Goal: Task Accomplishment & Management: Manage account settings

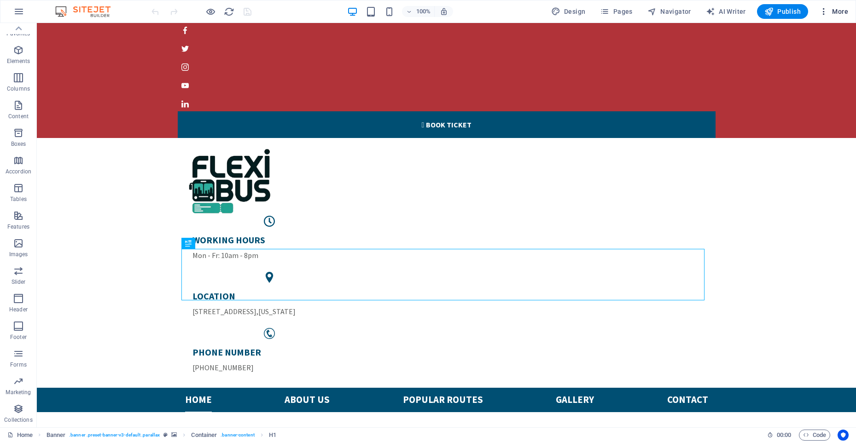
click at [825, 9] on icon "button" at bounding box center [823, 11] width 9 height 9
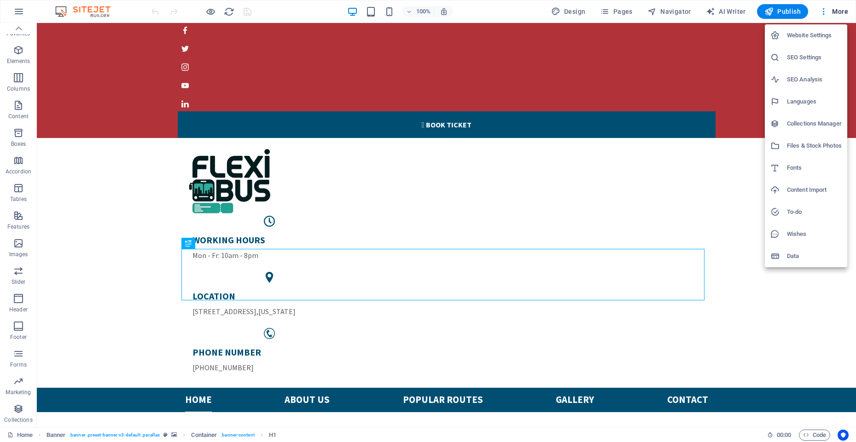
click at [818, 36] on h6 "Website Settings" at bounding box center [814, 35] width 55 height 11
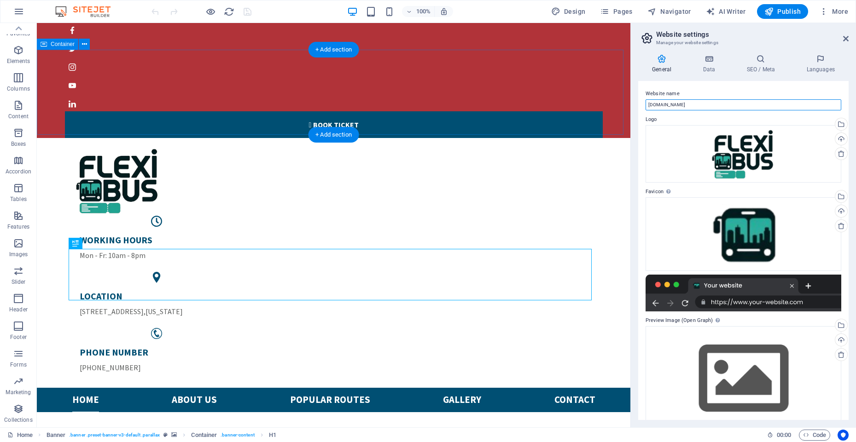
drag, startPoint x: 732, startPoint y: 129, endPoint x: 570, endPoint y: 74, distance: 170.6
click at [684, 101] on input "flexibus.online" at bounding box center [743, 104] width 196 height 11
drag, startPoint x: 685, startPoint y: 102, endPoint x: 648, endPoint y: 99, distance: 37.8
click at [648, 99] on input "flexibus.online" at bounding box center [743, 104] width 196 height 11
click at [648, 99] on input "[DOMAIN_NAME]" at bounding box center [743, 104] width 196 height 11
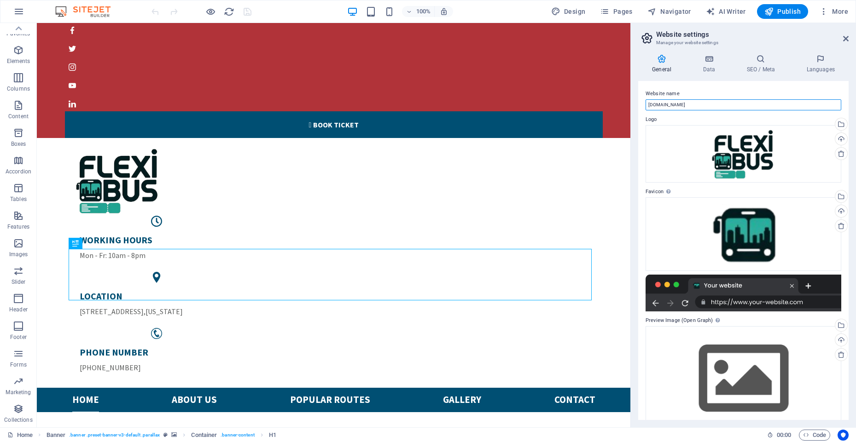
click at [682, 107] on input "[DOMAIN_NAME]" at bounding box center [743, 104] width 196 height 11
type input "f"
paste input "[DOMAIN_NAME]"
type input "[DOMAIN_NAME]"
click at [638, 154] on div "Website name flexbus.site Logo Drag files here, click to choose files or select…" at bounding box center [743, 250] width 210 height 339
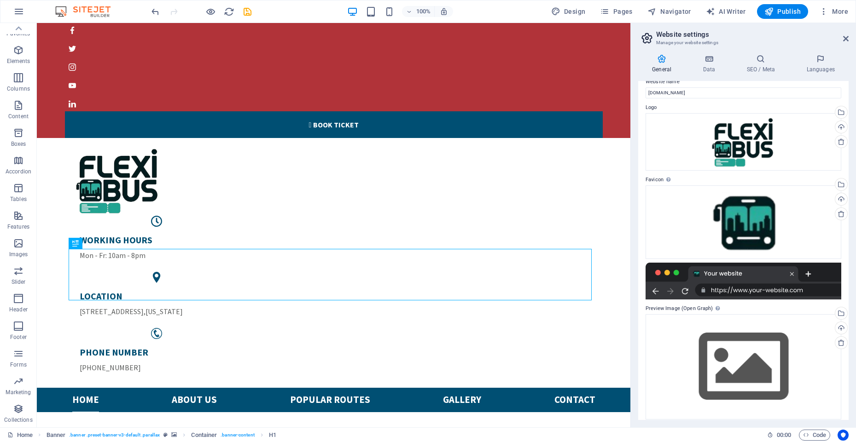
scroll to position [19, 0]
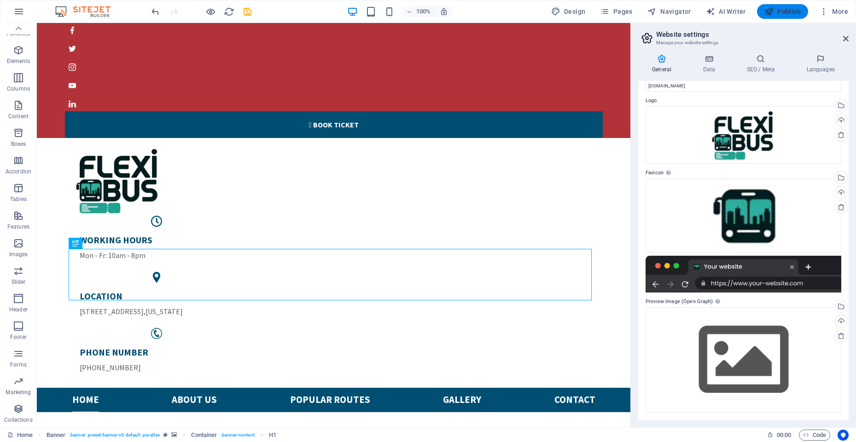
click at [779, 15] on span "Publish" at bounding box center [782, 11] width 36 height 9
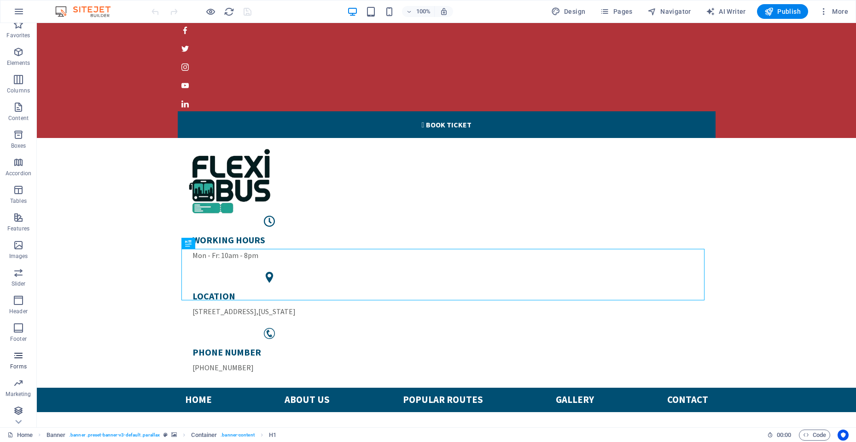
scroll to position [10, 0]
click at [822, 13] on icon "button" at bounding box center [823, 11] width 9 height 9
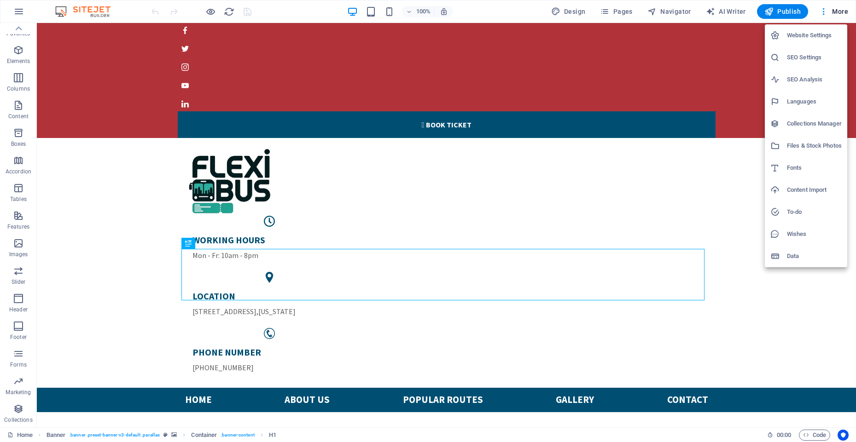
click at [812, 36] on h6 "Website Settings" at bounding box center [814, 35] width 55 height 11
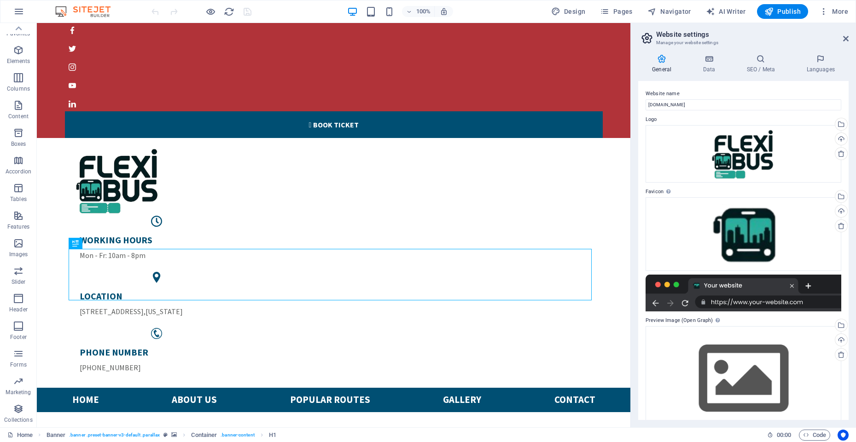
click at [766, 300] on div at bounding box center [743, 293] width 196 height 37
click at [825, 13] on icon "button" at bounding box center [823, 11] width 9 height 9
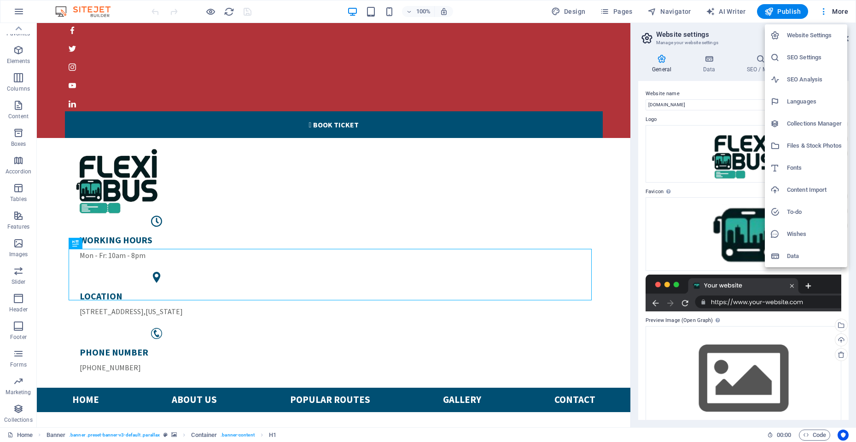
click at [604, 6] on div at bounding box center [428, 221] width 856 height 442
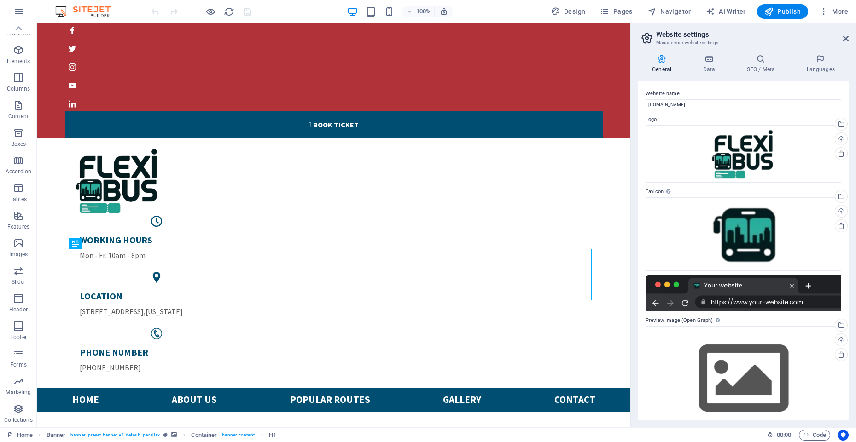
click at [608, 12] on icon "button" at bounding box center [604, 11] width 9 height 9
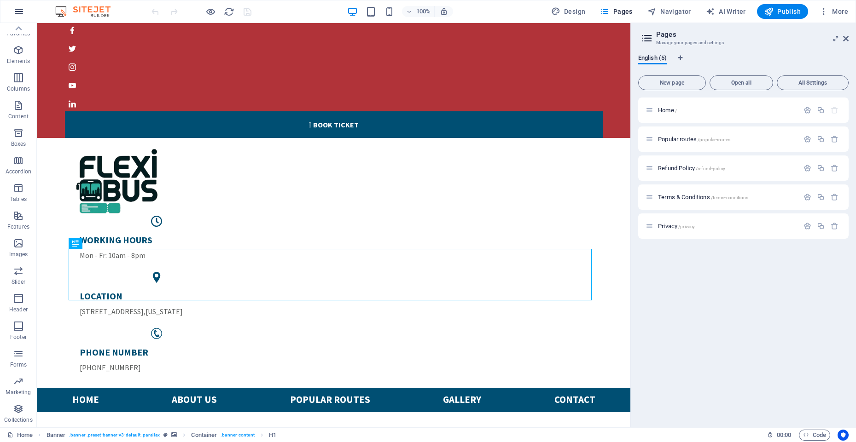
click at [21, 16] on icon "button" at bounding box center [18, 11] width 11 height 11
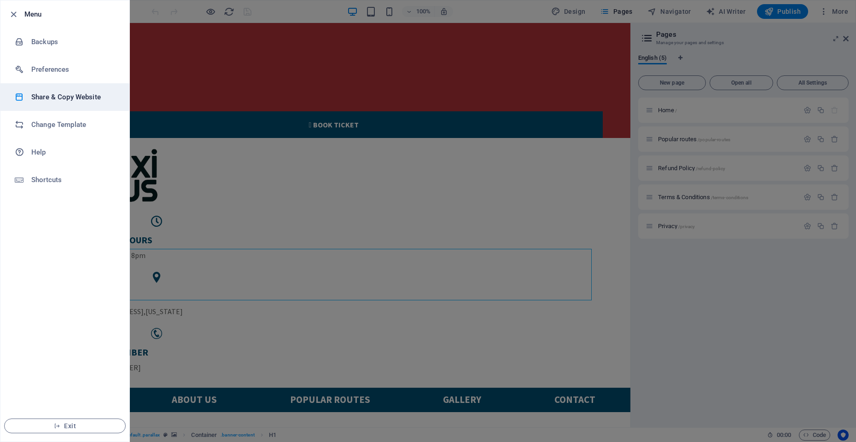
click at [65, 99] on h6 "Share & Copy Website" at bounding box center [73, 97] width 85 height 11
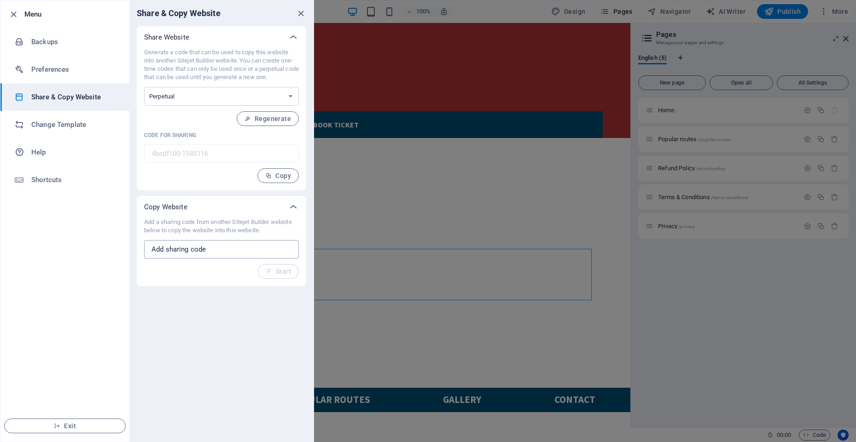
click at [220, 251] on input "text" at bounding box center [221, 249] width 155 height 18
click at [302, 14] on icon "close" at bounding box center [300, 13] width 11 height 11
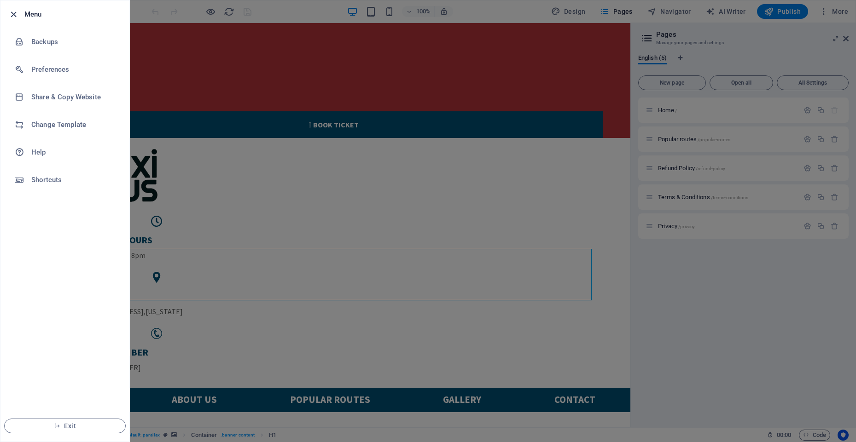
click at [15, 13] on icon "button" at bounding box center [13, 14] width 11 height 11
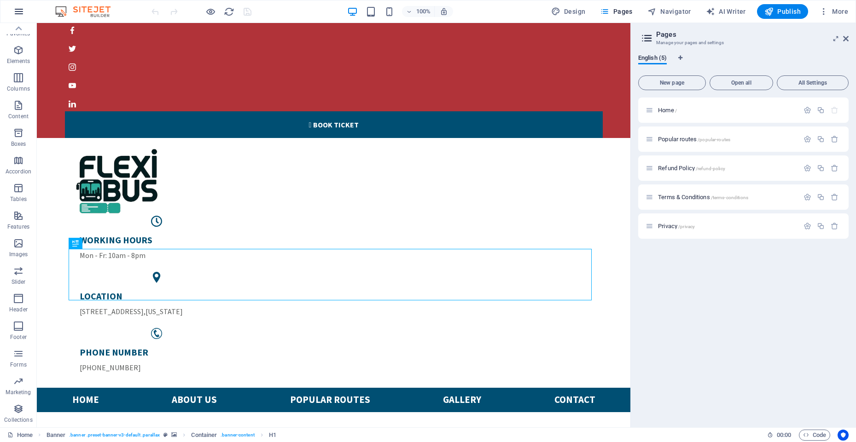
click at [21, 10] on icon "button" at bounding box center [18, 11] width 11 height 11
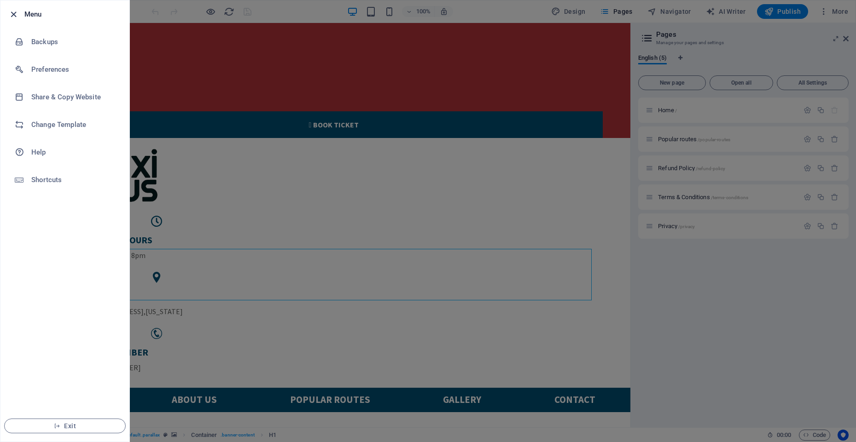
click at [12, 15] on icon "button" at bounding box center [13, 14] width 11 height 11
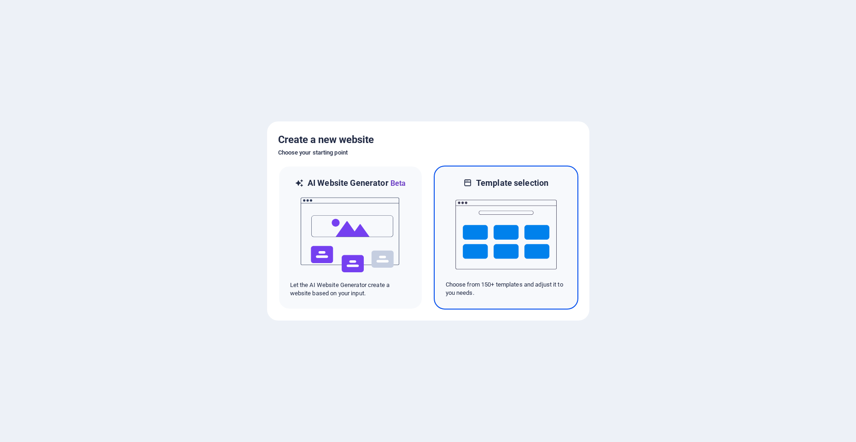
click at [512, 243] on img at bounding box center [505, 235] width 101 height 92
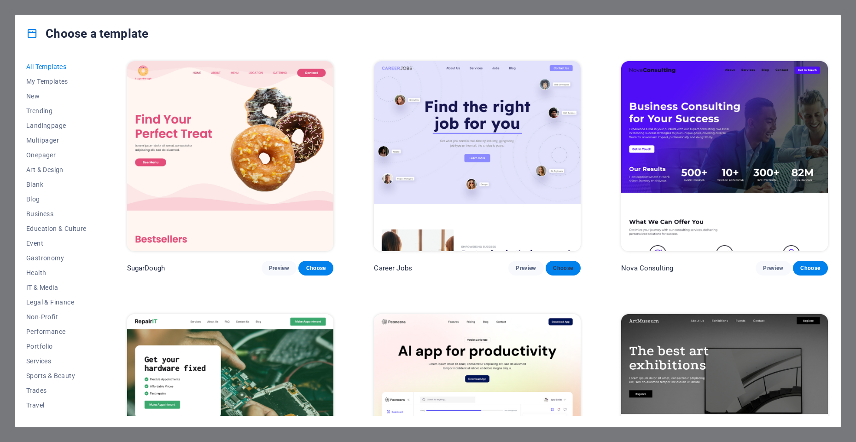
click at [559, 268] on span "Choose" at bounding box center [563, 268] width 20 height 7
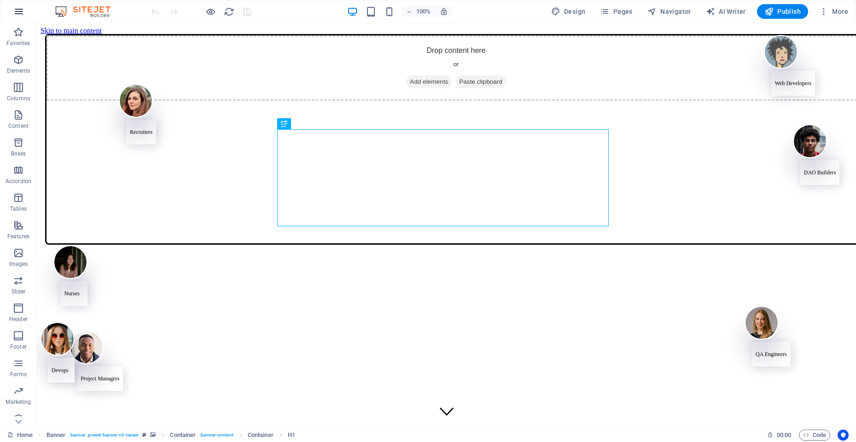
click at [16, 14] on icon "button" at bounding box center [18, 11] width 11 height 11
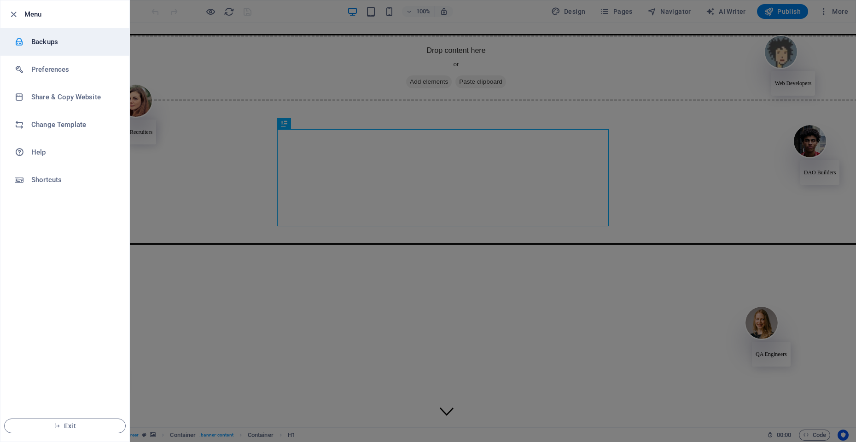
click at [40, 44] on h6 "Backups" at bounding box center [73, 41] width 85 height 11
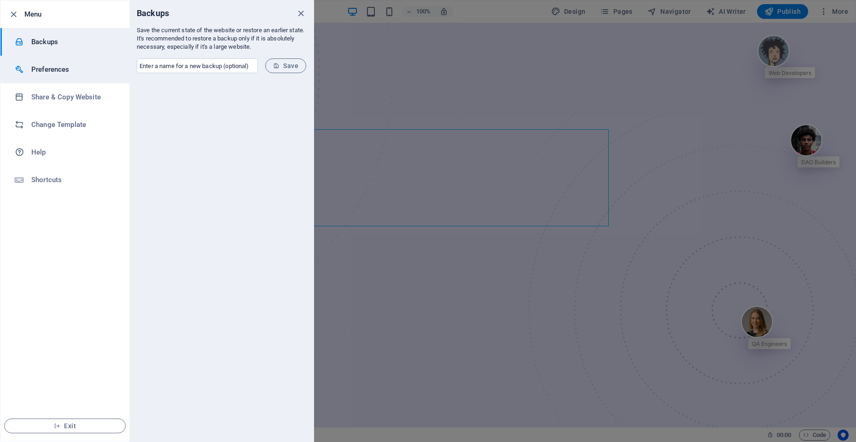
click at [46, 68] on h6 "Preferences" at bounding box center [73, 69] width 85 height 11
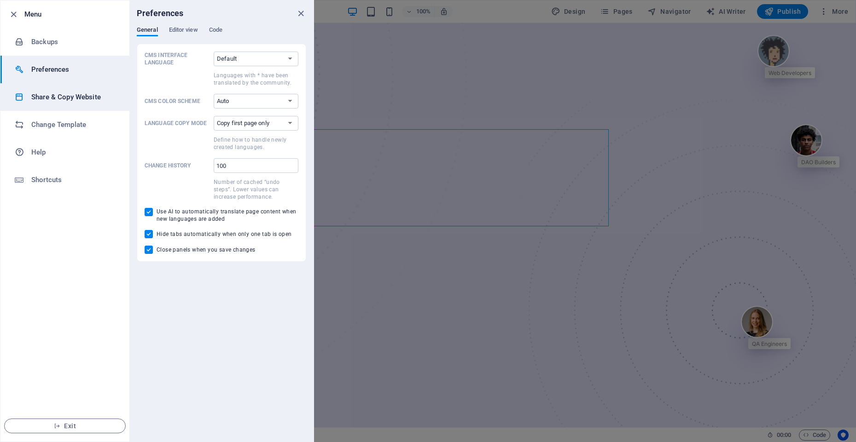
click at [65, 93] on h6 "Share & Copy Website" at bounding box center [73, 97] width 85 height 11
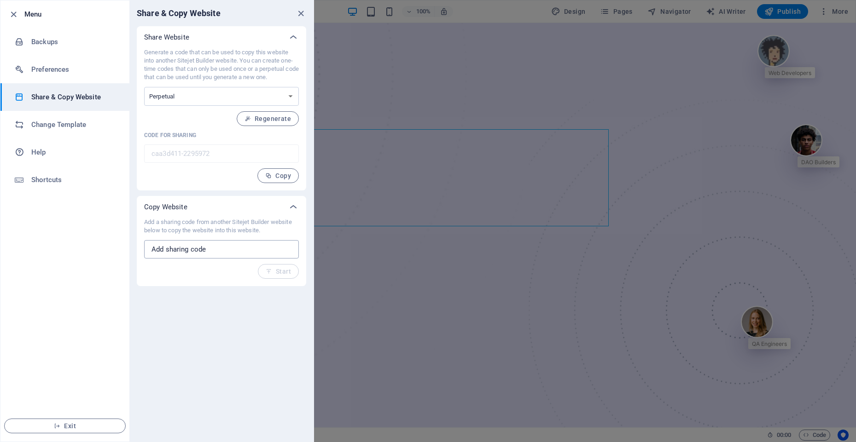
click at [203, 252] on input "text" at bounding box center [221, 249] width 155 height 18
paste input "4bedf100-1585116"
type input "4bedf100-1585116"
click at [269, 269] on icon "button" at bounding box center [269, 271] width 6 height 6
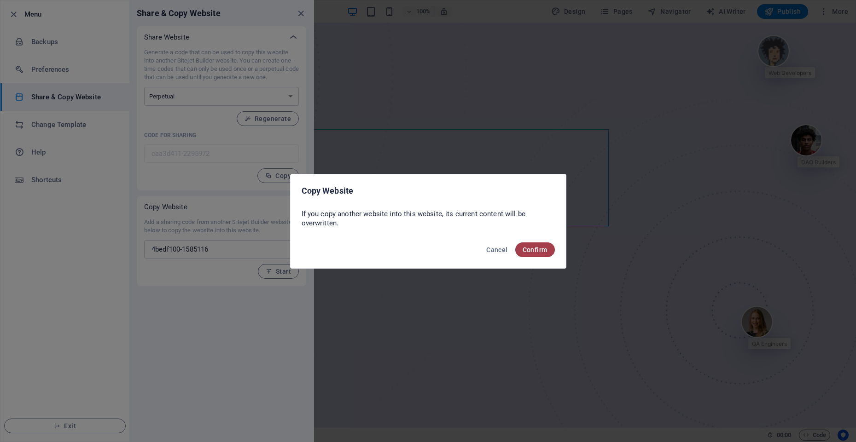
click at [538, 249] on span "Confirm" at bounding box center [534, 249] width 25 height 7
click at [534, 252] on span "Confirm" at bounding box center [529, 249] width 36 height 7
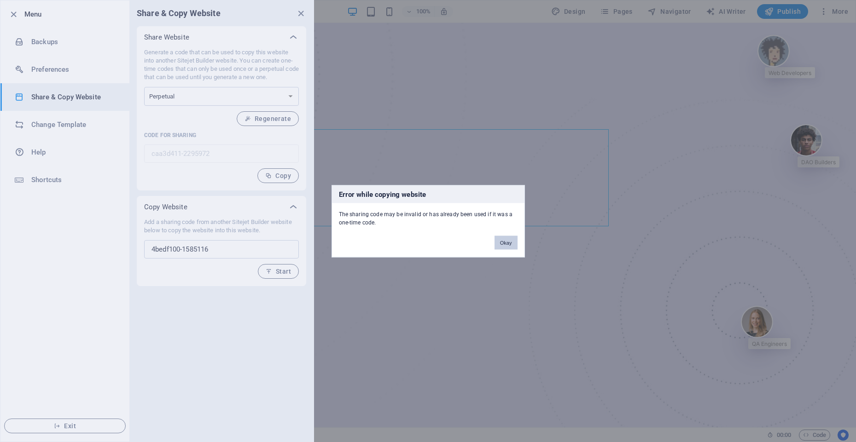
click at [507, 243] on button "Okay" at bounding box center [505, 243] width 23 height 14
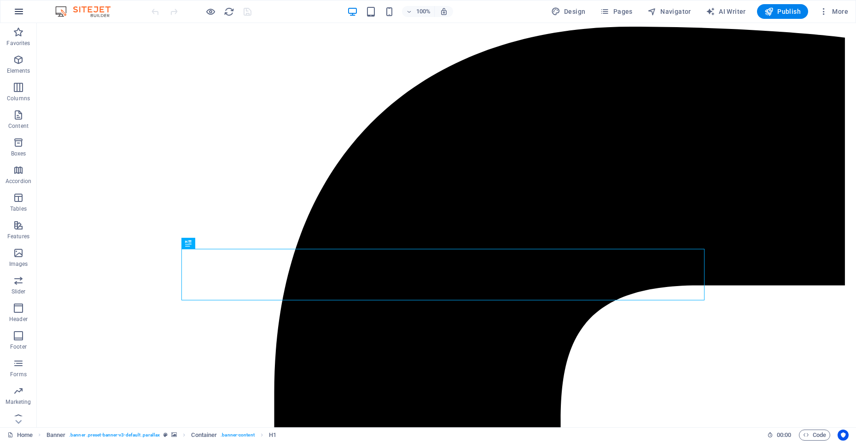
click at [20, 16] on icon "button" at bounding box center [18, 11] width 11 height 11
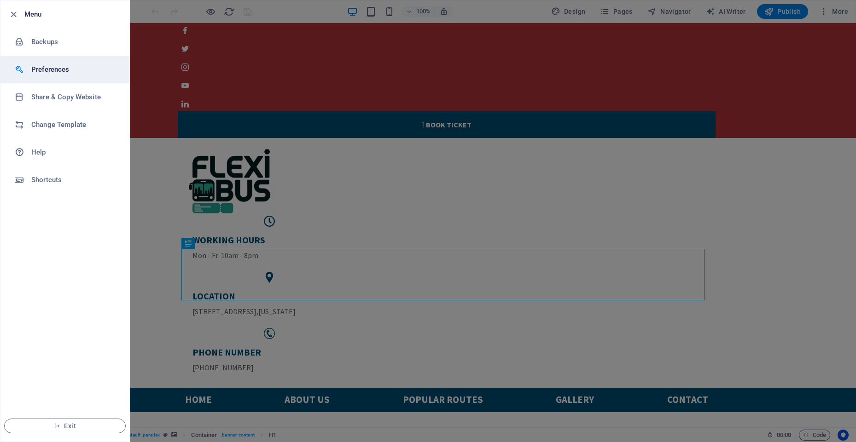
click at [52, 69] on h6 "Preferences" at bounding box center [73, 69] width 85 height 11
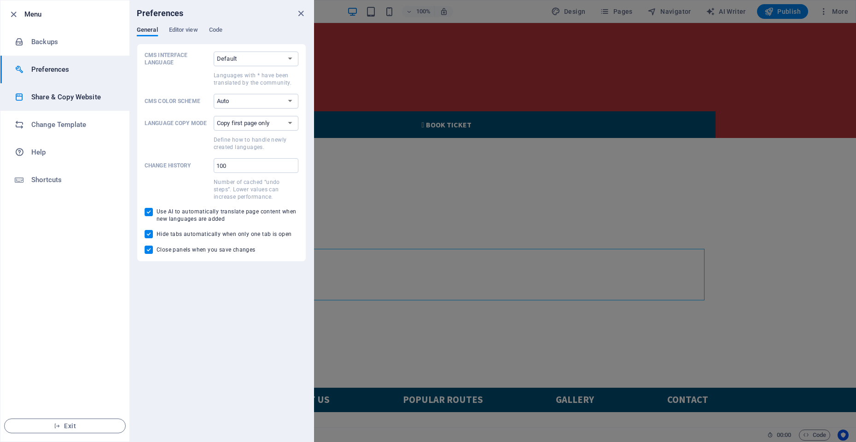
click at [79, 98] on h6 "Share & Copy Website" at bounding box center [73, 97] width 85 height 11
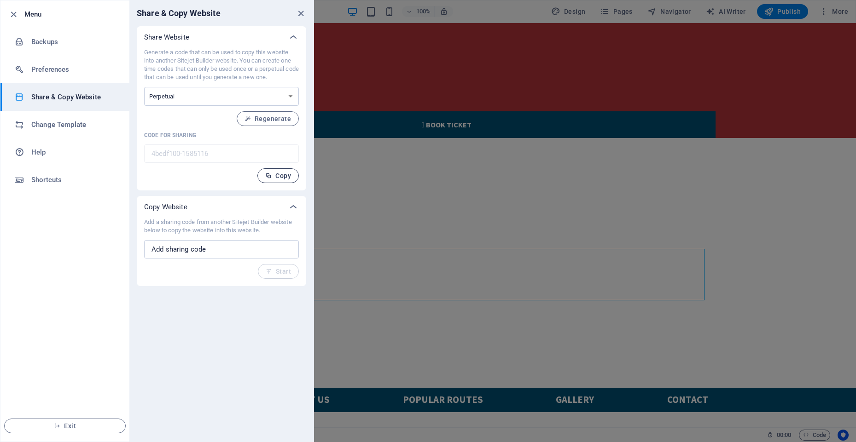
click at [272, 173] on span "Copy" at bounding box center [278, 175] width 26 height 7
click at [276, 177] on span "Copy" at bounding box center [278, 175] width 26 height 7
click at [299, 12] on icon "close" at bounding box center [300, 13] width 11 height 11
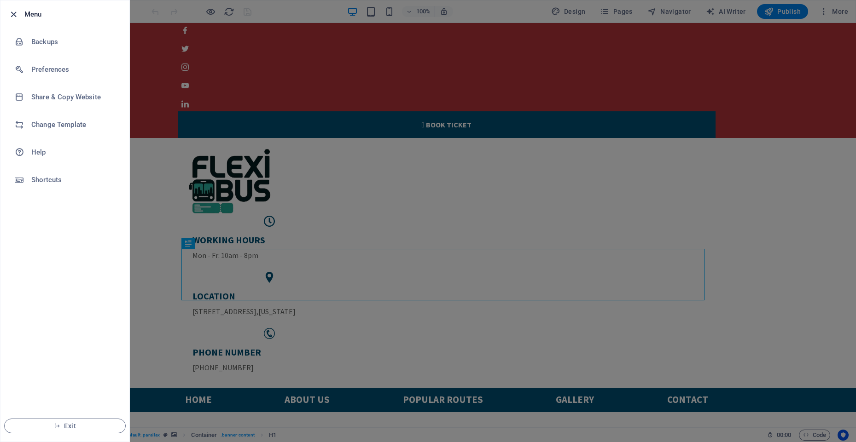
click at [16, 14] on icon "button" at bounding box center [13, 14] width 11 height 11
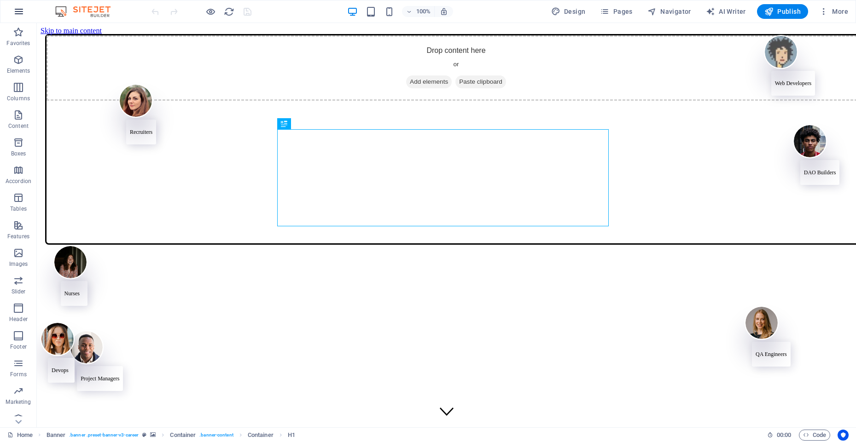
click at [23, 10] on icon "button" at bounding box center [18, 11] width 11 height 11
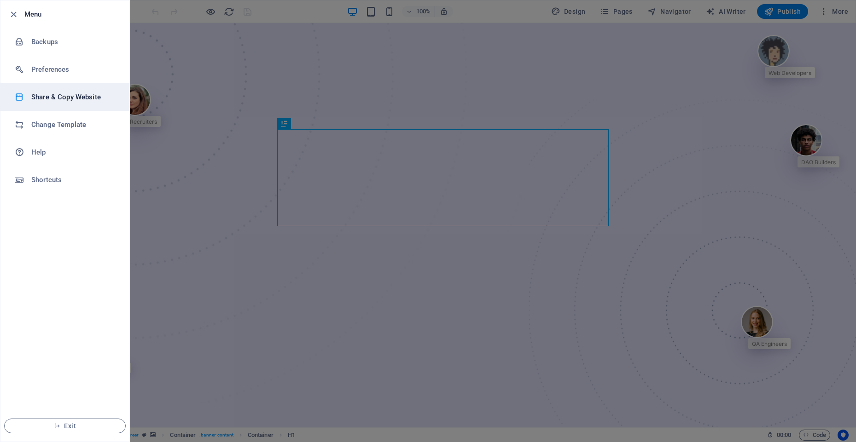
click at [55, 100] on h6 "Share & Copy Website" at bounding box center [73, 97] width 85 height 11
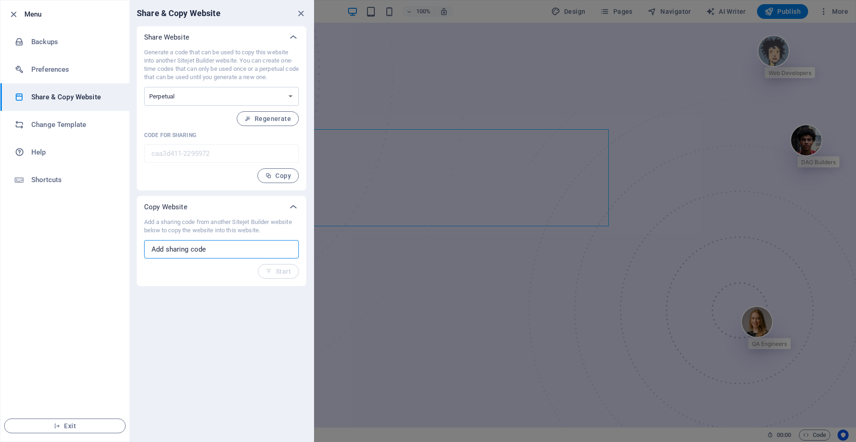
click at [194, 250] on input "text" at bounding box center [221, 249] width 155 height 18
paste input "4bedf100-1585116"
type input "4bedf100-1585116"
click at [280, 271] on span "Start" at bounding box center [278, 271] width 25 height 7
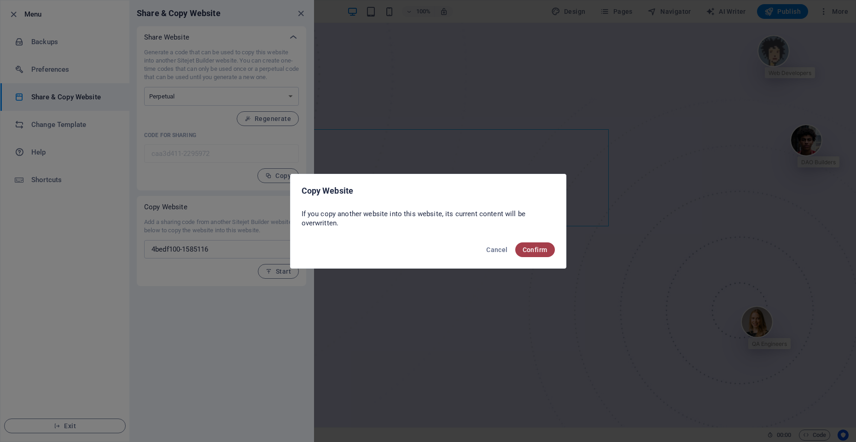
click at [545, 249] on span "Confirm" at bounding box center [534, 249] width 25 height 7
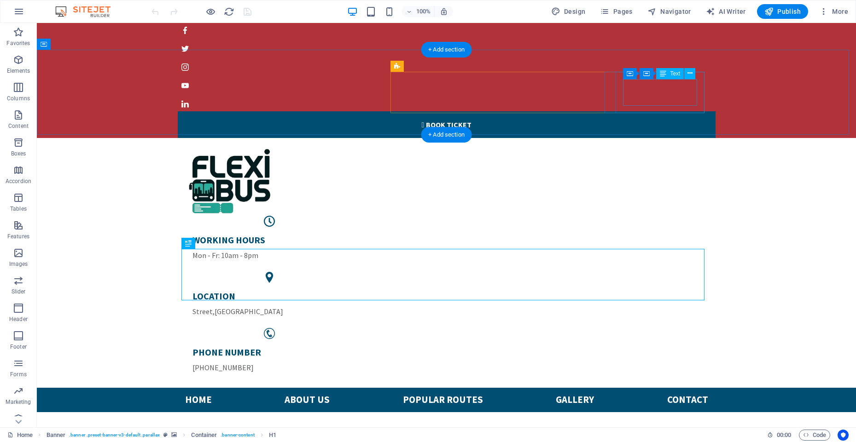
click at [347, 347] on div "PHONE NUMBER [PHONE_NUMBER]" at bounding box center [269, 360] width 155 height 27
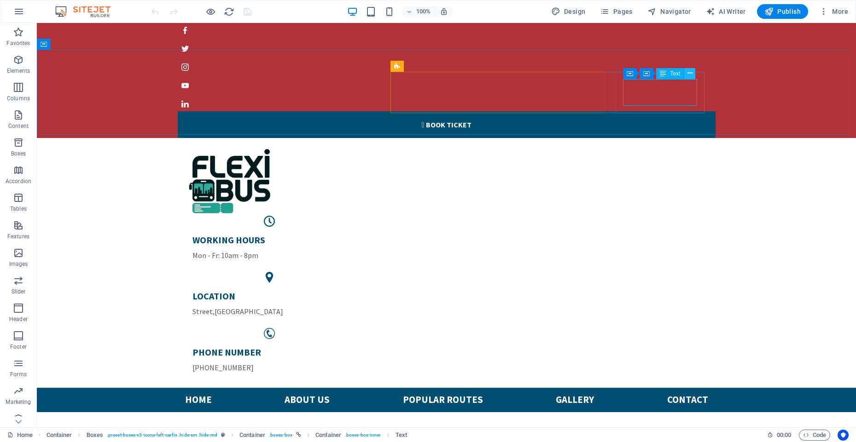
click at [689, 74] on icon at bounding box center [689, 74] width 5 height 10
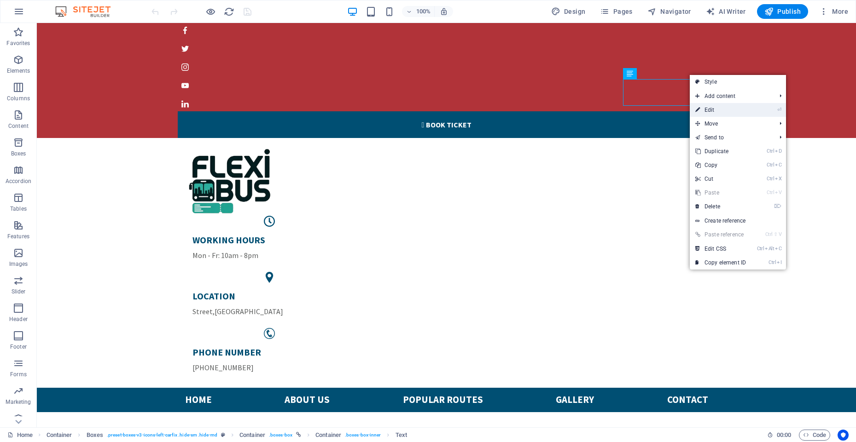
click at [706, 110] on link "⏎ Edit" at bounding box center [720, 110] width 62 height 14
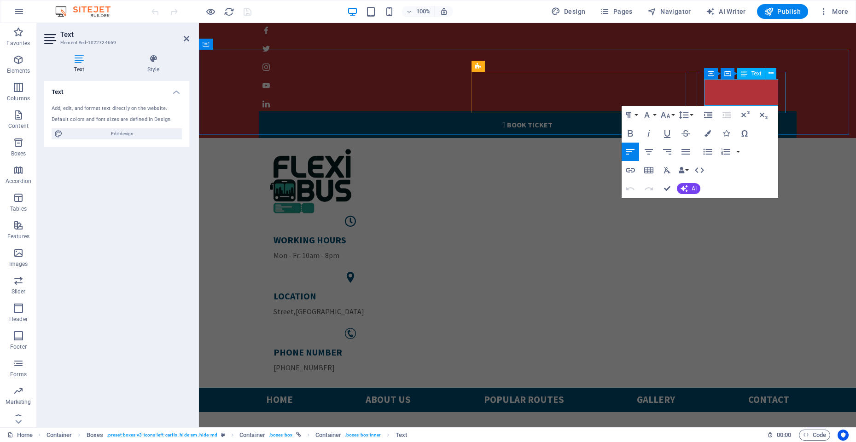
click at [428, 362] on p "+1 8883422108" at bounding box center [350, 367] width 155 height 11
click at [428, 362] on p "+1 18334447585" at bounding box center [350, 367] width 155 height 11
click at [629, 170] on icon "button" at bounding box center [629, 170] width 9 height 5
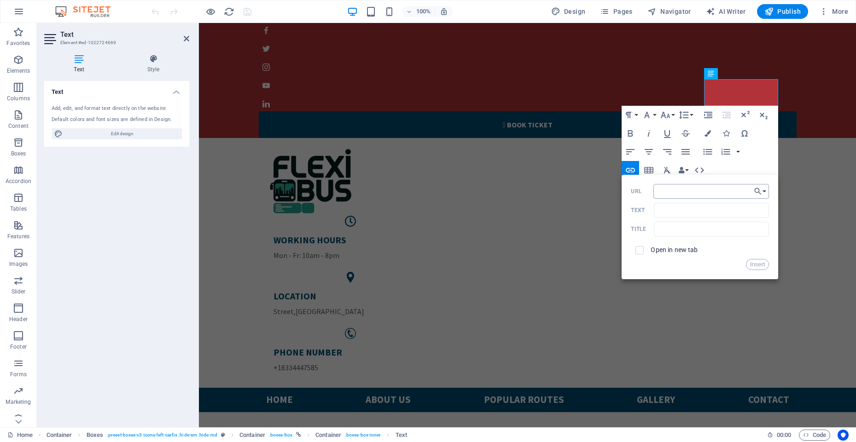
click at [661, 191] on input "URL" at bounding box center [711, 191] width 116 height 15
click at [665, 192] on input "tel:18334447585" at bounding box center [711, 191] width 116 height 15
click at [736, 193] on input "tel:+18334447585" at bounding box center [711, 191] width 116 height 15
click at [664, 193] on input "tel:+18334447585" at bounding box center [711, 191] width 116 height 15
type input "tel://+18334447585"
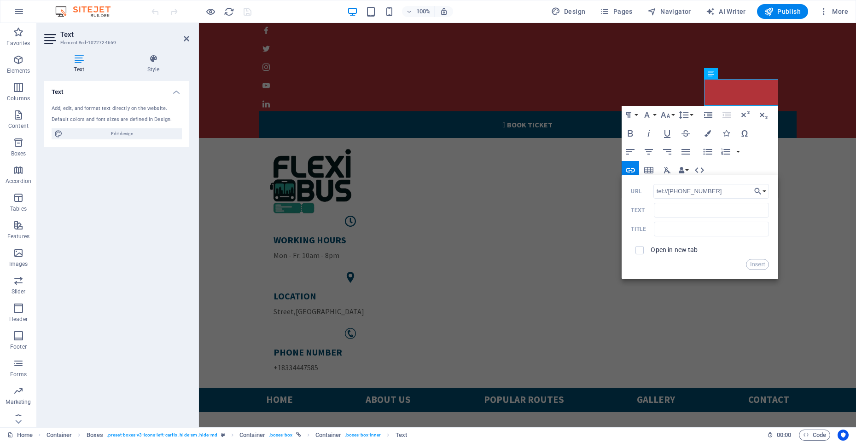
click at [706, 254] on div "Open in new tab" at bounding box center [700, 250] width 138 height 17
click at [750, 266] on button "Insert" at bounding box center [757, 264] width 23 height 11
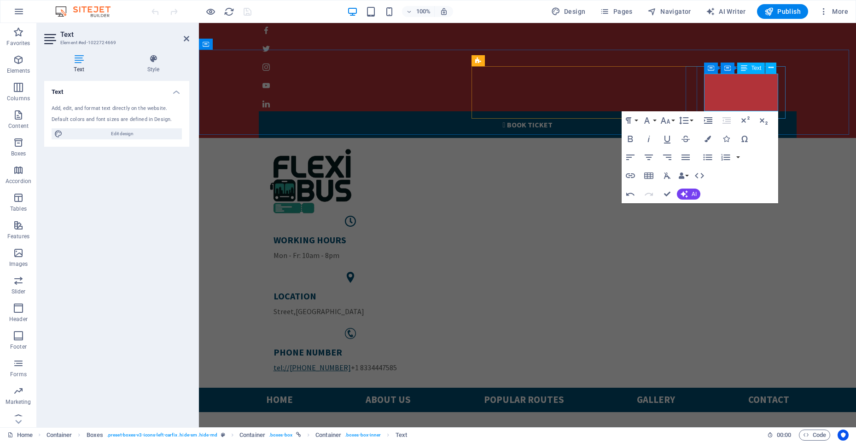
click at [351, 363] on link "tel://+18334447585" at bounding box center [311, 367] width 77 height 9
click at [428, 362] on p "tel://+18334447585 +1 ​8334447585" at bounding box center [350, 367] width 155 height 11
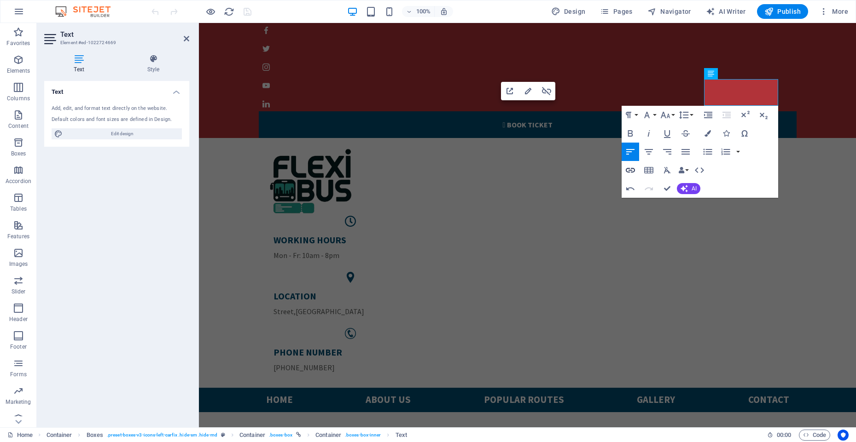
type input "[PHONE_NUMBER]"
click at [626, 170] on icon "button" at bounding box center [629, 170] width 9 height 5
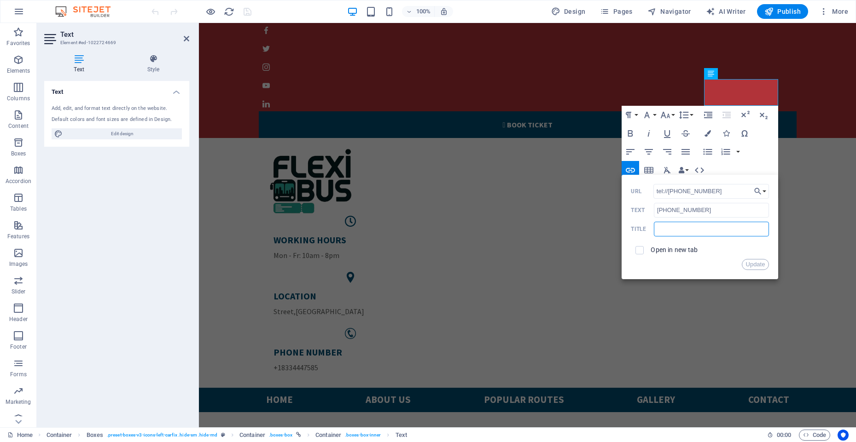
click at [670, 230] on input "text" at bounding box center [711, 229] width 115 height 15
type input "Phone number"
click at [755, 265] on button "Update" at bounding box center [755, 264] width 28 height 11
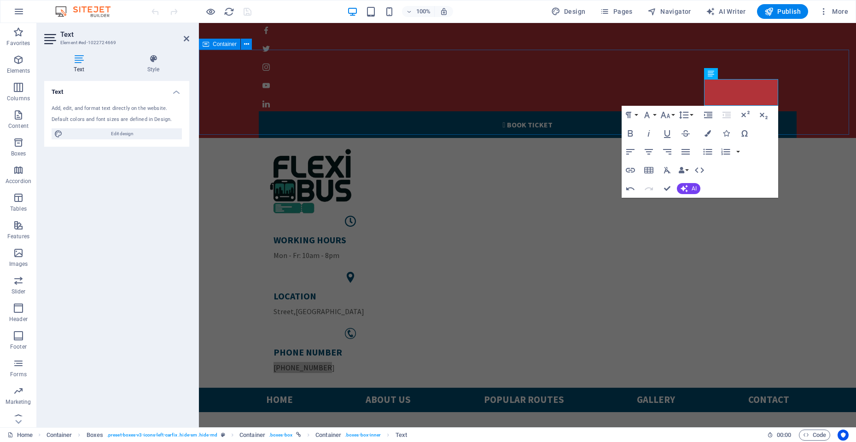
click at [573, 138] on div "WORKING HOURS Mon - Fr: 10am - 8pm LOCATION Street , Berlin PHONE NUMBER +1 833…" at bounding box center [527, 263] width 657 height 250
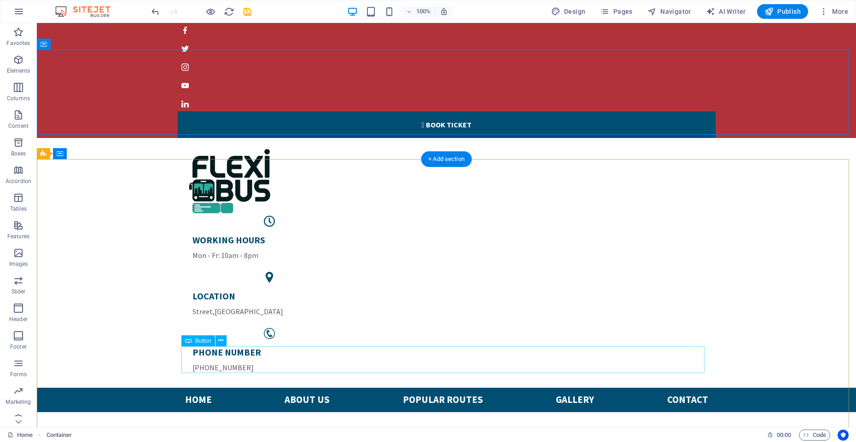
click at [224, 342] on button at bounding box center [220, 341] width 11 height 11
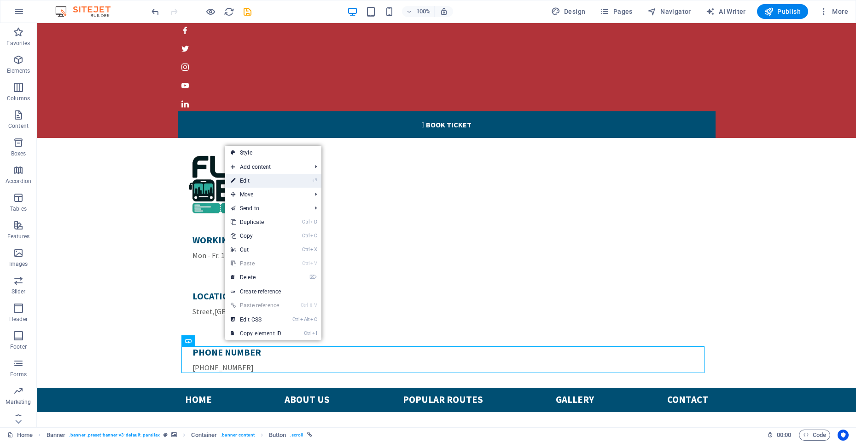
click at [251, 180] on link "⏎ Edit" at bounding box center [256, 181] width 62 height 14
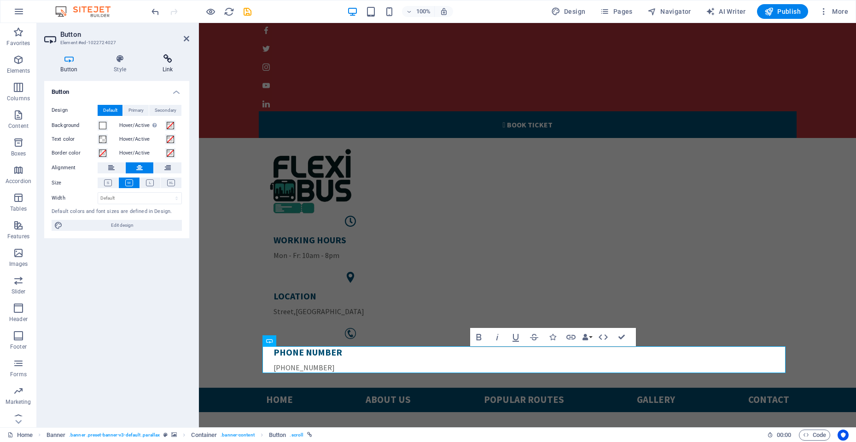
click at [166, 67] on h4 "Link" at bounding box center [167, 63] width 43 height 19
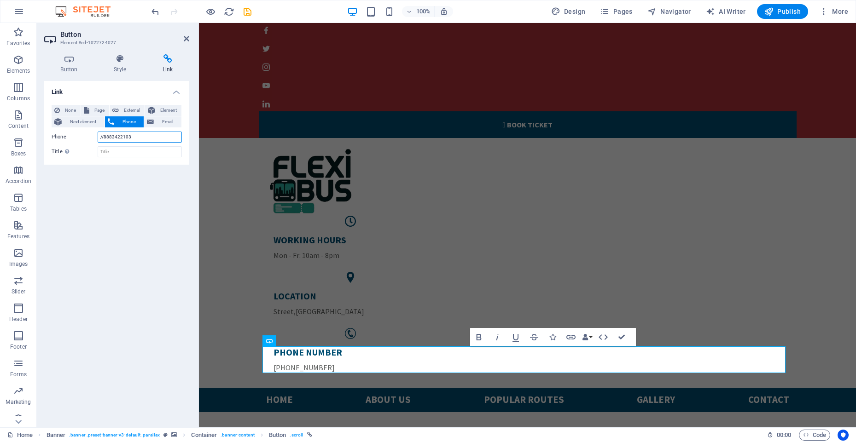
click at [136, 137] on input "//8883422103" at bounding box center [140, 137] width 84 height 11
drag, startPoint x: 103, startPoint y: 137, endPoint x: 141, endPoint y: 140, distance: 37.9
click at [141, 140] on input "//8883422103" at bounding box center [140, 137] width 84 height 11
paste input "18334447585"
click at [106, 138] on input "//18334447585" at bounding box center [140, 137] width 84 height 11
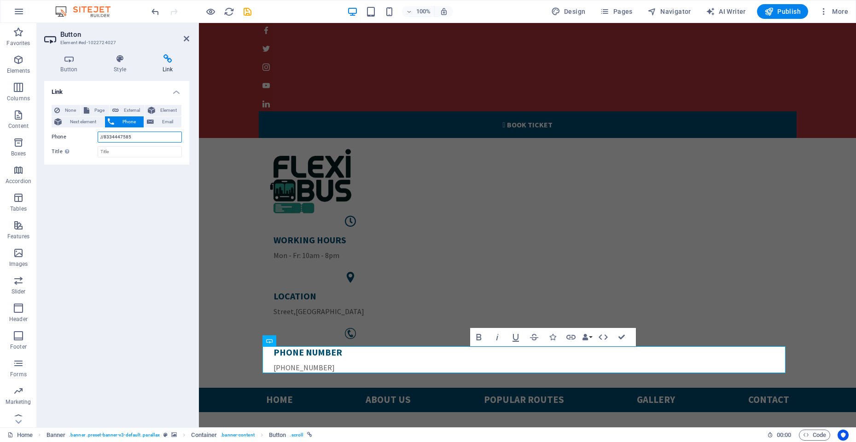
click at [101, 138] on input "//8334447585" at bounding box center [140, 137] width 84 height 11
click at [104, 138] on input "//8334447585" at bounding box center [140, 137] width 84 height 11
type input "8334447585"
click at [145, 178] on div "Link None Page External Element Next element Phone Email Page Home Popular rout…" at bounding box center [116, 250] width 145 height 339
click at [139, 155] on input "Title Additional link description, should not be the same as the link text. The…" at bounding box center [140, 151] width 84 height 11
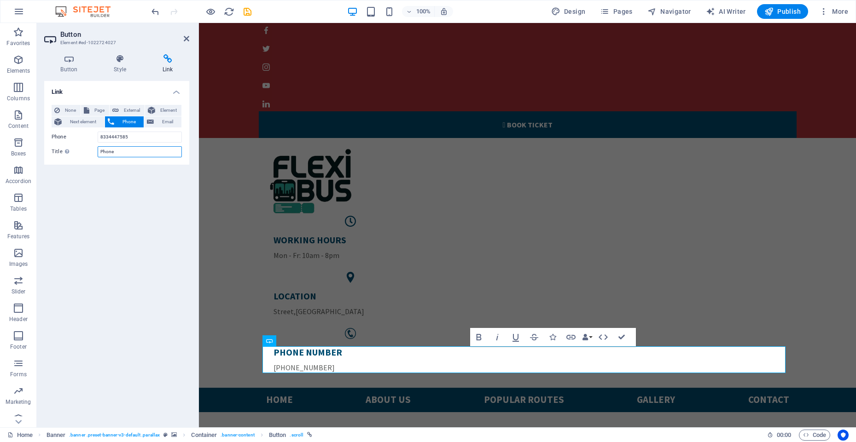
type input "Phone"
click at [131, 207] on div "Link None Page External Element Next element Phone Email Page Home Popular rout…" at bounding box center [116, 250] width 145 height 339
click at [184, 37] on icon at bounding box center [187, 38] width 6 height 7
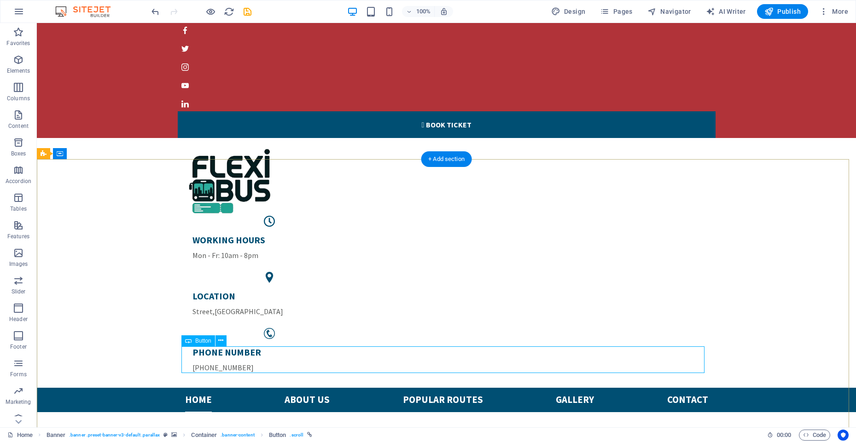
scroll to position [55, 0]
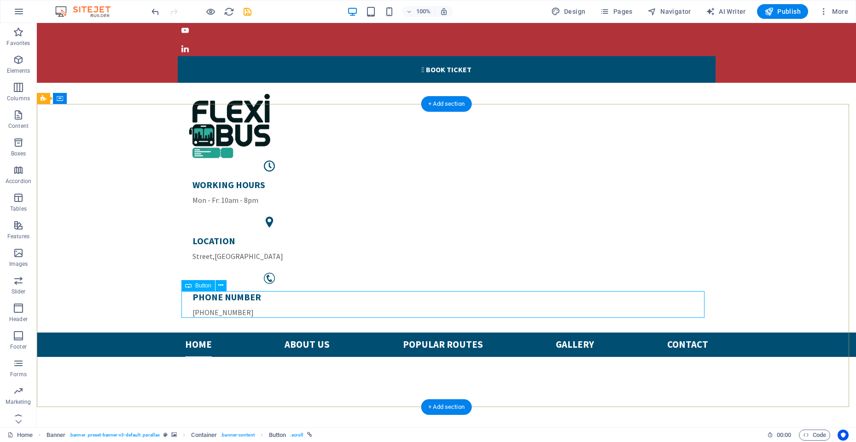
click at [222, 287] on icon at bounding box center [220, 286] width 5 height 10
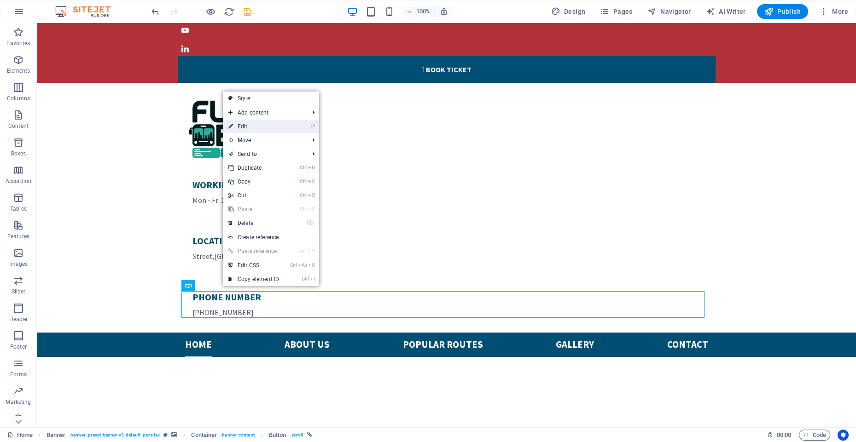
click at [251, 128] on link "⏎ Edit" at bounding box center [254, 127] width 62 height 14
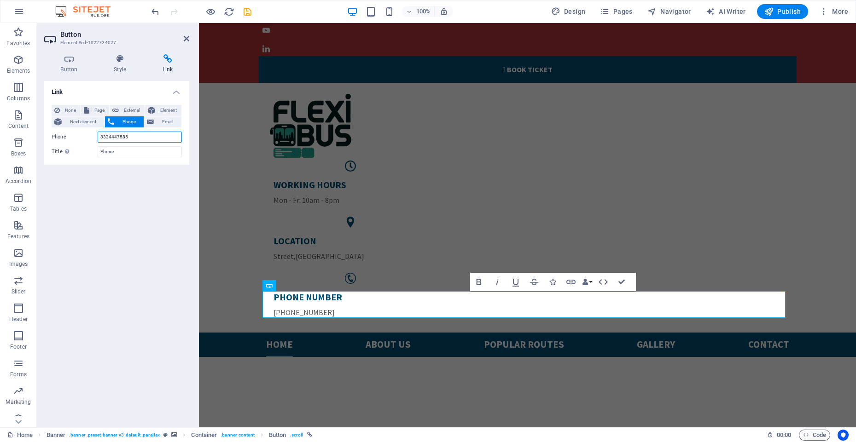
click at [131, 138] on input "8334447585" at bounding box center [140, 137] width 84 height 11
click at [133, 152] on input "Phone" at bounding box center [140, 151] width 84 height 11
click at [120, 190] on div "Link None Page External Element Next element Phone Email Page Home Popular rout…" at bounding box center [116, 250] width 145 height 339
click at [93, 112] on span "Page" at bounding box center [99, 110] width 14 height 11
select select
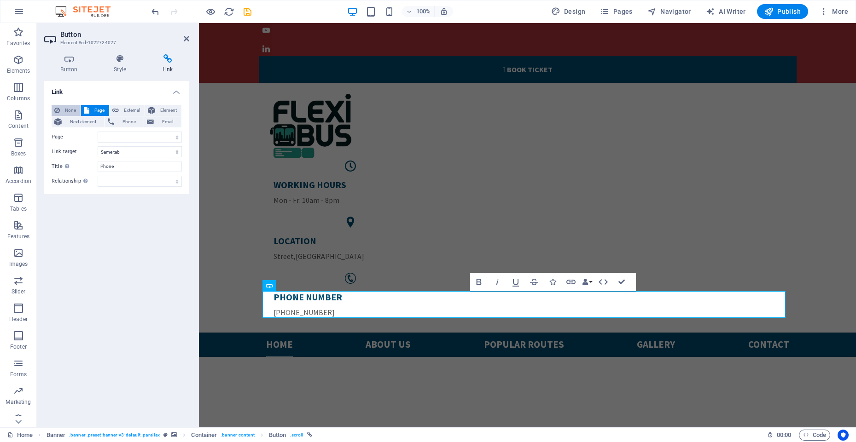
click at [69, 110] on span "None" at bounding box center [70, 110] width 15 height 11
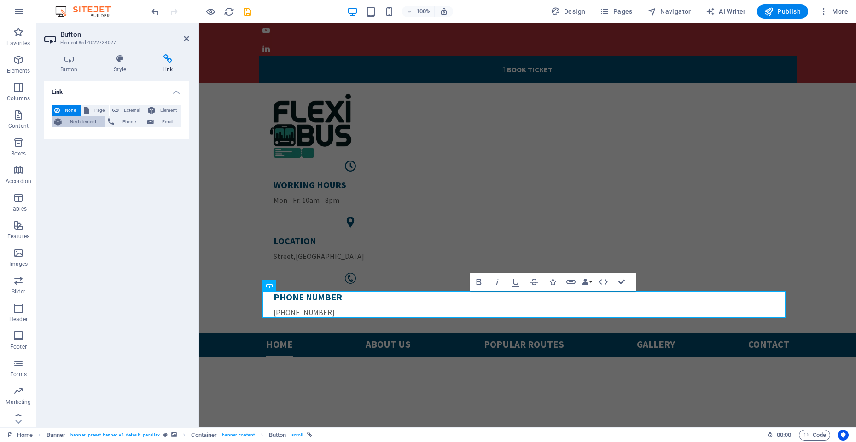
click at [70, 120] on span "Next element" at bounding box center [82, 121] width 37 height 11
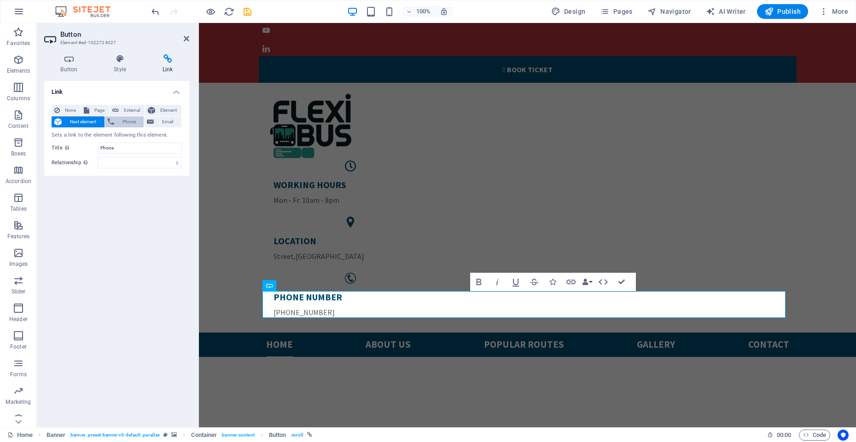
click at [127, 124] on span "Phone" at bounding box center [129, 121] width 24 height 11
click at [162, 119] on span "Email" at bounding box center [167, 121] width 22 height 11
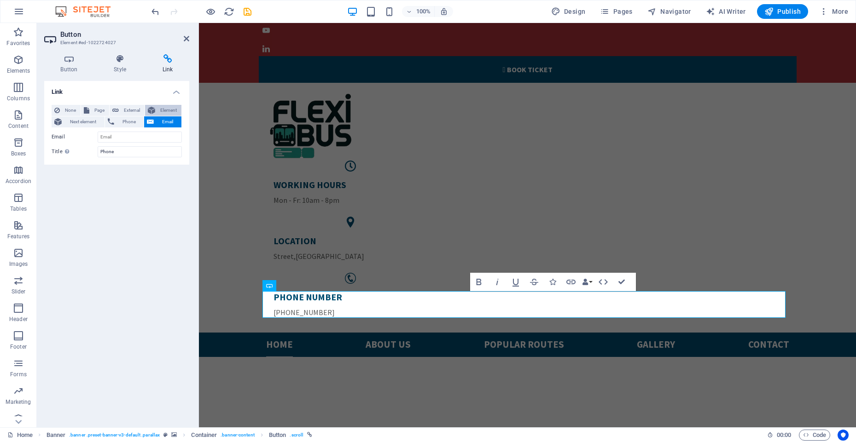
click at [161, 115] on span "Element" at bounding box center [168, 110] width 21 height 11
click at [69, 64] on h4 "Button" at bounding box center [70, 63] width 53 height 19
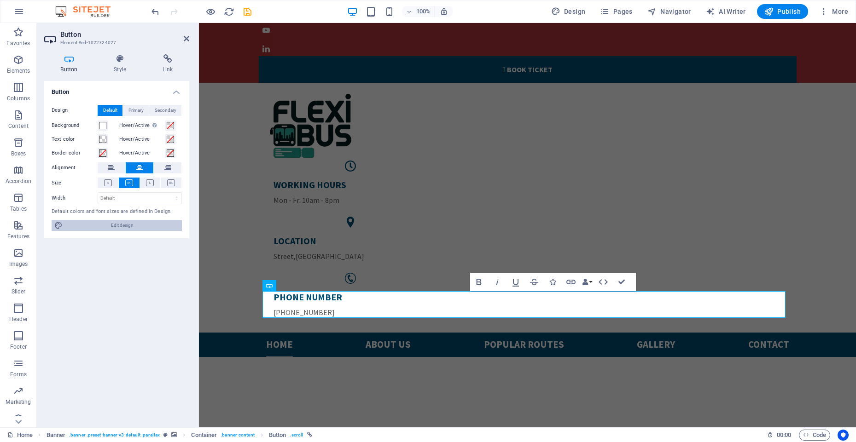
click at [122, 226] on span "Edit design" at bounding box center [122, 225] width 114 height 11
select select "px"
select select "400"
select select "px"
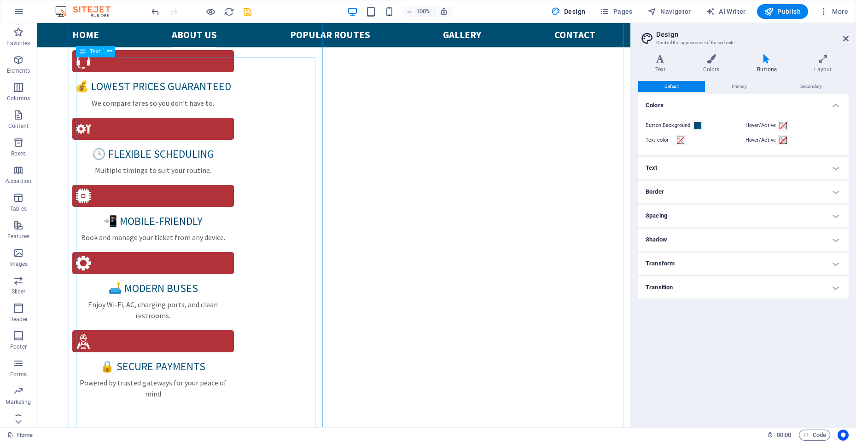
scroll to position [1105, 0]
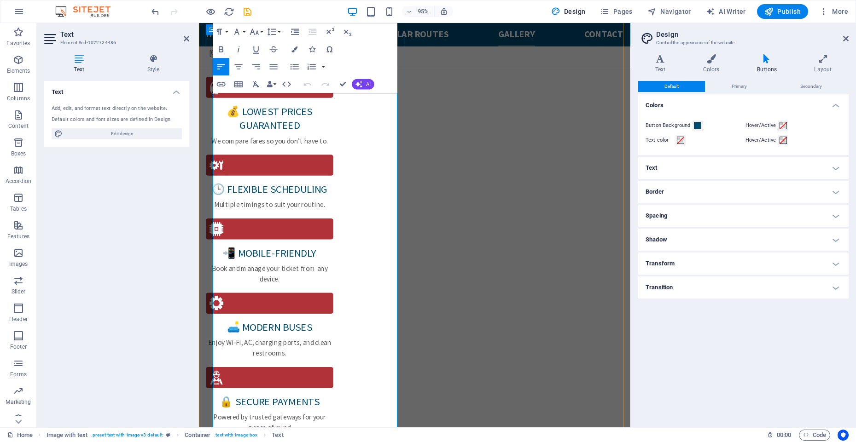
scroll to position [1189, 0]
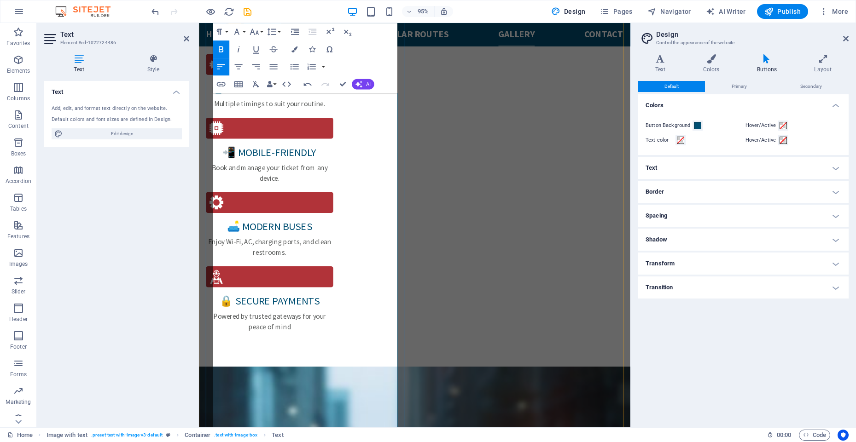
scroll to position [0, 3]
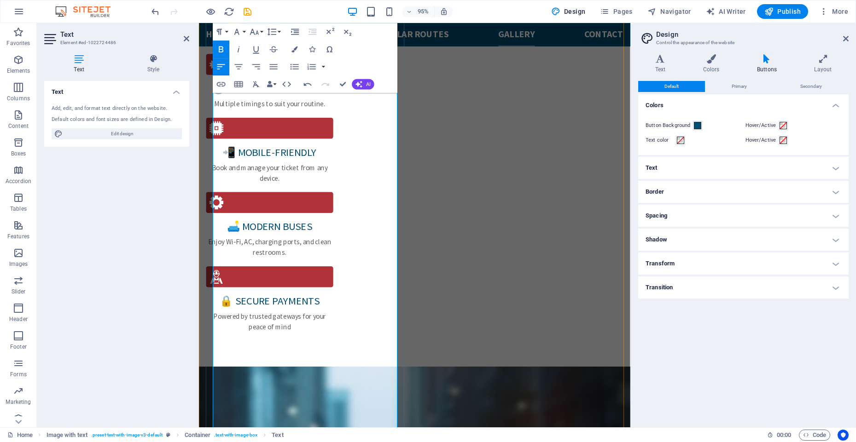
drag, startPoint x: 271, startPoint y: 346, endPoint x: 214, endPoint y: 347, distance: 56.6
click at [219, 85] on icon "button" at bounding box center [221, 84] width 11 height 11
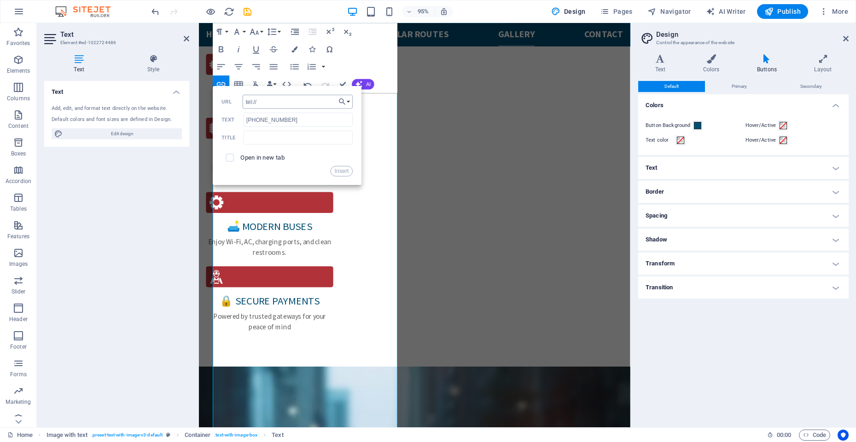
type input "tel://18334447585"
drag, startPoint x: 338, startPoint y: 170, endPoint x: 134, endPoint y: 172, distance: 203.9
click at [338, 170] on button "Insert" at bounding box center [341, 171] width 22 height 11
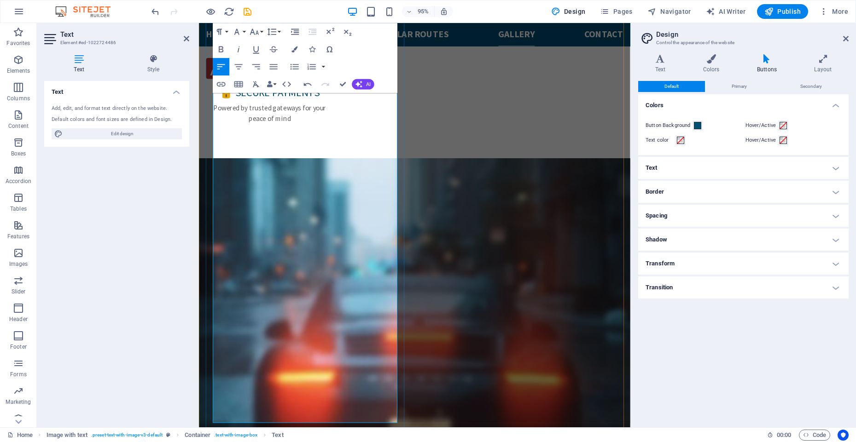
scroll to position [1410, 0]
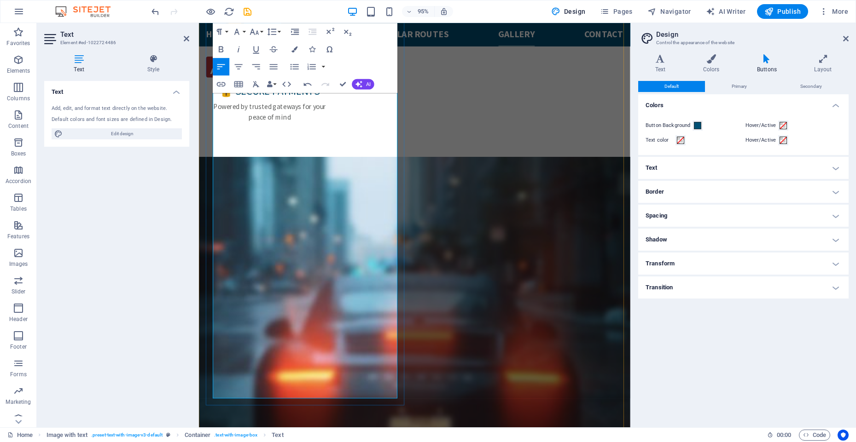
drag, startPoint x: 279, startPoint y: 370, endPoint x: 229, endPoint y: 371, distance: 50.2
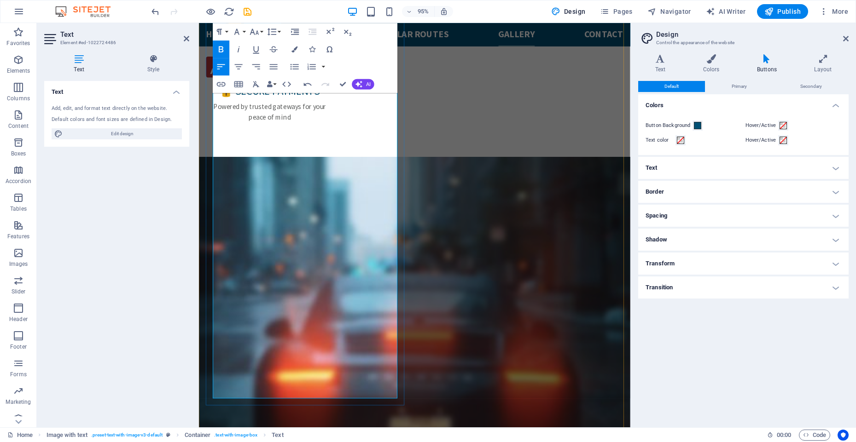
click at [216, 85] on icon "button" at bounding box center [221, 84] width 11 height 11
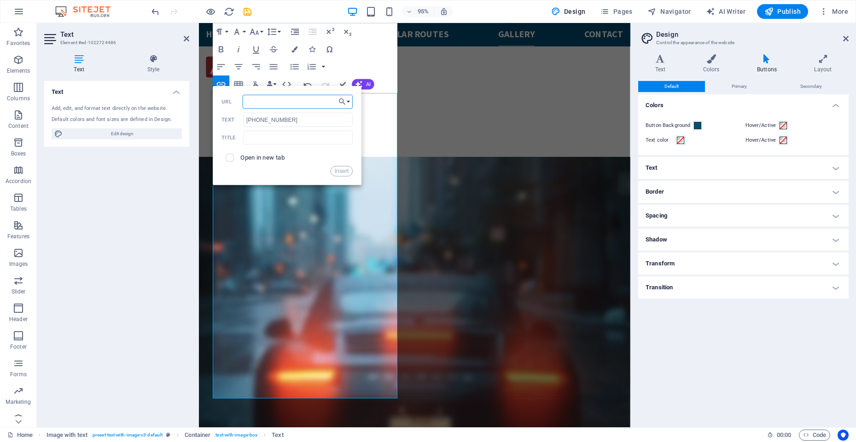
click at [272, 103] on input "URL" at bounding box center [298, 102] width 110 height 14
click at [247, 103] on input "18334447585" at bounding box center [298, 102] width 110 height 14
type input "tel://18334447585"
click at [339, 169] on button "Insert" at bounding box center [341, 171] width 22 height 11
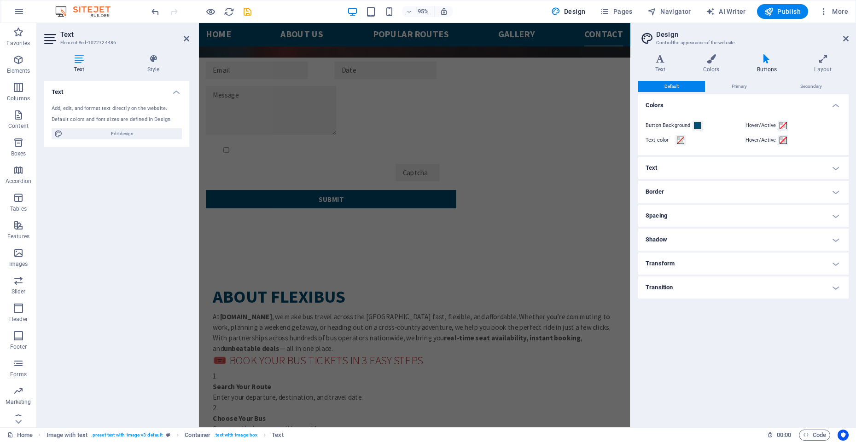
scroll to position [1963, 0]
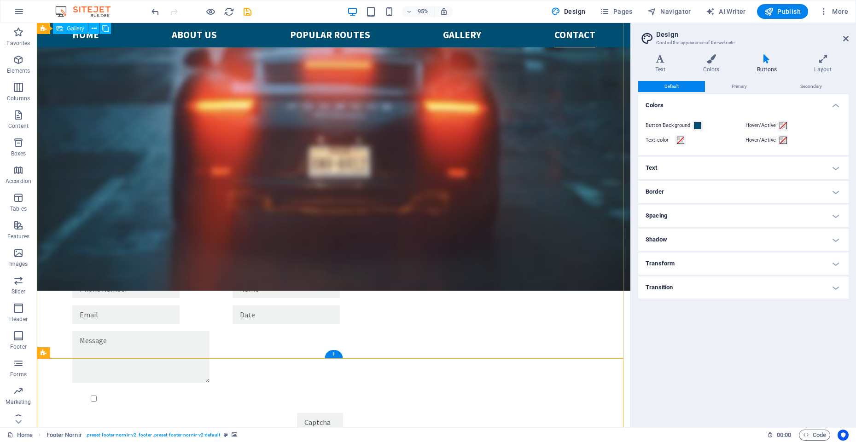
scroll to position [2045, 0]
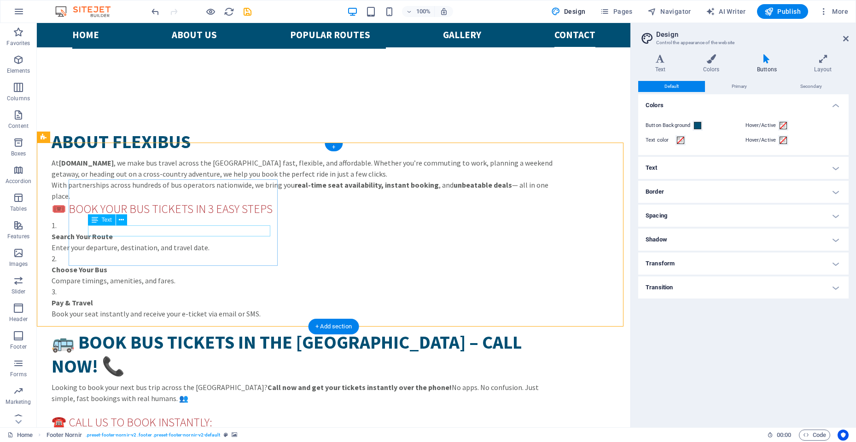
click at [119, 222] on icon at bounding box center [121, 220] width 5 height 10
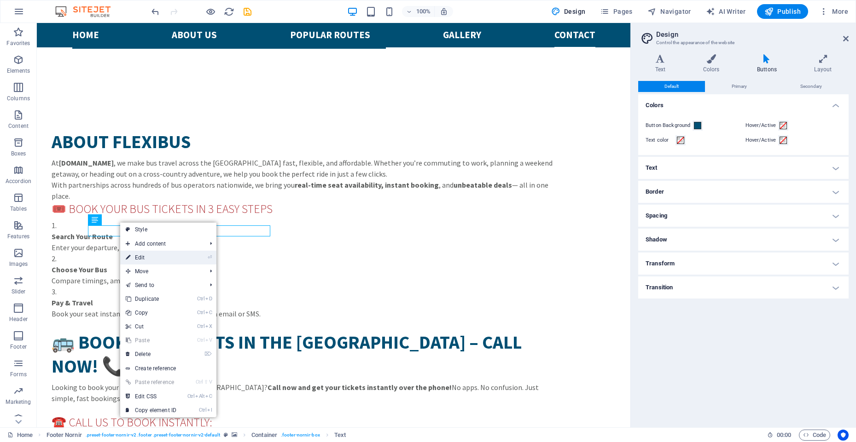
click at [144, 258] on link "⏎ Edit" at bounding box center [151, 258] width 62 height 14
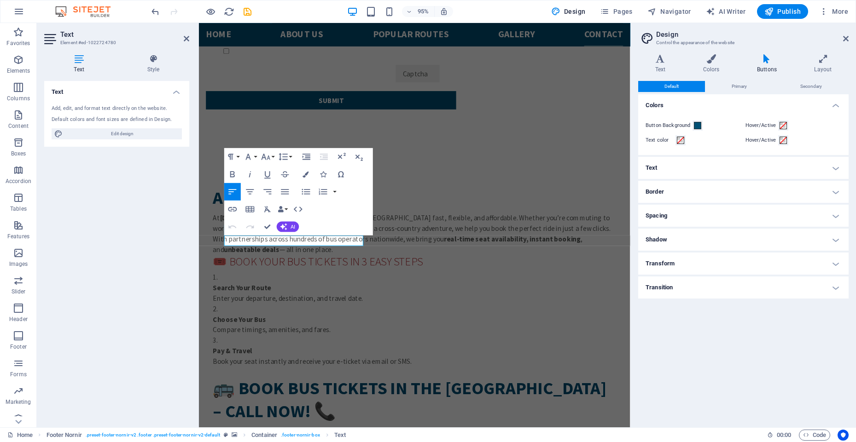
scroll to position [2044, 0]
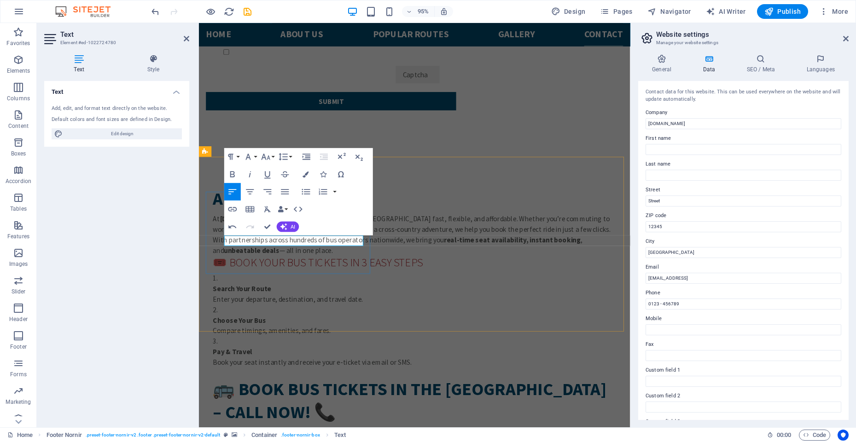
drag, startPoint x: 502, startPoint y: 258, endPoint x: 150, endPoint y: 249, distance: 352.2
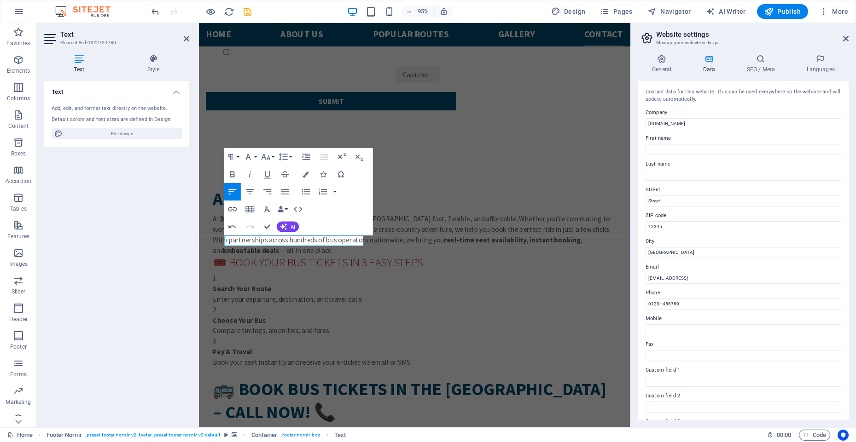
click at [232, 208] on icon "button" at bounding box center [232, 209] width 11 height 11
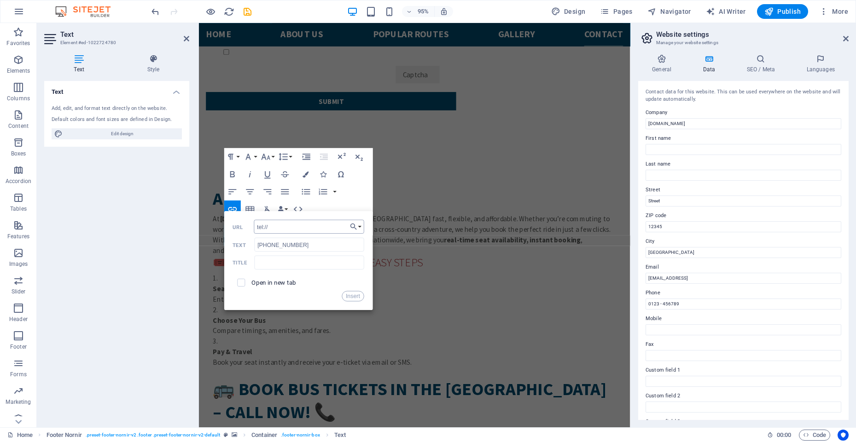
type input "tel://18334447585"
click at [357, 298] on button "Insert" at bounding box center [353, 296] width 22 height 11
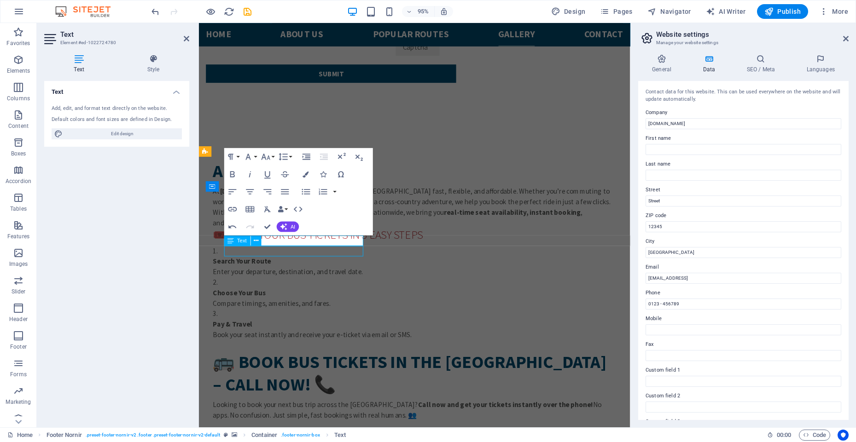
scroll to position [1919, 0]
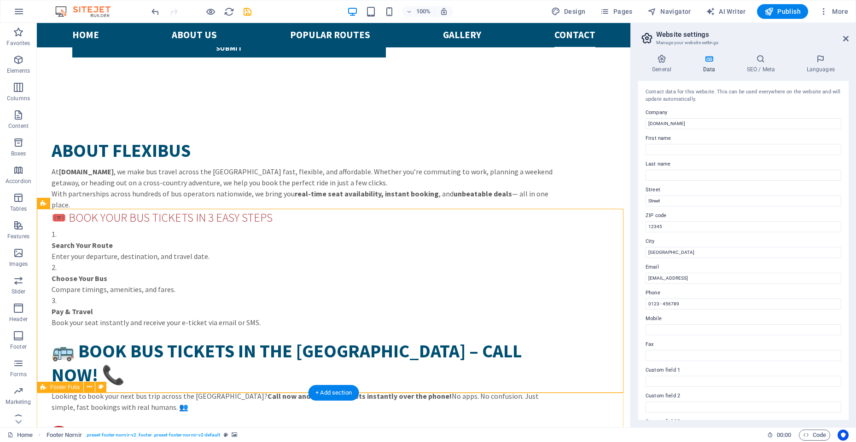
scroll to position [2045, 0]
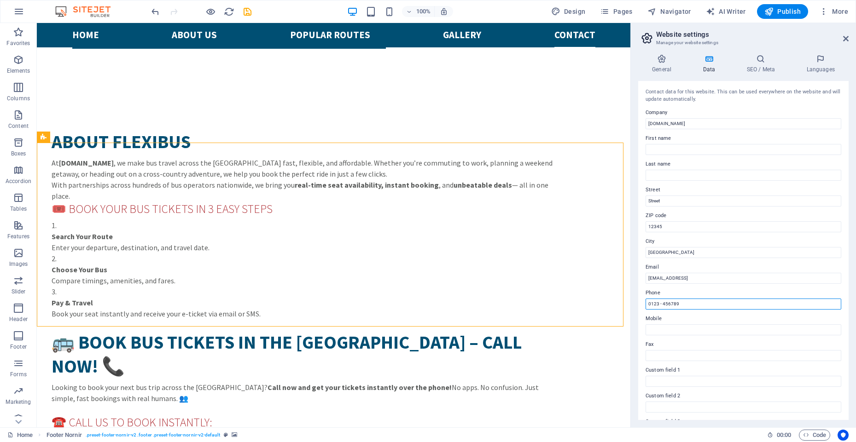
drag, startPoint x: 726, startPoint y: 328, endPoint x: 622, endPoint y: 289, distance: 111.1
click at [697, 311] on div "Contact data for this website. This can be used everywhere on the website and w…" at bounding box center [743, 250] width 210 height 339
click at [699, 296] on label "Phone" at bounding box center [743, 293] width 196 height 11
click at [699, 299] on input "0123 - 456789" at bounding box center [743, 304] width 196 height 11
paste input "18334447585"
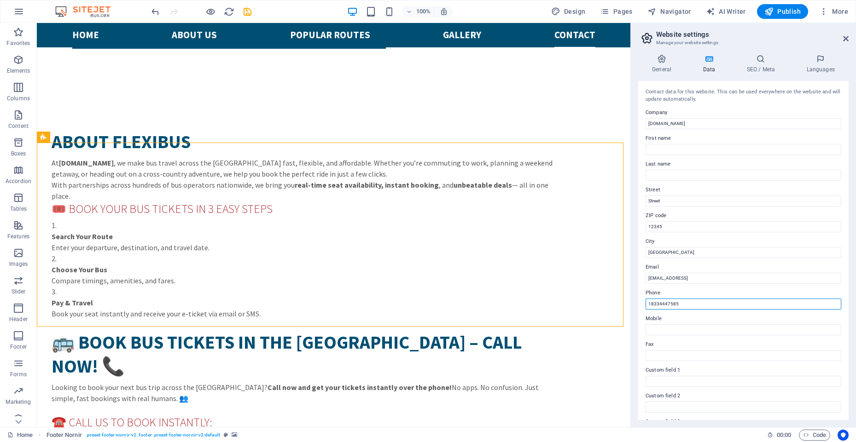
click at [647, 306] on input "18334447585" at bounding box center [743, 304] width 196 height 11
type input "[PHONE_NUMBER]"
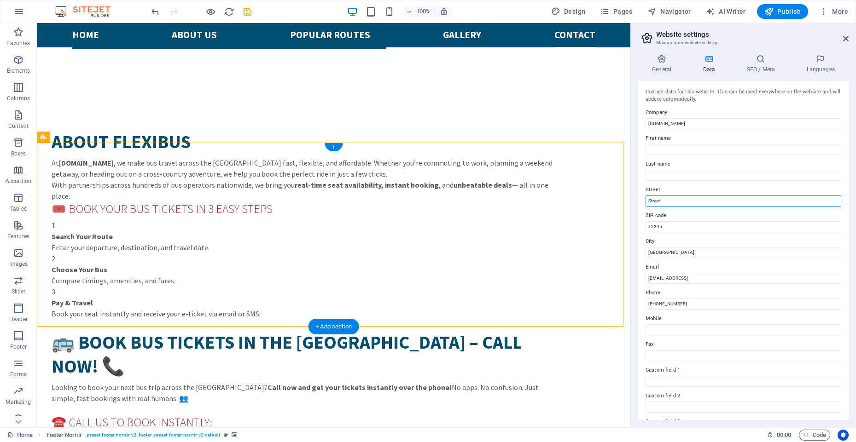
drag, startPoint x: 708, startPoint y: 226, endPoint x: 595, endPoint y: 183, distance: 121.2
paste input "[STREET_ADDRESS]"
type input "[STREET_ADDRESS]"
drag, startPoint x: 594, startPoint y: 236, endPoint x: 561, endPoint y: 230, distance: 33.3
paste input "Lewes"
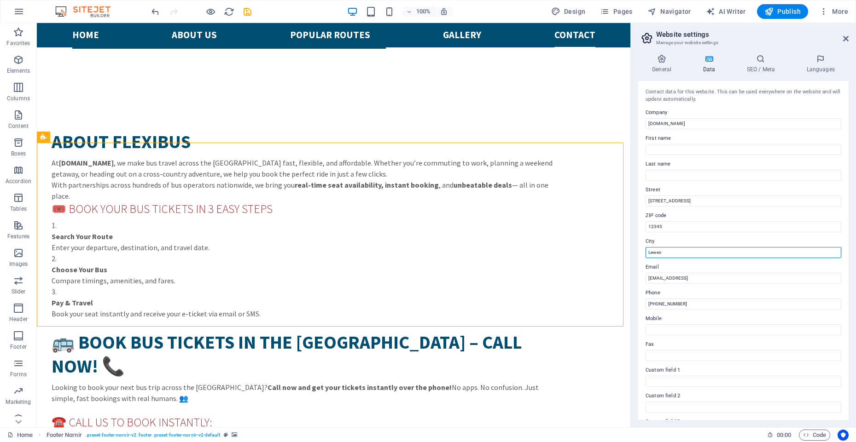
type input "Lewes"
drag, startPoint x: 686, startPoint y: 247, endPoint x: 603, endPoint y: 213, distance: 90.2
paste input "9958"
type input "19958"
click at [688, 238] on label "City" at bounding box center [743, 241] width 196 height 11
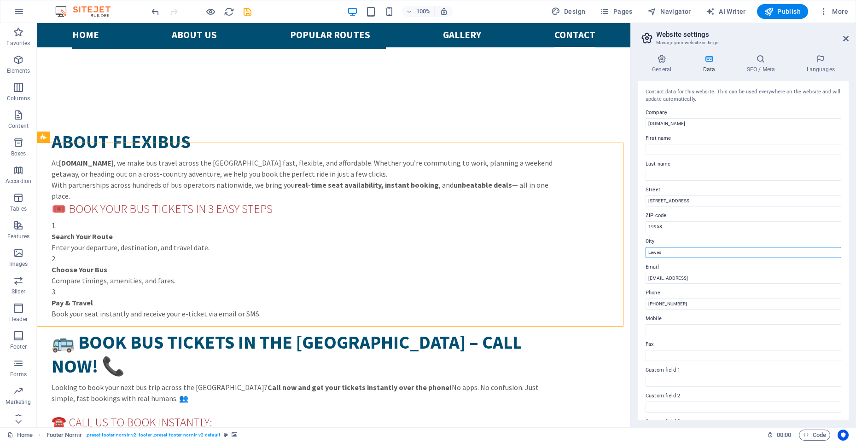
click at [688, 247] on input "Lewes" at bounding box center [743, 252] width 196 height 11
click at [703, 197] on input "[STREET_ADDRESS]" at bounding box center [743, 201] width 196 height 11
type input "[STREET_ADDRESS]"
click at [672, 250] on input "Lewes" at bounding box center [743, 252] width 196 height 11
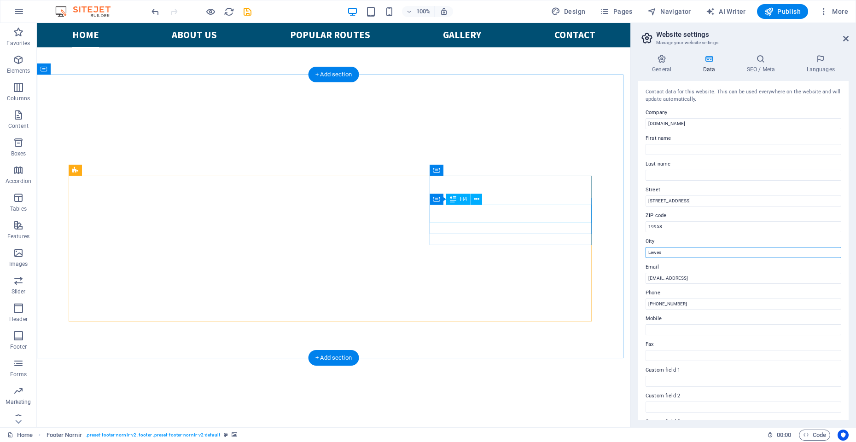
scroll to position [0, 0]
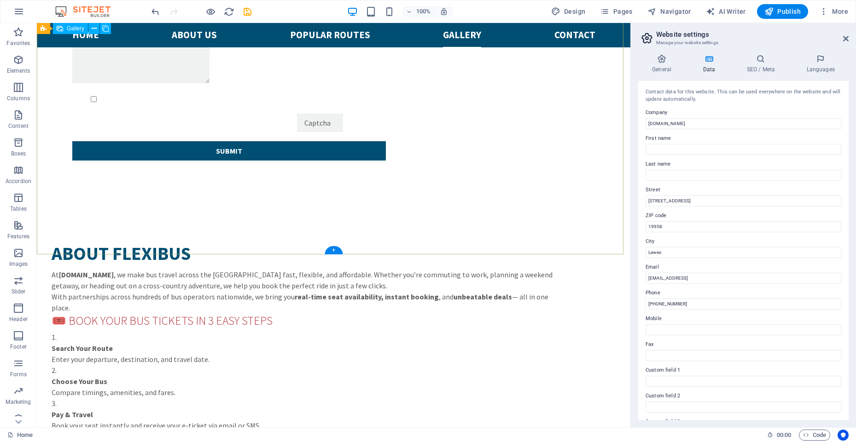
scroll to position [2045, 0]
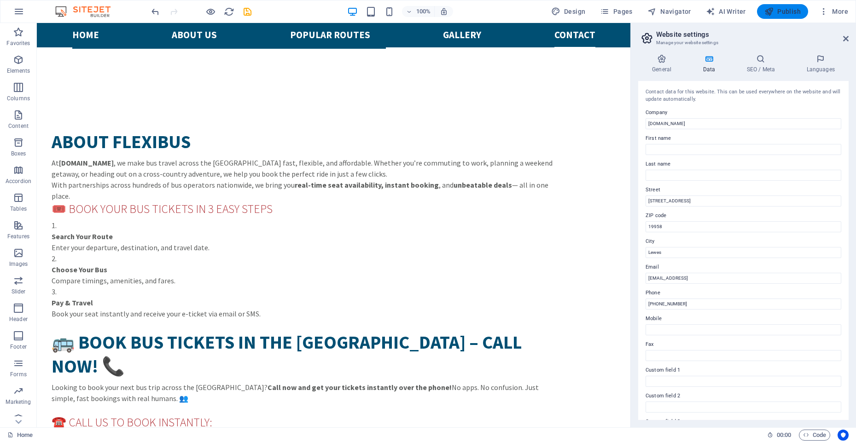
click at [767, 12] on icon "button" at bounding box center [768, 11] width 9 height 9
checkbox input "false"
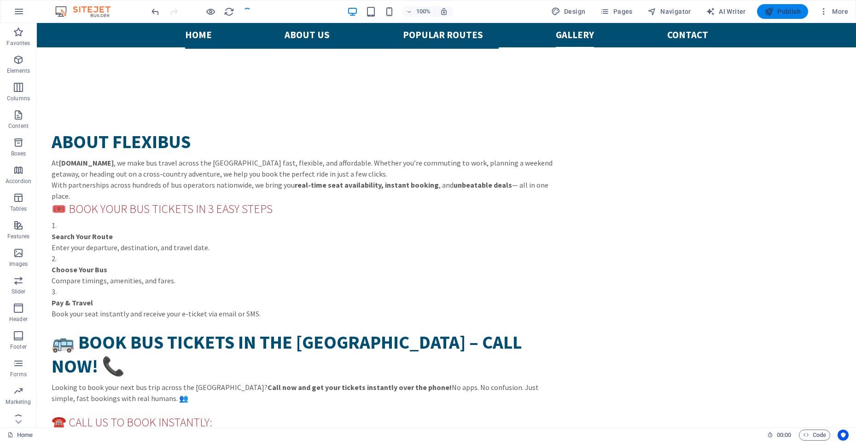
scroll to position [2101, 0]
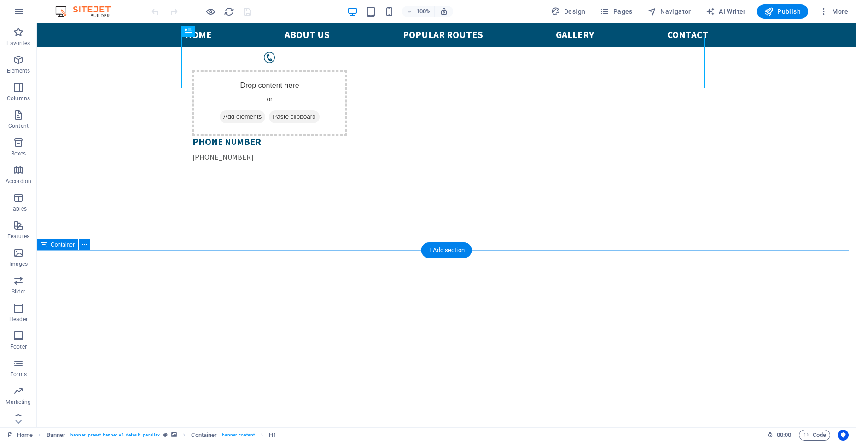
scroll to position [331, 0]
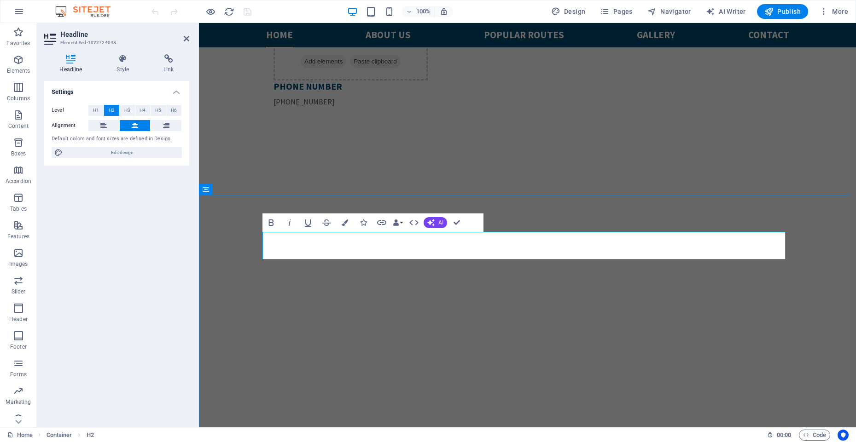
drag, startPoint x: 457, startPoint y: 219, endPoint x: 423, endPoint y: 220, distance: 33.6
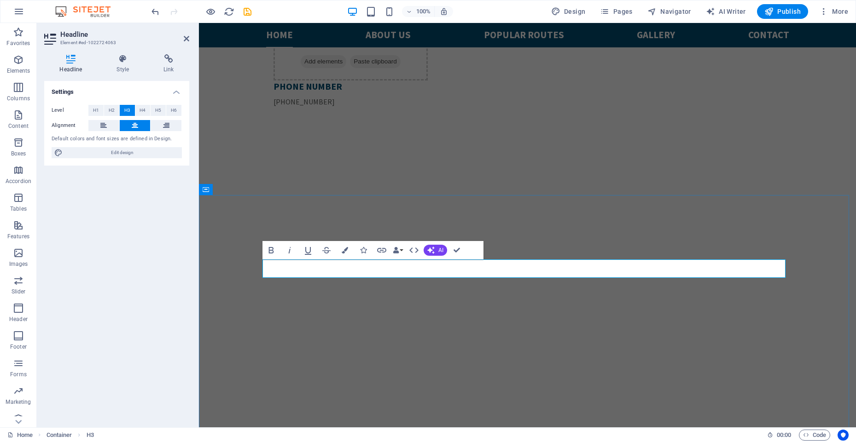
drag, startPoint x: 457, startPoint y: 251, endPoint x: 515, endPoint y: 266, distance: 60.2
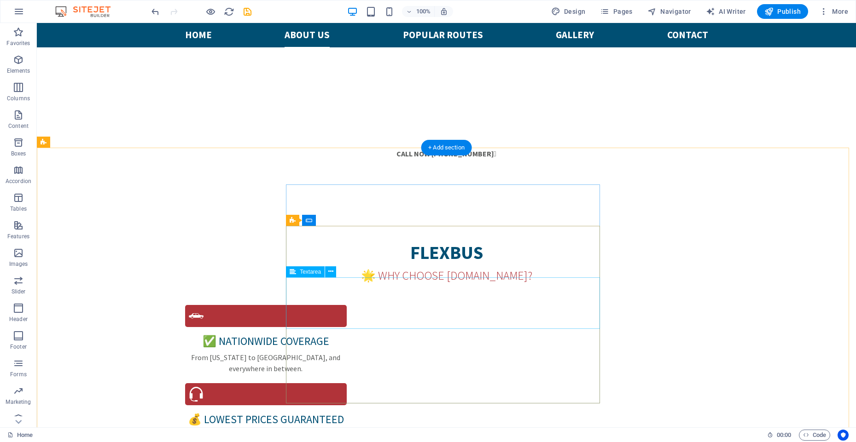
scroll to position [939, 0]
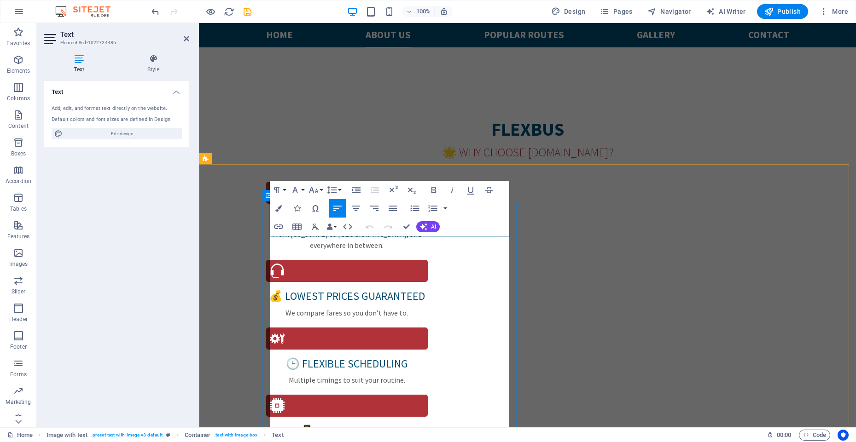
drag, startPoint x: 327, startPoint y: 242, endPoint x: 390, endPoint y: 260, distance: 65.6
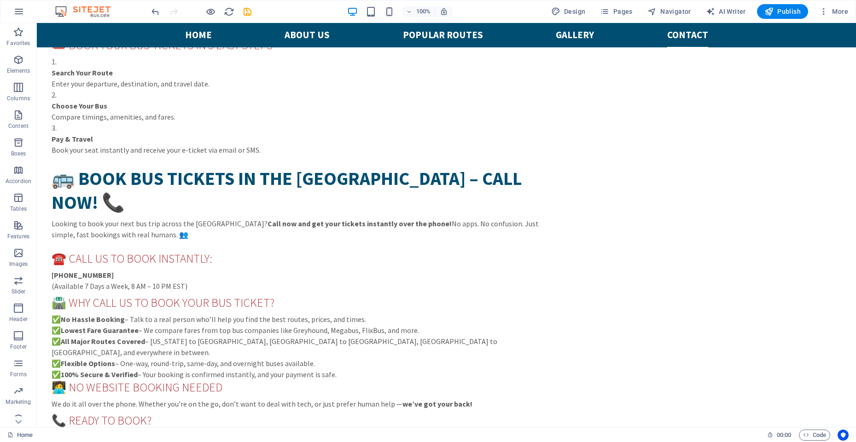
scroll to position [2278, 0]
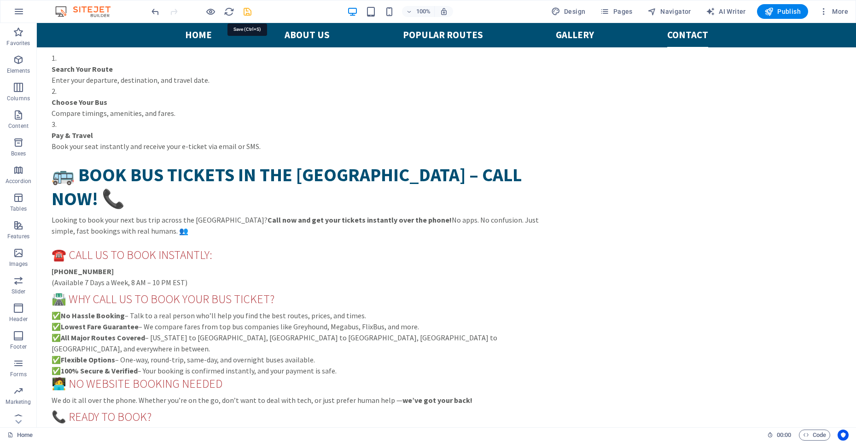
click at [245, 12] on icon "save" at bounding box center [247, 11] width 11 height 11
checkbox input "false"
click at [605, 15] on icon "button" at bounding box center [604, 11] width 9 height 9
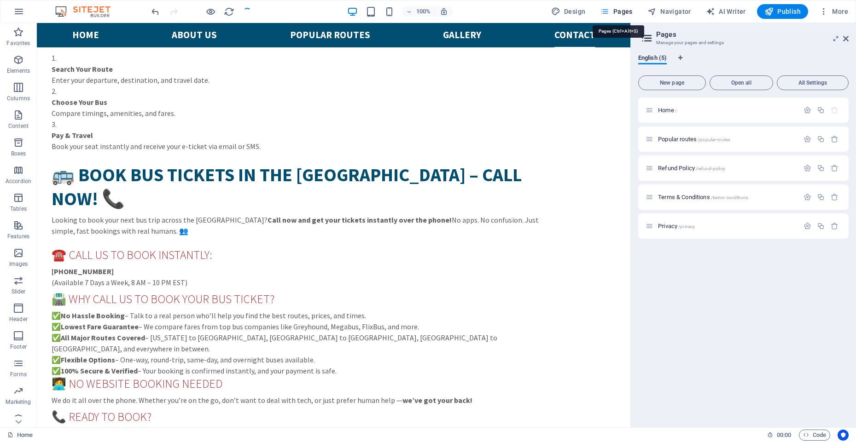
scroll to position [2109, 0]
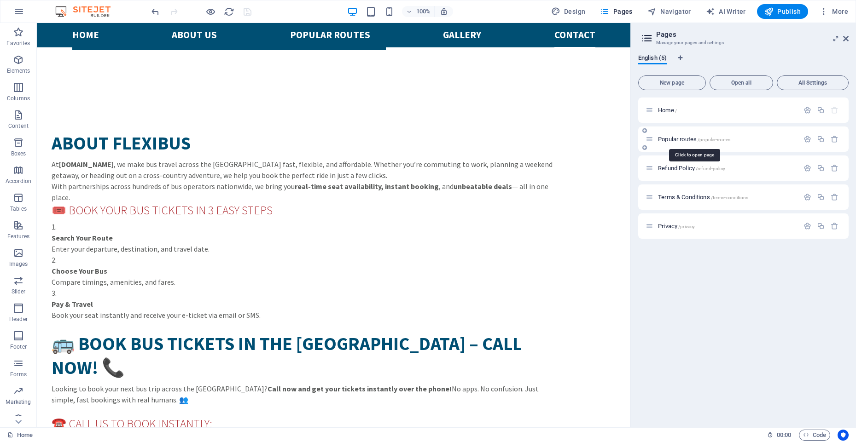
click at [671, 141] on span "Popular routes /popular-routes" at bounding box center [694, 139] width 72 height 7
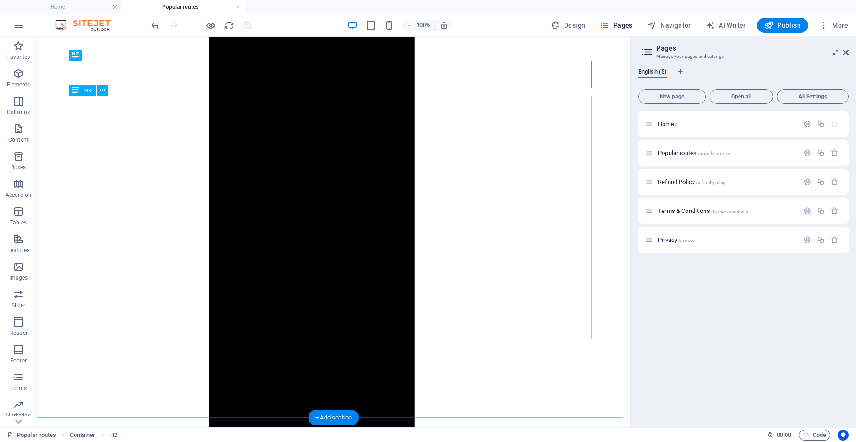
scroll to position [678, 0]
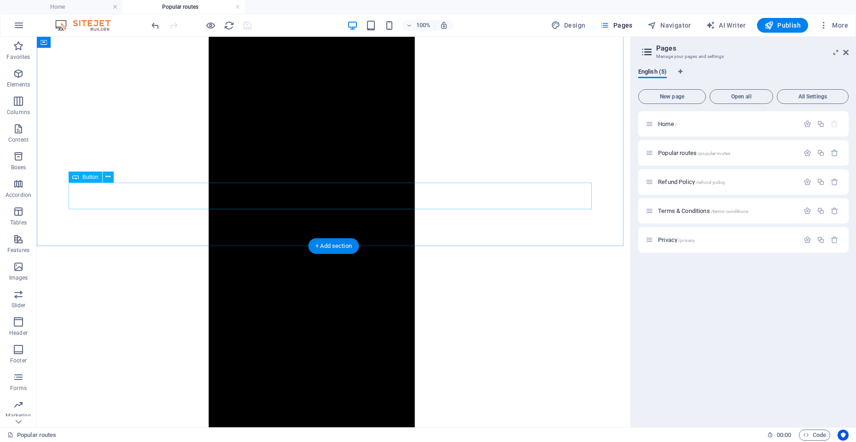
click at [110, 181] on icon at bounding box center [107, 177] width 5 height 10
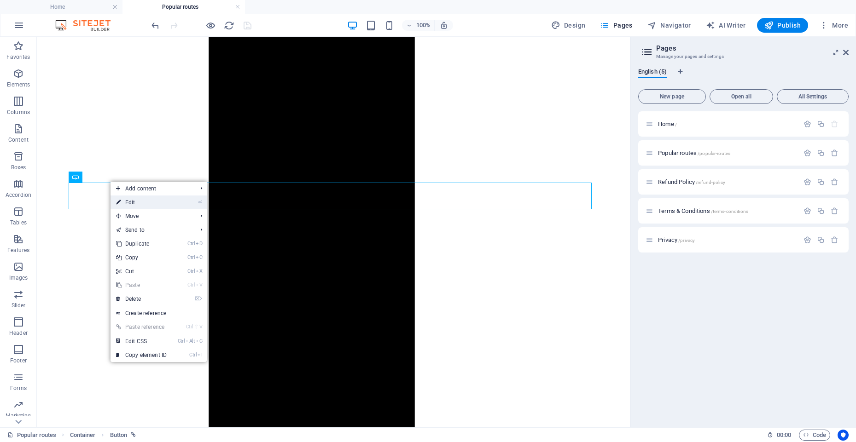
click at [129, 201] on link "⏎ Edit" at bounding box center [141, 203] width 62 height 14
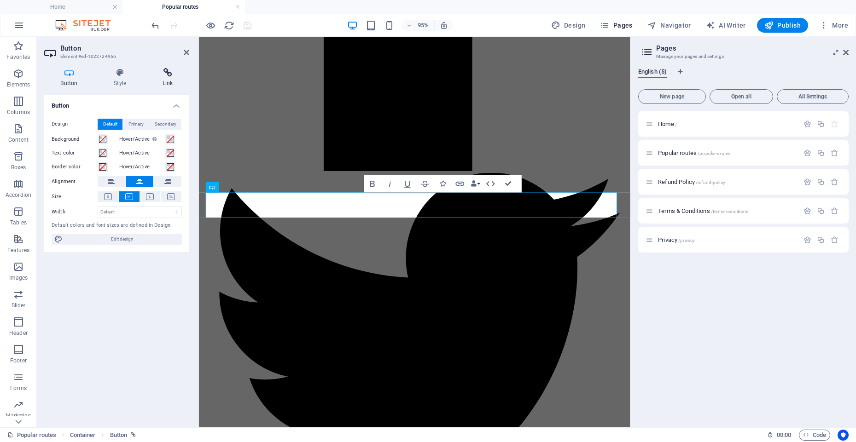
click at [164, 78] on h4 "Link" at bounding box center [167, 77] width 43 height 19
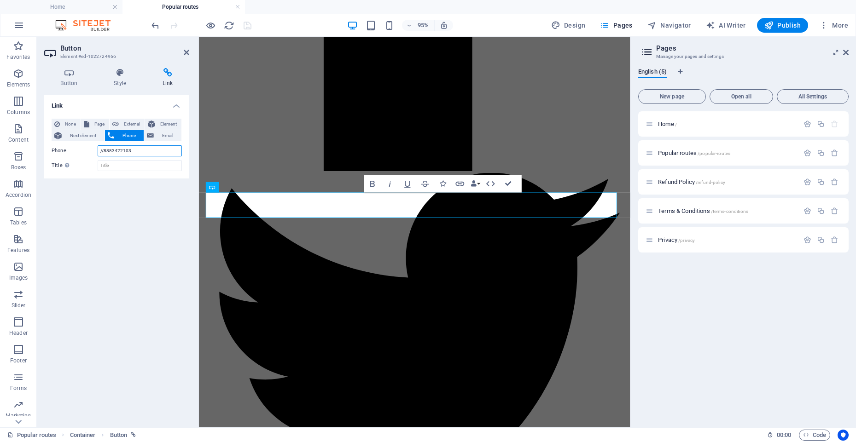
drag, startPoint x: 140, startPoint y: 151, endPoint x: 104, endPoint y: 155, distance: 36.1
click at [104, 155] on input "//8883422103" at bounding box center [140, 150] width 84 height 11
paste input "18334447585"
click at [105, 147] on input "//18334447585" at bounding box center [140, 150] width 84 height 11
type input "//8334447585"
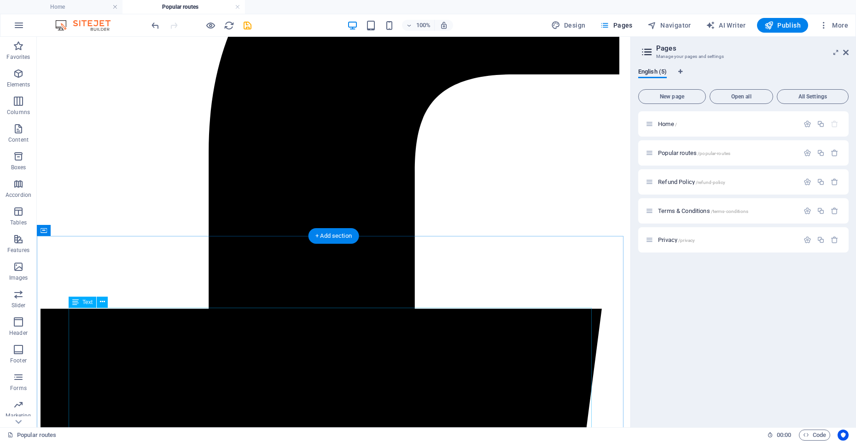
scroll to position [73, 0]
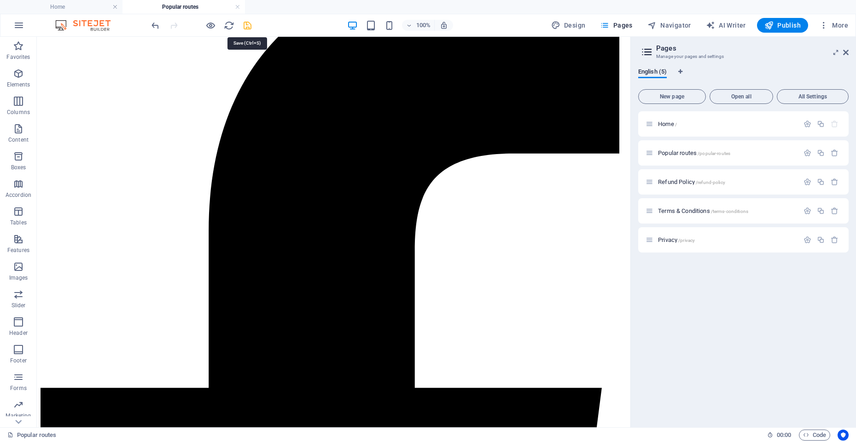
click at [247, 29] on icon "save" at bounding box center [247, 25] width 11 height 11
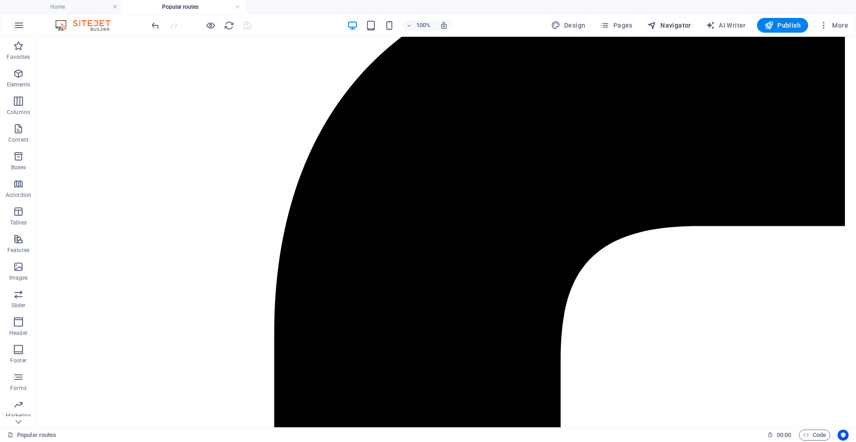
click at [681, 27] on span "Navigator" at bounding box center [669, 25] width 44 height 9
select select "18331323-en"
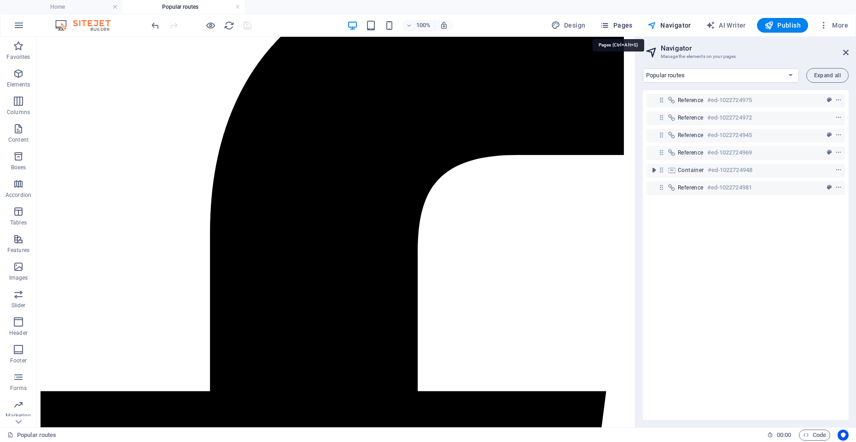
click at [619, 23] on span "Pages" at bounding box center [616, 25] width 32 height 9
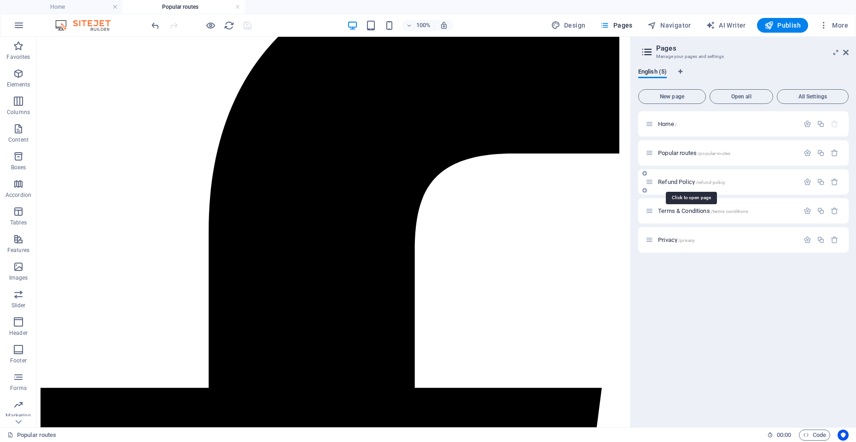
click at [668, 183] on span "Refund Policy /refund-policy" at bounding box center [691, 182] width 67 height 7
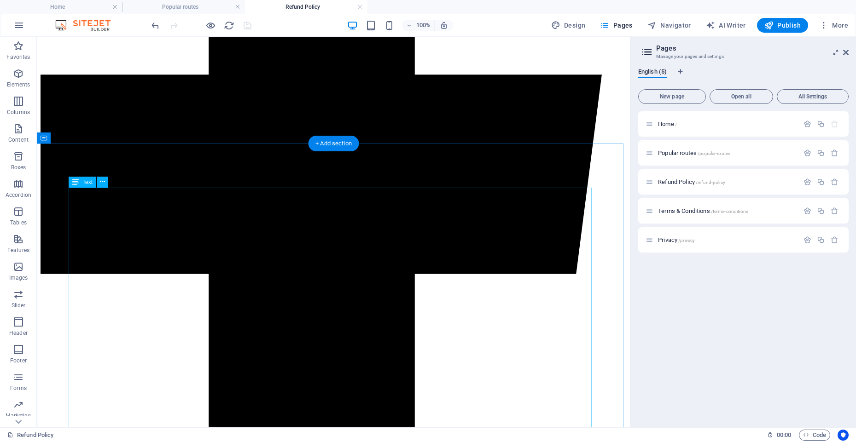
scroll to position [442, 0]
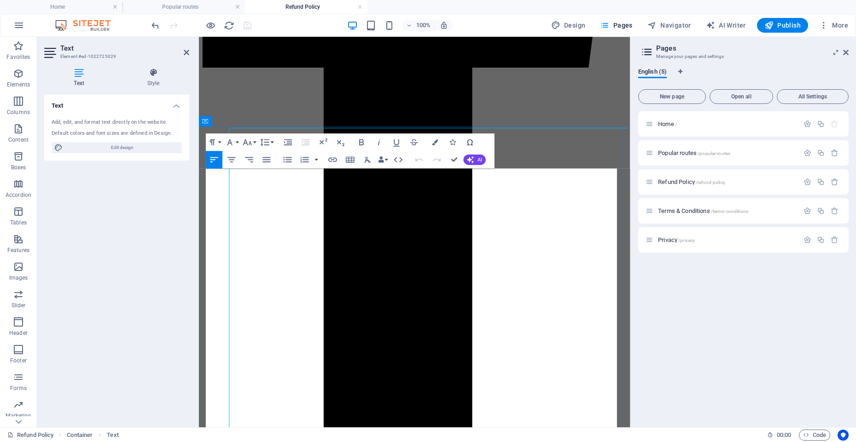
drag, startPoint x: 372, startPoint y: 253, endPoint x: 434, endPoint y: 254, distance: 61.7
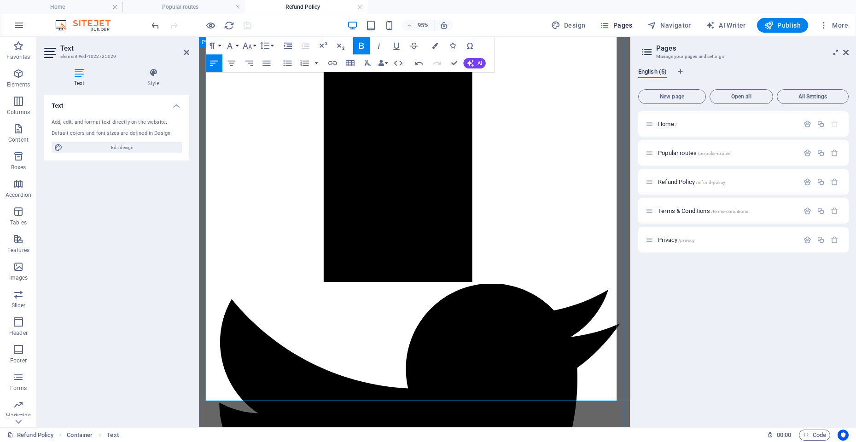
scroll to position [608, 0]
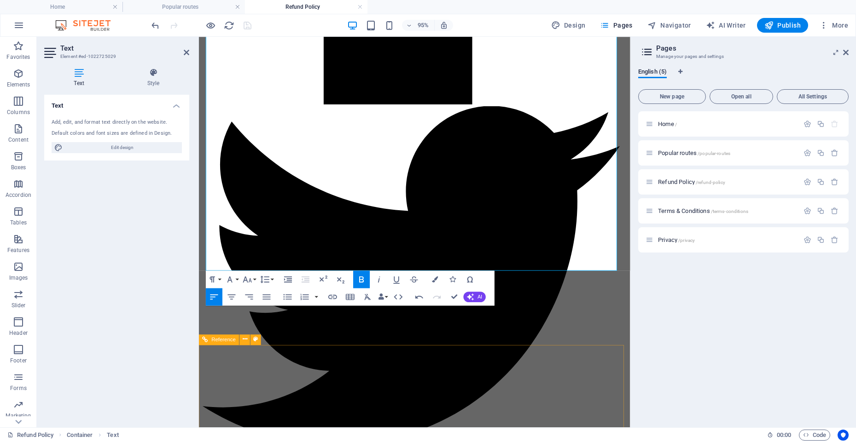
scroll to position [828, 0]
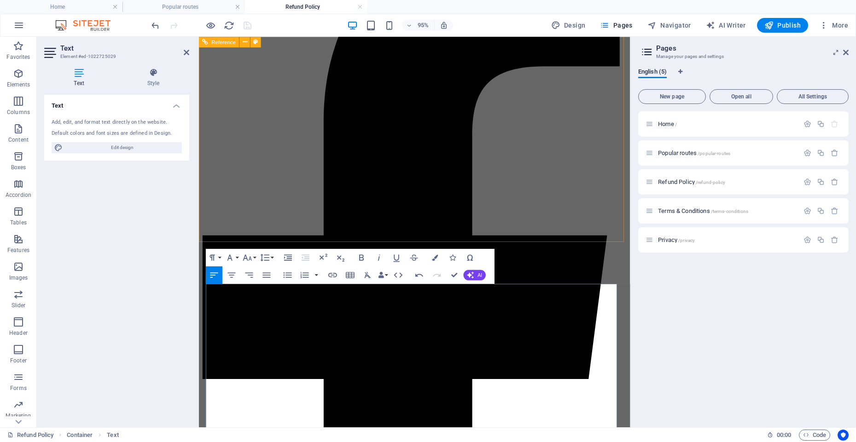
scroll to position [0, 0]
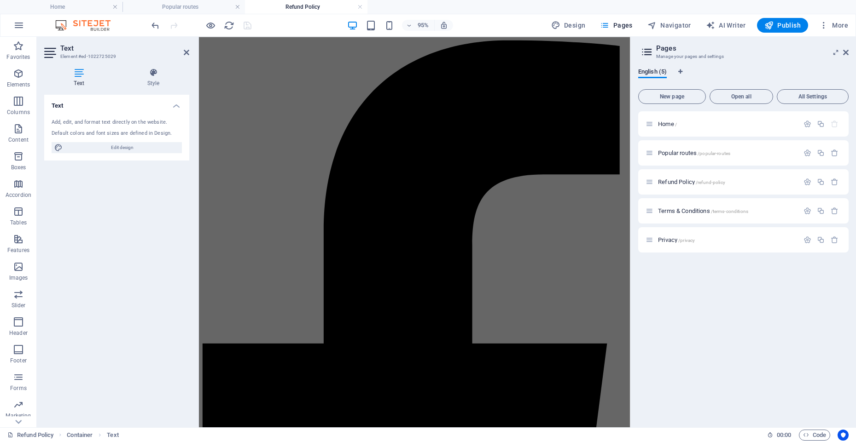
drag, startPoint x: 247, startPoint y: 23, endPoint x: 133, endPoint y: 9, distance: 115.4
click at [247, 23] on div at bounding box center [201, 25] width 103 height 15
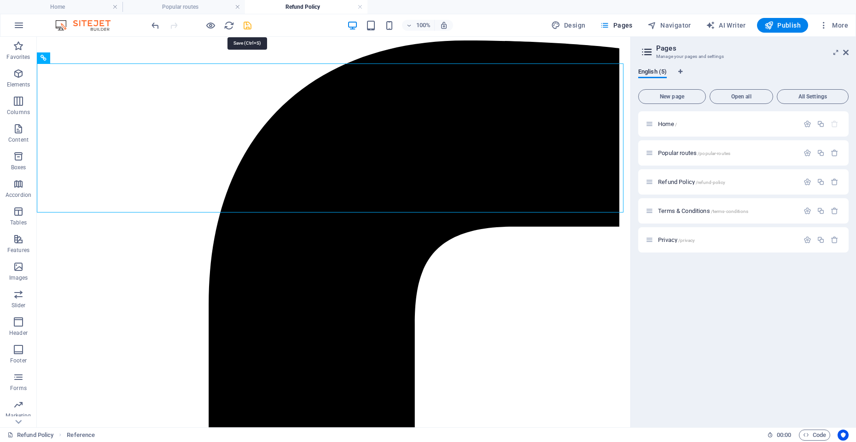
click at [247, 30] on icon "save" at bounding box center [247, 25] width 11 height 11
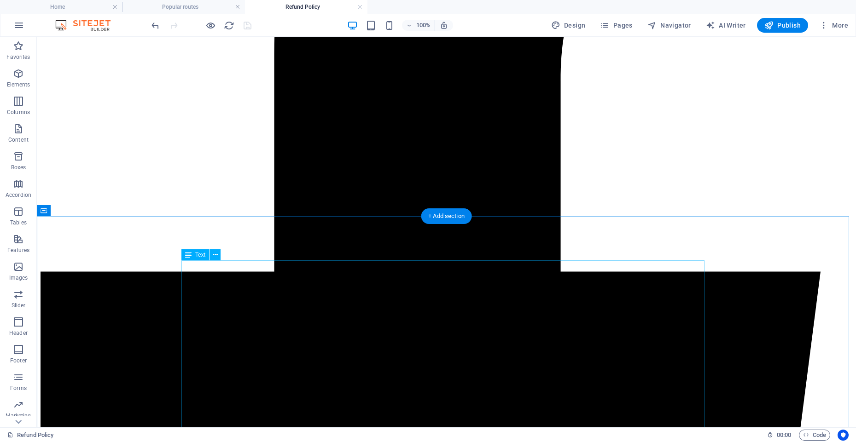
scroll to position [497, 0]
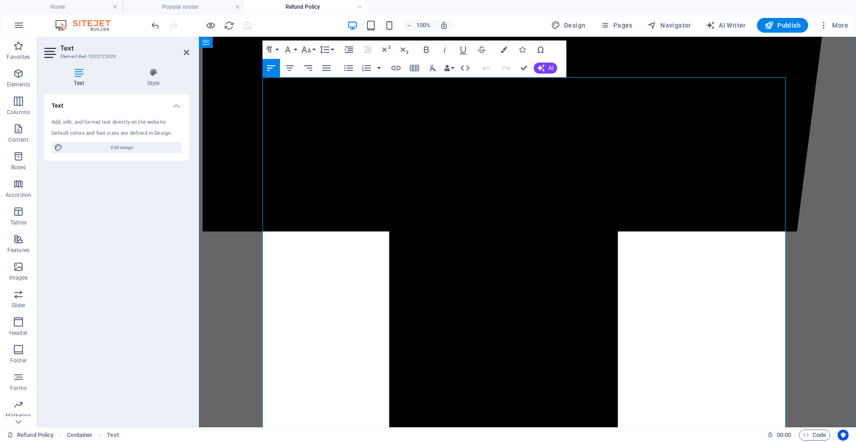
drag, startPoint x: 521, startPoint y: 69, endPoint x: 485, endPoint y: 31, distance: 52.7
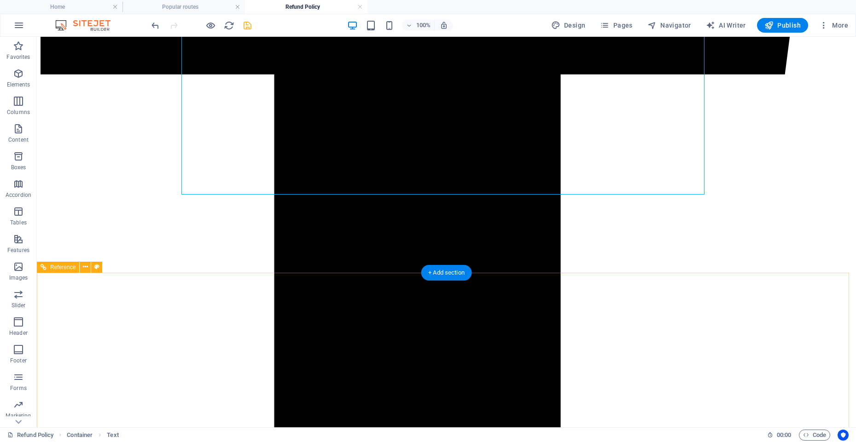
scroll to position [828, 0]
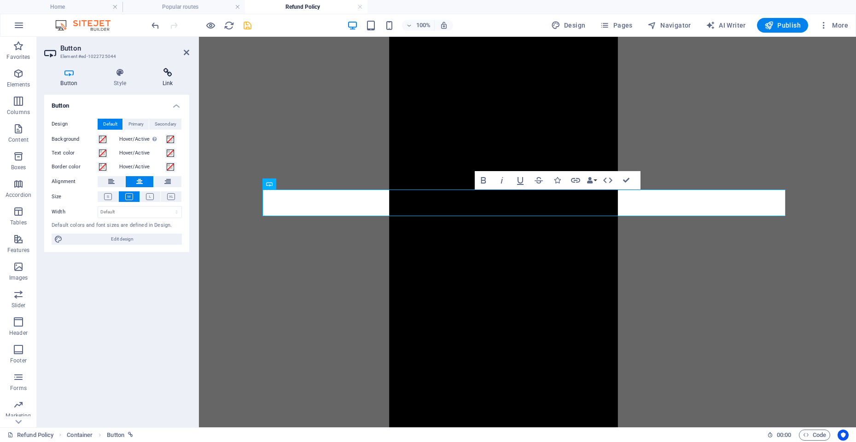
click at [164, 84] on h4 "Link" at bounding box center [167, 77] width 43 height 19
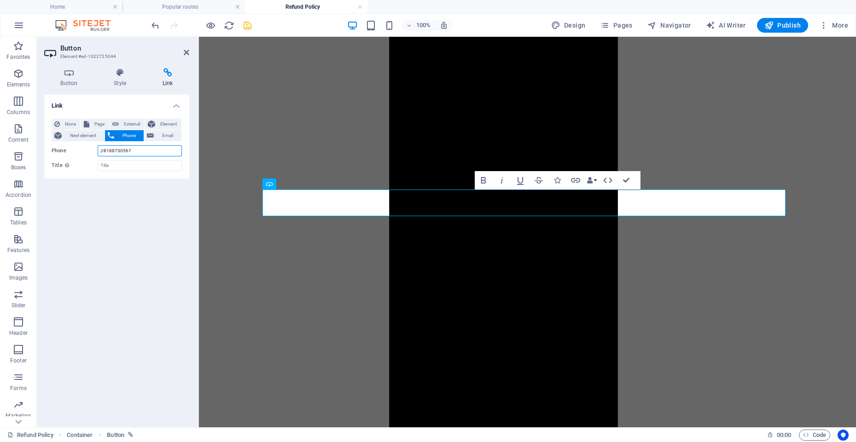
drag, startPoint x: 103, startPoint y: 152, endPoint x: 154, endPoint y: 153, distance: 51.1
click at [154, 153] on input "//8188730567" at bounding box center [140, 150] width 84 height 11
paste input "18334447585"
click at [104, 150] on input "//18334447585" at bounding box center [140, 150] width 84 height 11
type input "//8334447585"
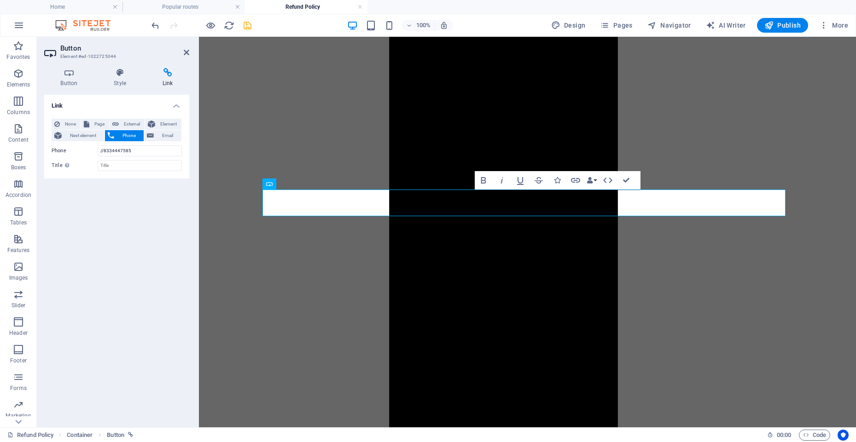
click at [161, 224] on div "Link None Page External Element Next element Phone Email Page Home Popular rout…" at bounding box center [116, 257] width 145 height 325
click at [186, 53] on icon at bounding box center [187, 52] width 6 height 7
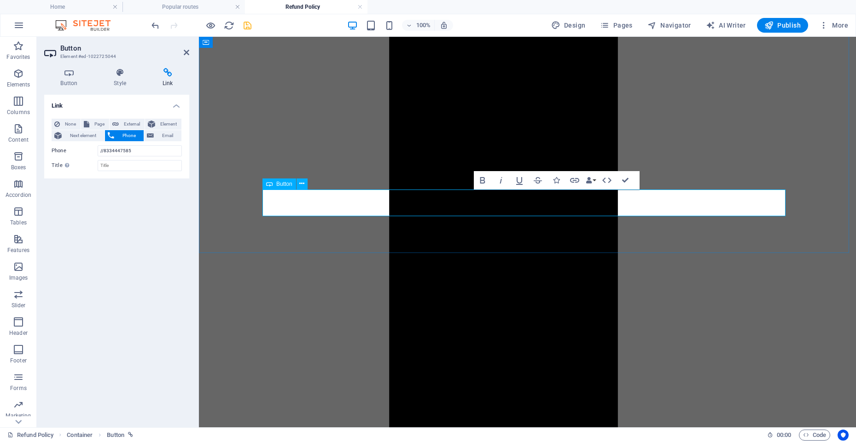
drag, startPoint x: 626, startPoint y: 182, endPoint x: 591, endPoint y: 147, distance: 49.8
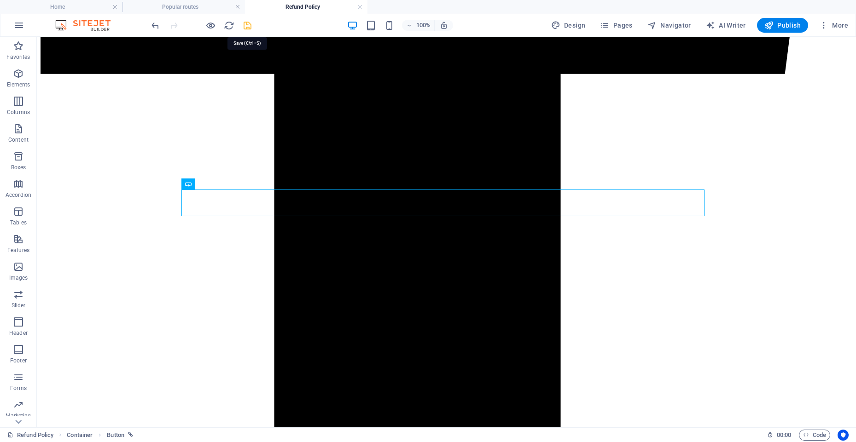
click at [247, 27] on icon "save" at bounding box center [247, 25] width 11 height 11
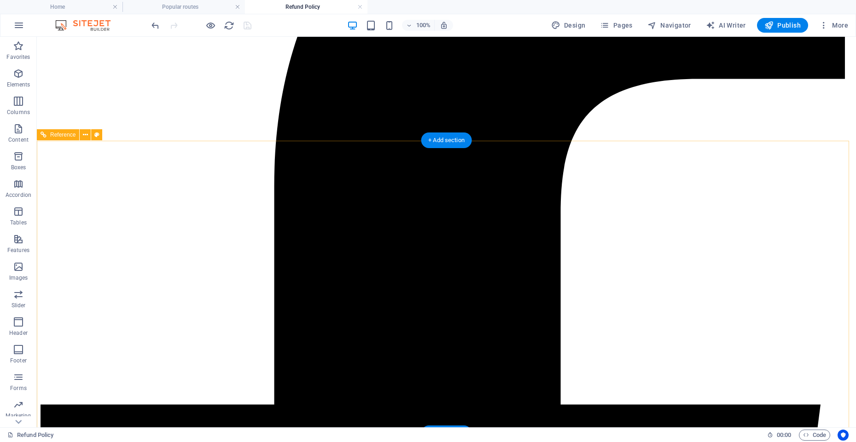
scroll to position [57, 0]
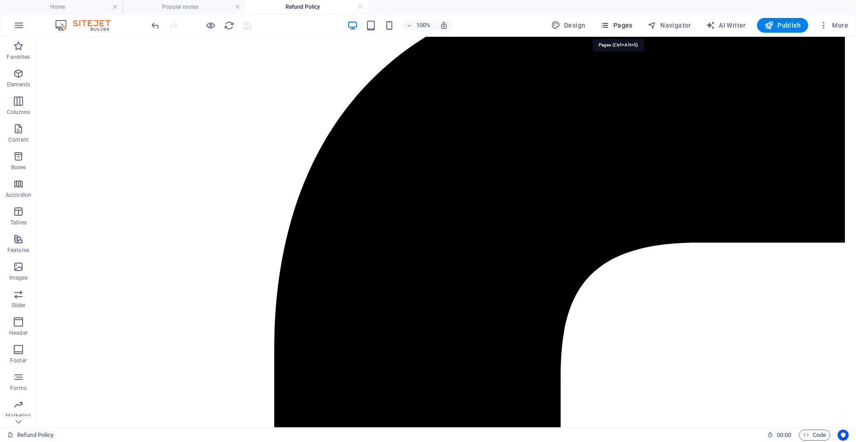
click at [624, 24] on span "Pages" at bounding box center [616, 25] width 32 height 9
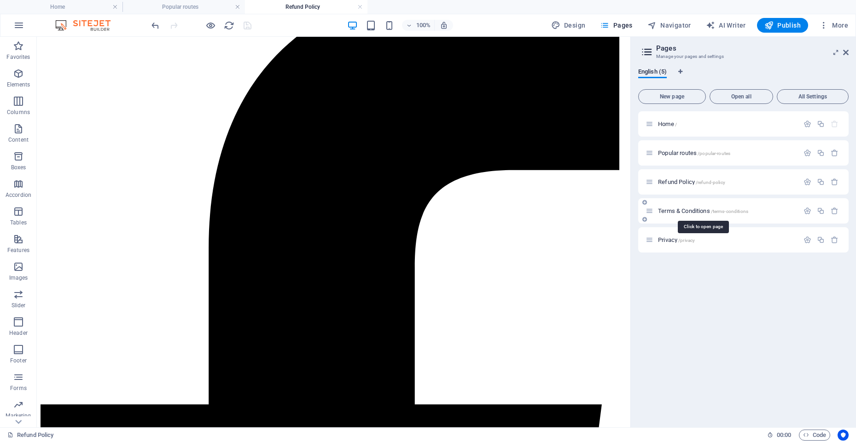
click at [677, 211] on span "Terms & Conditions /terms-conditions" at bounding box center [703, 211] width 90 height 7
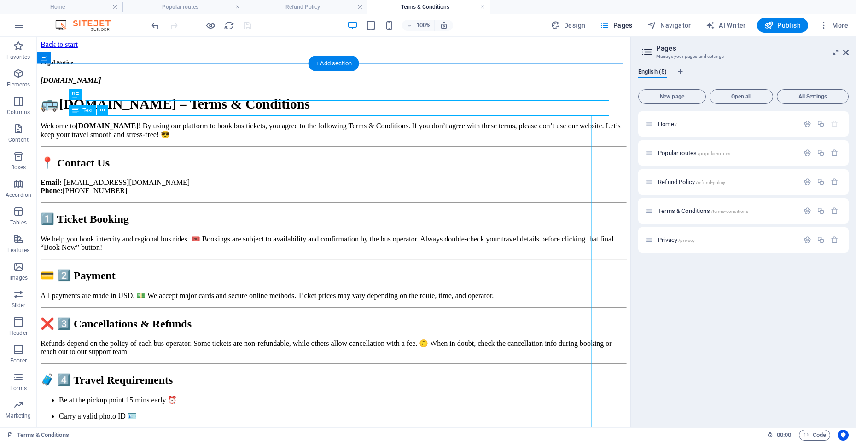
scroll to position [0, 0]
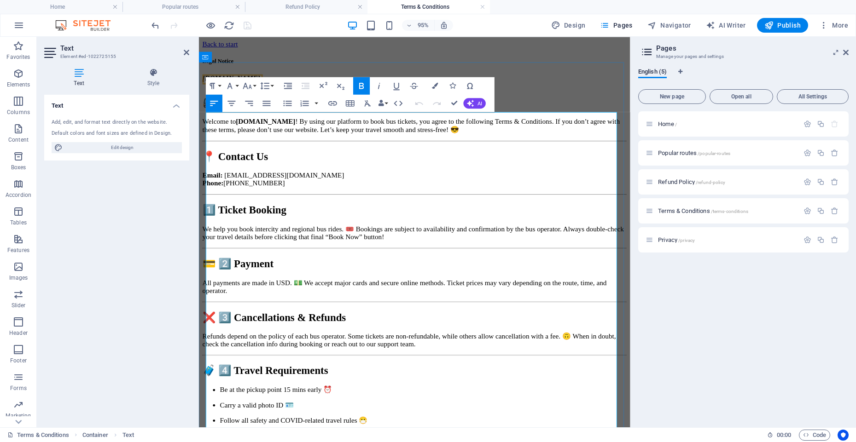
click at [296, 111] on span "FlexiBus.online – Terms & Conditions" at bounding box center [346, 103] width 251 height 15
click at [367, 111] on span "FlexiBus.online – Terms & Conditions" at bounding box center [346, 103] width 251 height 15
click at [314, 195] on p "Email: support@flexibus.online Phone: +1 818-873-0567" at bounding box center [426, 187] width 446 height 17
click at [292, 195] on p "Email: support@flexbus.site Phone: +1 818-873-0567" at bounding box center [426, 187] width 446 height 17
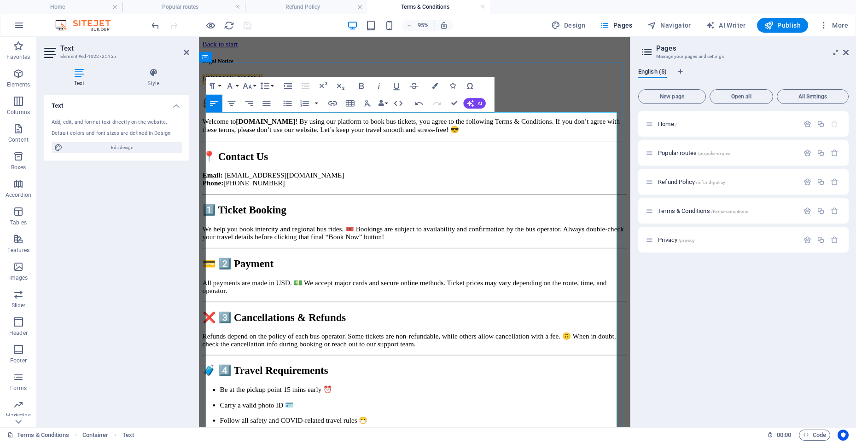
click at [244, 195] on p "Email: support@flexbus.site Phone: +1 18334447585" at bounding box center [426, 187] width 446 height 17
click at [250, 195] on p "Email: support@flexbus.site Phone: +1 8334447585" at bounding box center [426, 187] width 446 height 17
click at [262, 195] on p "Email: support@flexbus.site Phone: +1 833 4447585" at bounding box center [426, 187] width 446 height 17
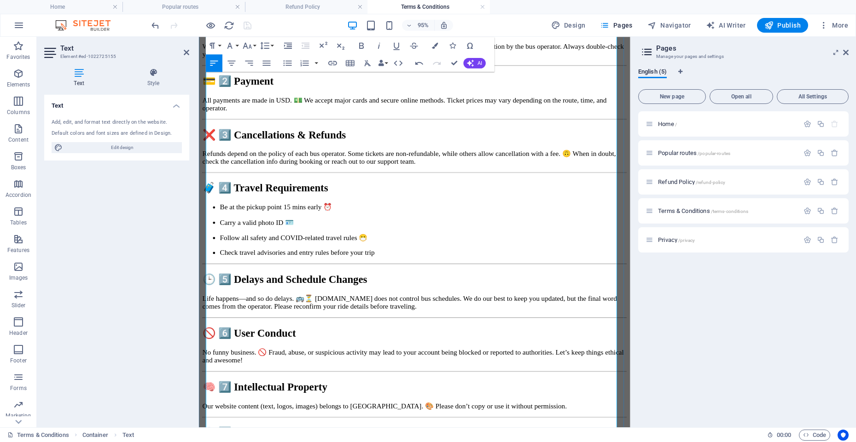
scroll to position [221, 0]
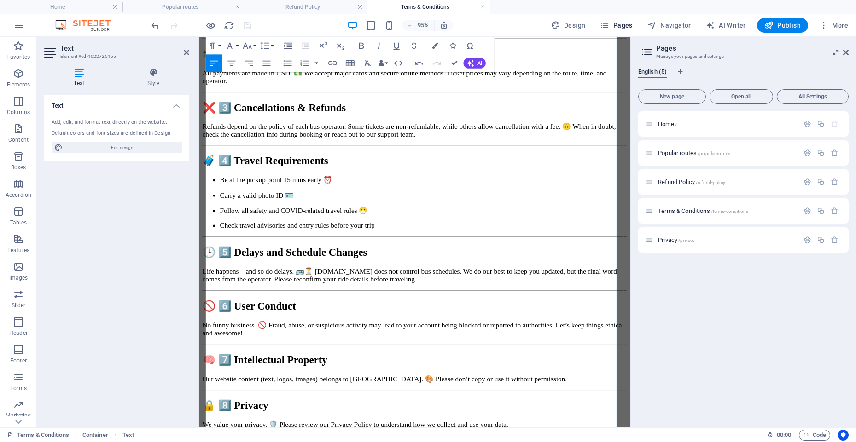
click at [340, 296] on p "Life happens—and so do delays. 🚌⏳ FlexiBus.online does not control bus schedule…" at bounding box center [426, 287] width 446 height 17
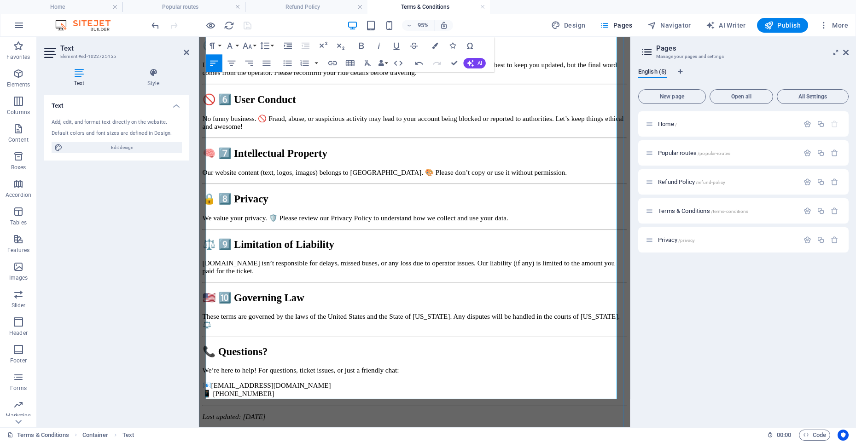
scroll to position [497, 0]
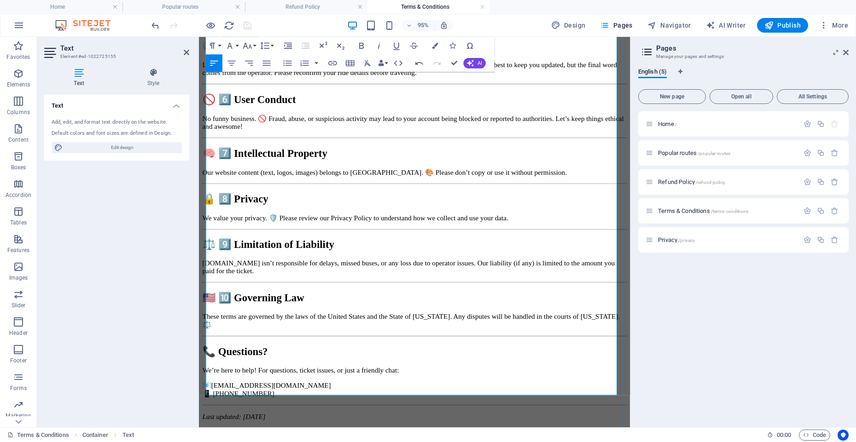
click at [221, 271] on p "FlexiBus.online isn’t responsible for delays, missed buses, or any loss due to …" at bounding box center [426, 279] width 446 height 17
click at [376, 182] on p "Our website content (text, logos, images) belongs to us. 🎨 Please don’t copy or…" at bounding box center [426, 179] width 446 height 9
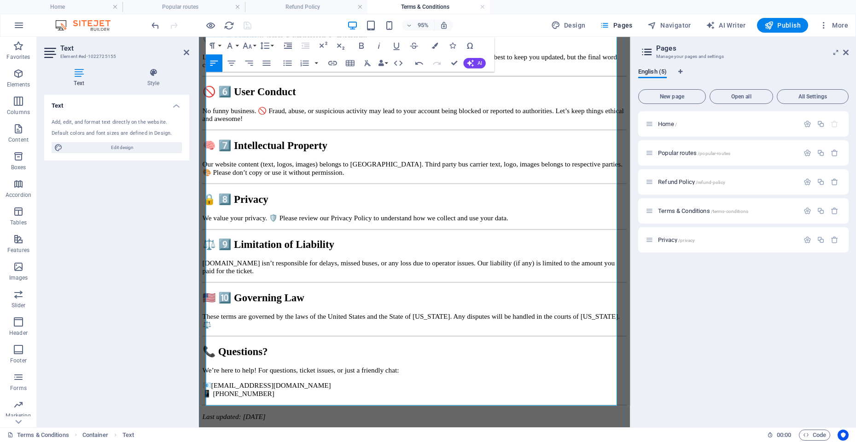
scroll to position [511, 0]
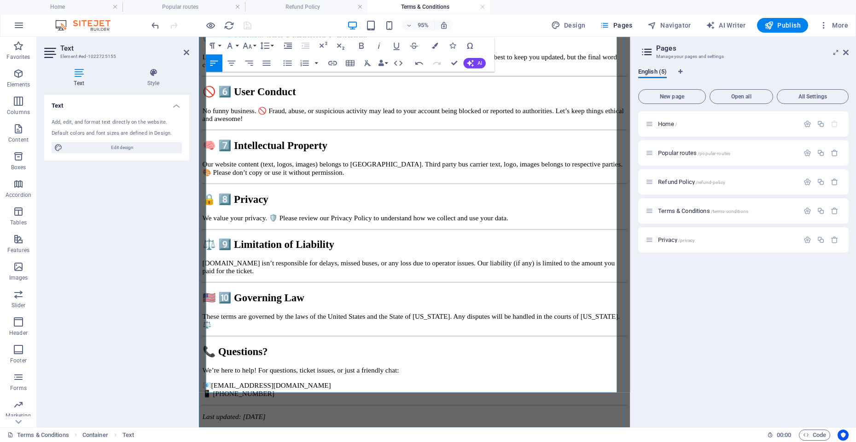
click at [293, 400] on p "📧 support@flexibus.online 📱 +1 818-873-0567" at bounding box center [426, 408] width 446 height 17
click at [270, 400] on p "📧 support@flexbus.site 📱 +1 818-873-0567" at bounding box center [426, 408] width 446 height 17
click at [229, 400] on p "📧 support@flexbus.site 📱 +1 18334447585" at bounding box center [426, 408] width 446 height 17
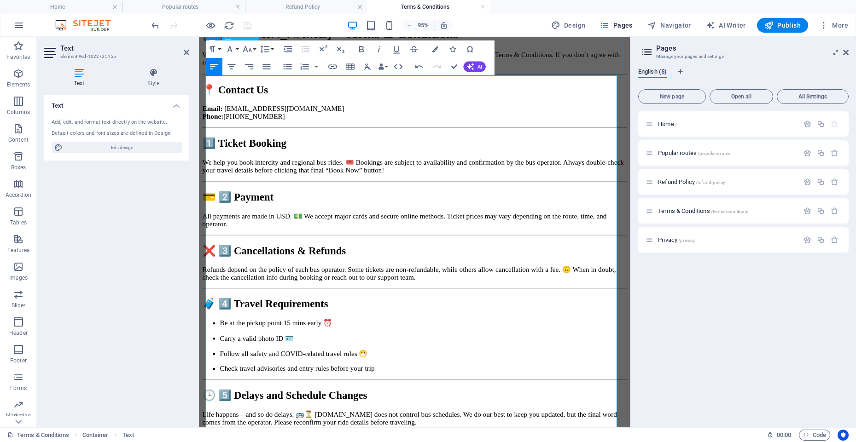
scroll to position [0, 0]
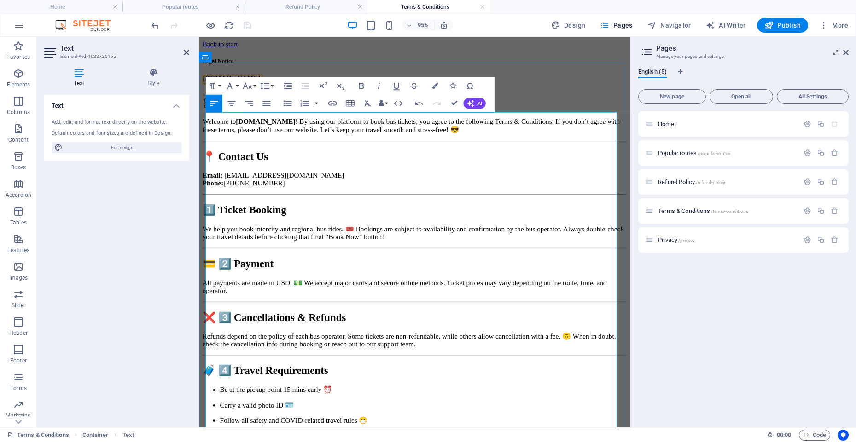
click at [293, 130] on strong "FlexiBus.online" at bounding box center [268, 126] width 63 height 8
click at [185, 52] on icon at bounding box center [187, 52] width 6 height 7
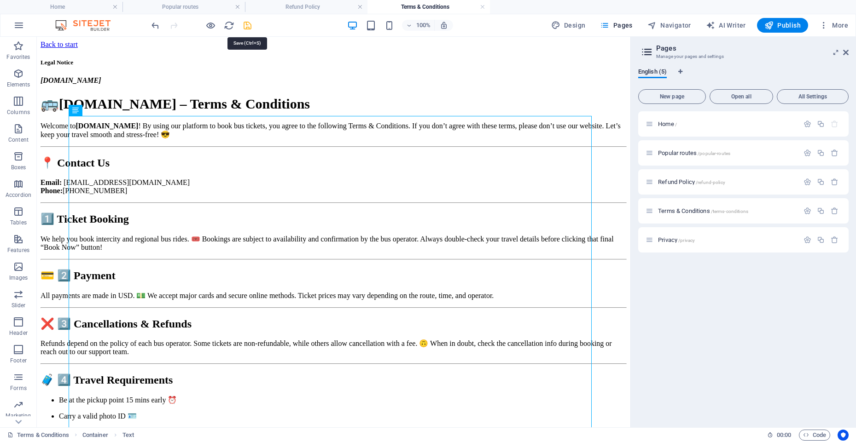
click at [248, 24] on icon "save" at bounding box center [247, 25] width 11 height 11
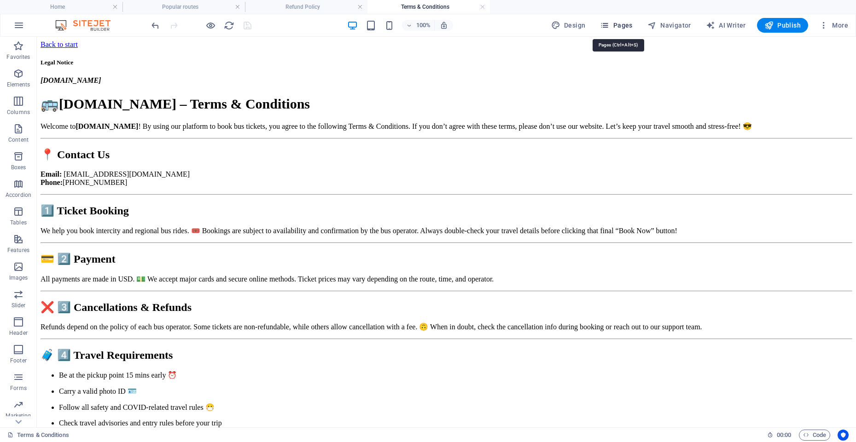
click at [625, 24] on span "Pages" at bounding box center [616, 25] width 32 height 9
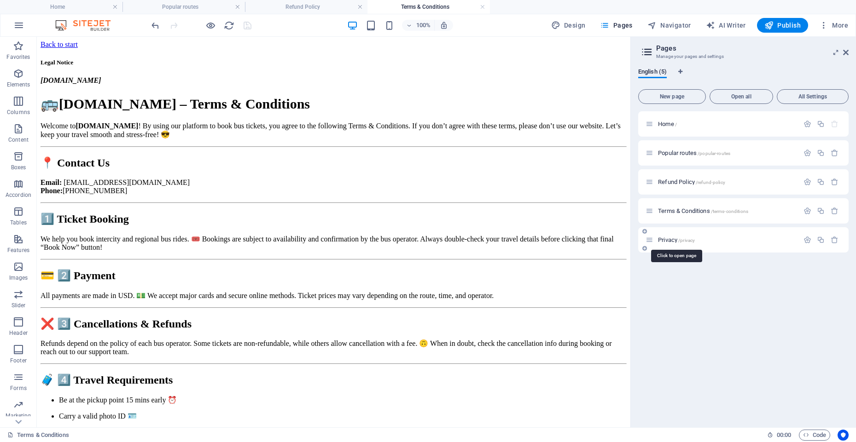
click at [669, 242] on span "Privacy /privacy" at bounding box center [676, 240] width 37 height 7
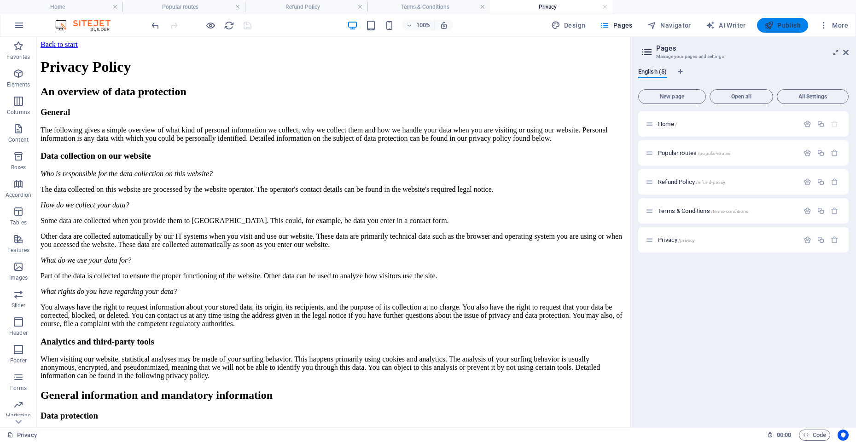
click at [780, 27] on span "Publish" at bounding box center [782, 25] width 36 height 9
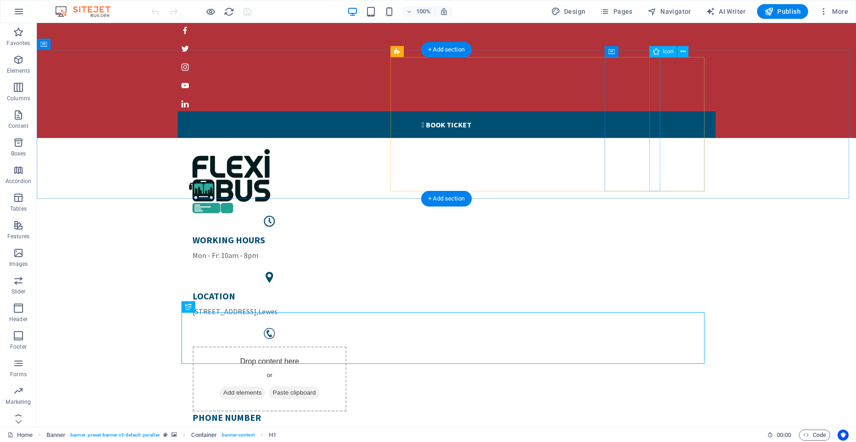
click at [354, 328] on figure at bounding box center [269, 333] width 169 height 11
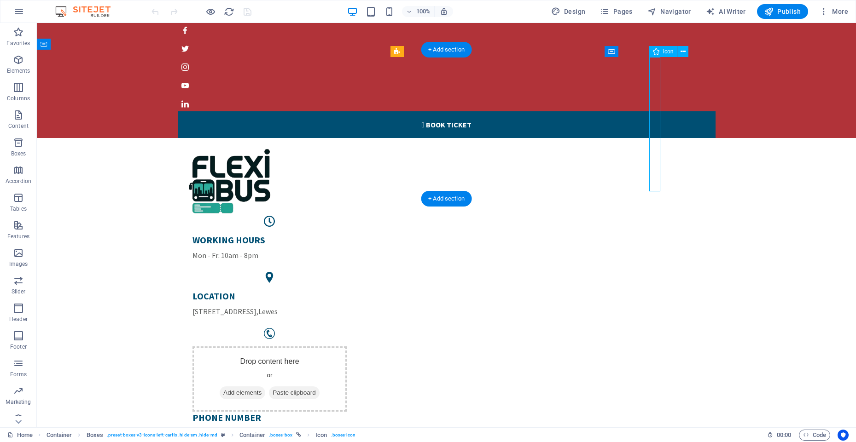
click at [354, 328] on figure at bounding box center [269, 333] width 169 height 11
select select "xMidYMid"
select select "px"
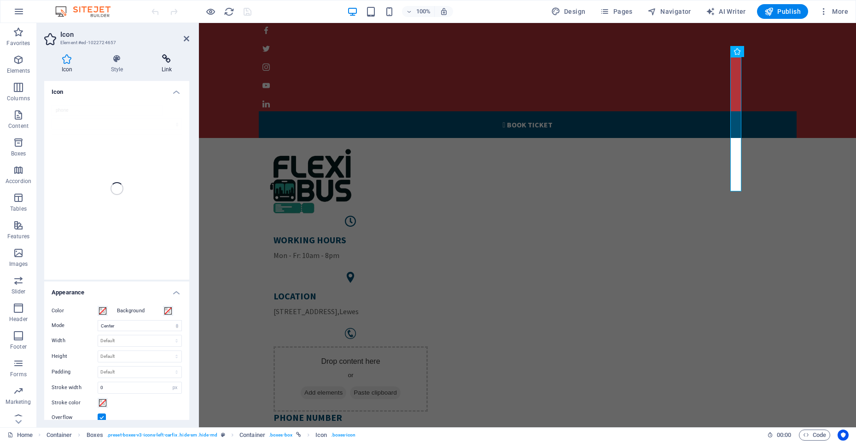
click at [166, 69] on h4 "Link" at bounding box center [166, 63] width 45 height 19
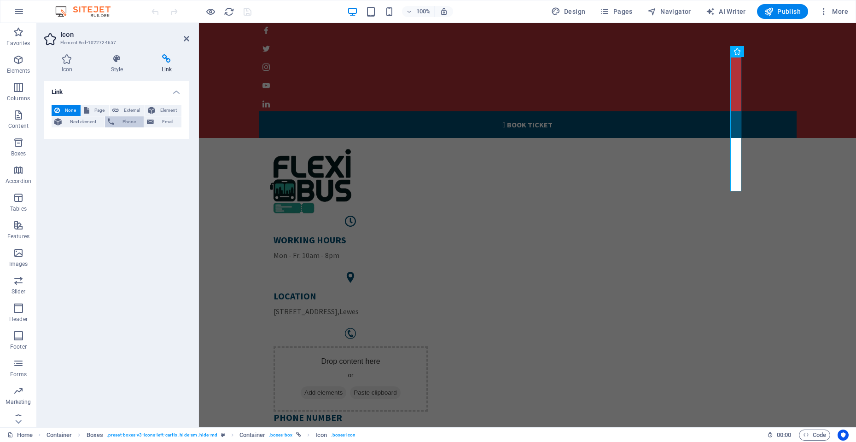
click at [116, 123] on button "Phone" at bounding box center [124, 121] width 39 height 11
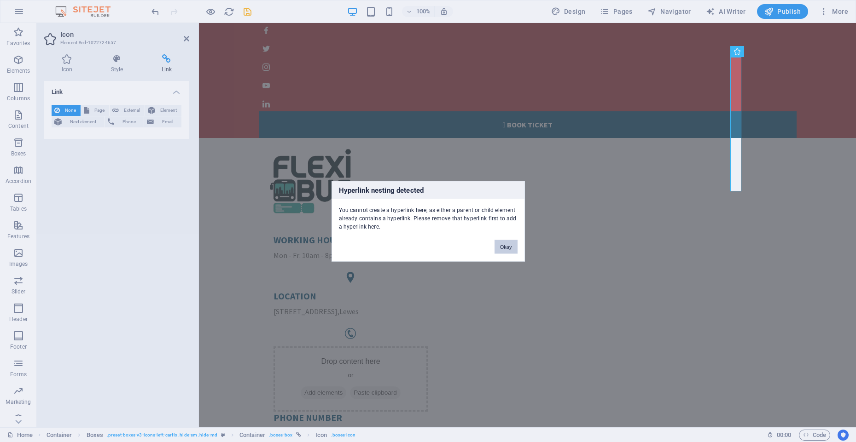
click at [504, 247] on button "Okay" at bounding box center [505, 247] width 23 height 14
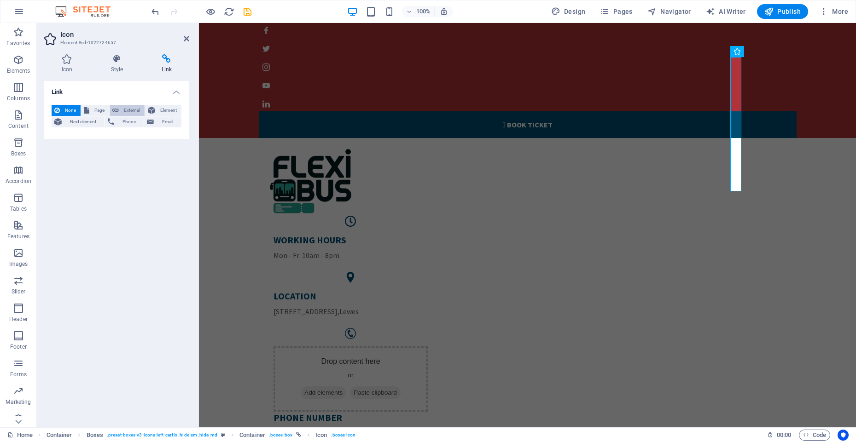
click at [117, 110] on icon at bounding box center [115, 110] width 6 height 11
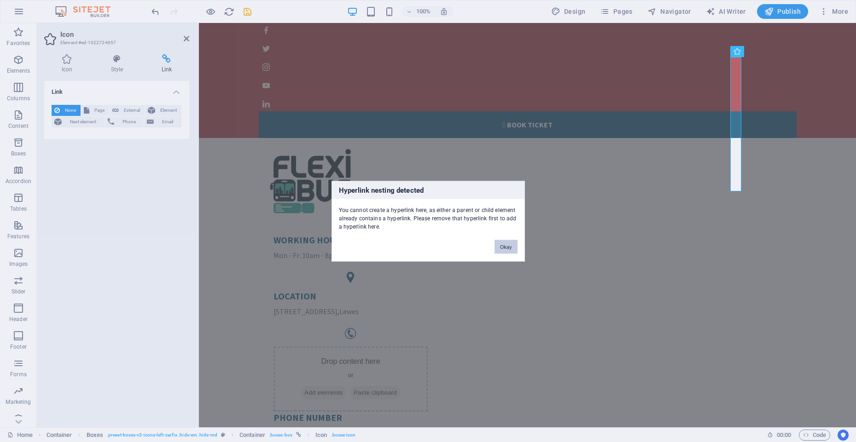
drag, startPoint x: 502, startPoint y: 250, endPoint x: 23, endPoint y: 146, distance: 490.3
click at [502, 250] on button "Okay" at bounding box center [505, 247] width 23 height 14
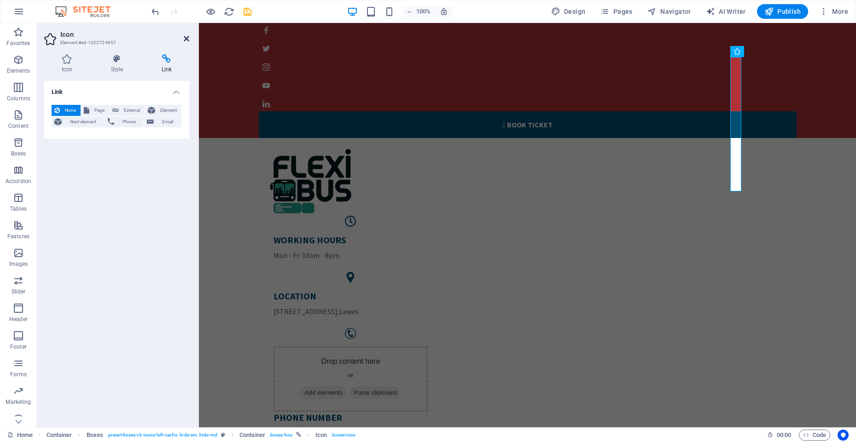
click at [185, 37] on icon at bounding box center [187, 38] width 6 height 7
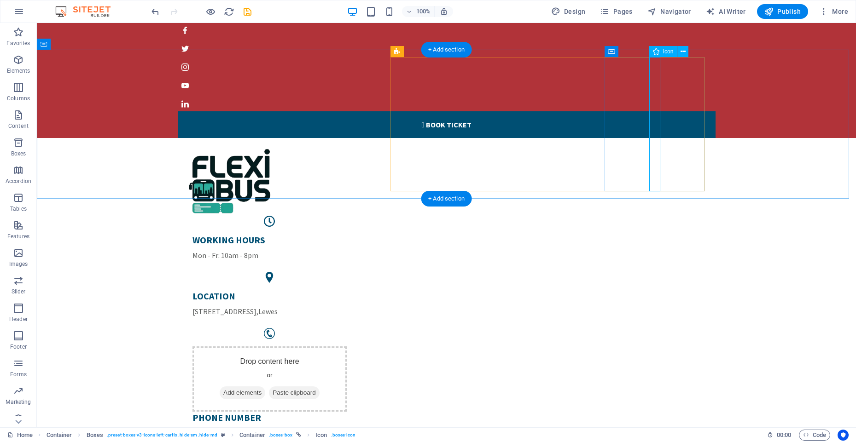
click at [354, 328] on figure at bounding box center [269, 333] width 169 height 11
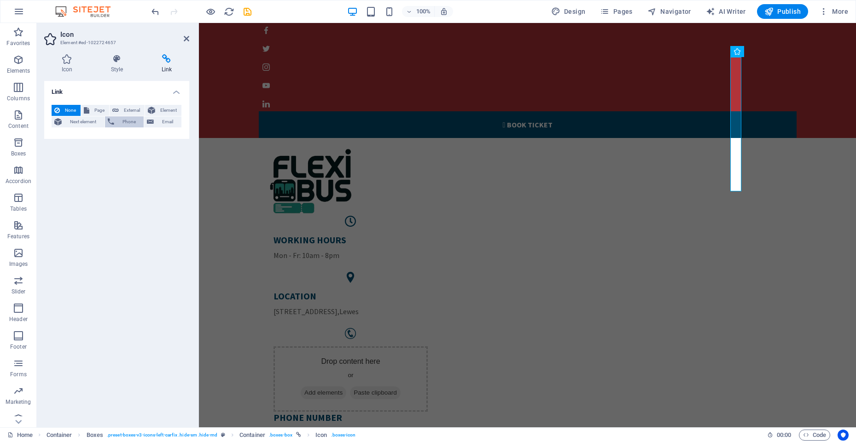
click at [127, 120] on span "Phone" at bounding box center [129, 121] width 24 height 11
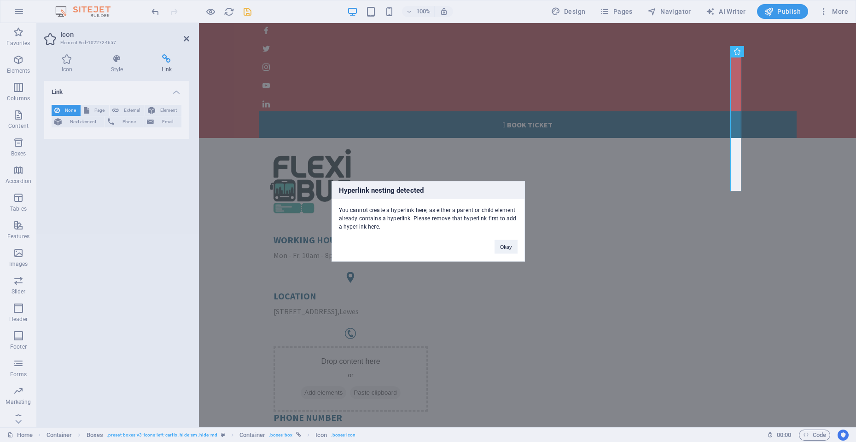
click at [185, 39] on div "Hyperlink nesting detected You cannot create a hyperlink here, as either a pare…" at bounding box center [428, 221] width 856 height 442
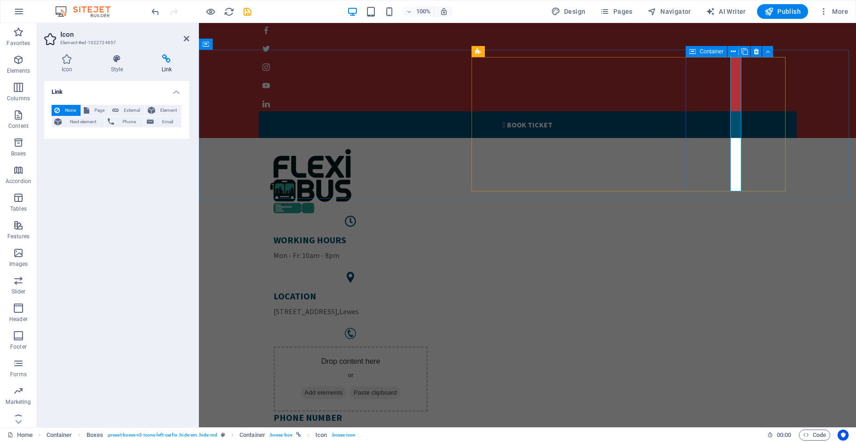
click at [435, 328] on div "Drop content here or Add elements Paste clipboard PHONE NUMBER [PHONE_NUMBER]" at bounding box center [350, 387] width 169 height 118
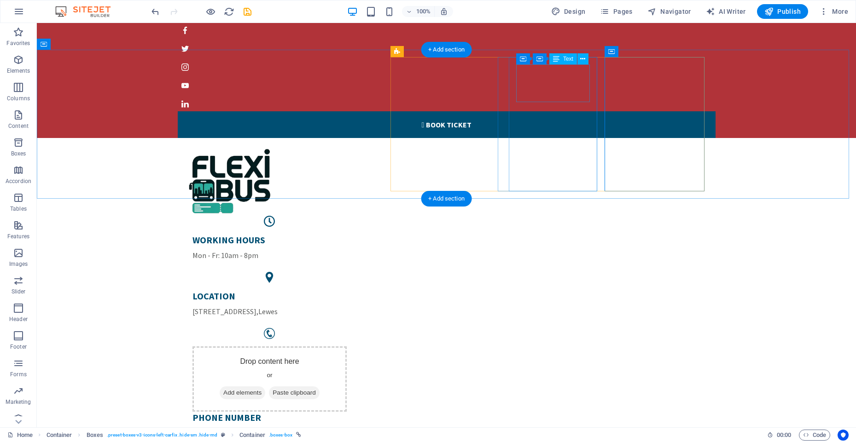
click at [347, 290] on div "LOCATION [STREET_ADDRESS]" at bounding box center [269, 303] width 155 height 27
drag, startPoint x: 546, startPoint y: 93, endPoint x: 384, endPoint y: 93, distance: 162.0
click at [347, 290] on div "LOCATION [STREET_ADDRESS]" at bounding box center [269, 303] width 155 height 27
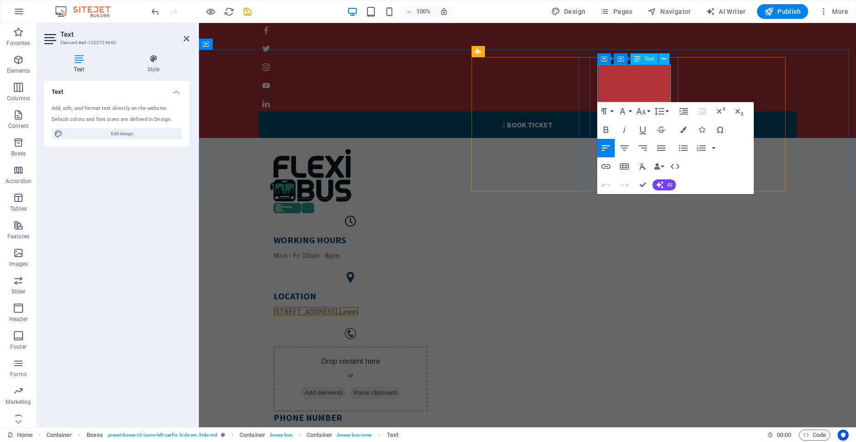
click at [428, 306] on p "[STREET_ADDRESS]" at bounding box center [350, 311] width 155 height 11
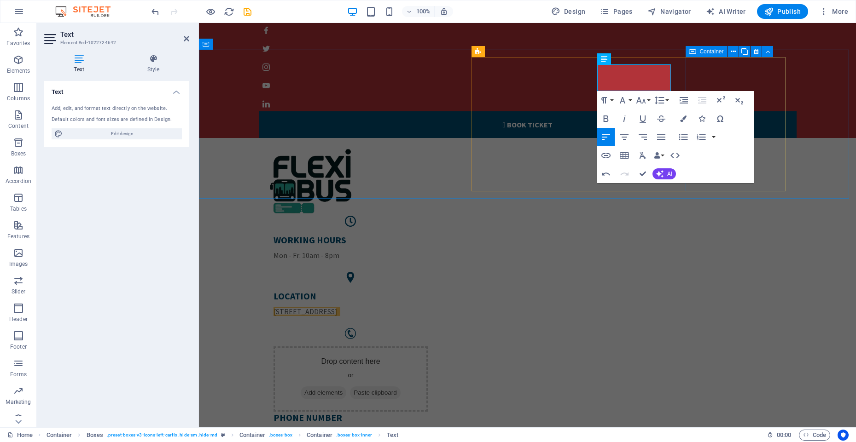
click at [435, 328] on div "Drop content here or Add elements Paste clipboard PHONE NUMBER [PHONE_NUMBER]" at bounding box center [350, 387] width 169 height 118
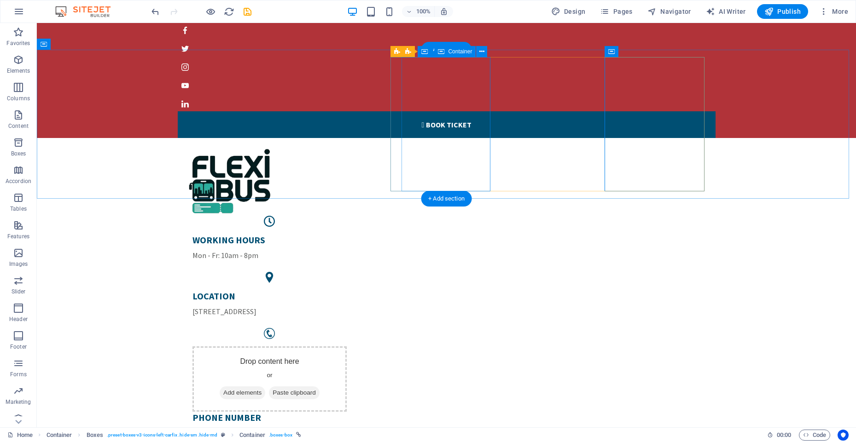
click at [354, 227] on div "WORKING HOURS Mon - Fr: 10am - 8pm" at bounding box center [269, 247] width 169 height 41
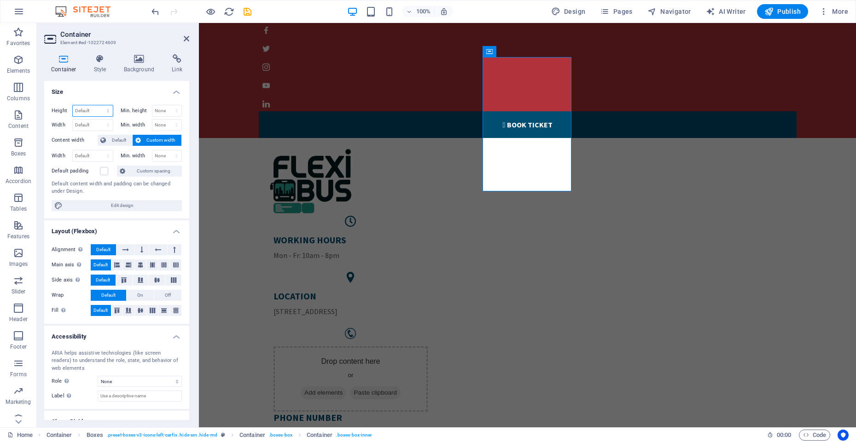
select select "px"
click at [98, 105] on select "Default px rem % vh vw" at bounding box center [93, 110] width 40 height 11
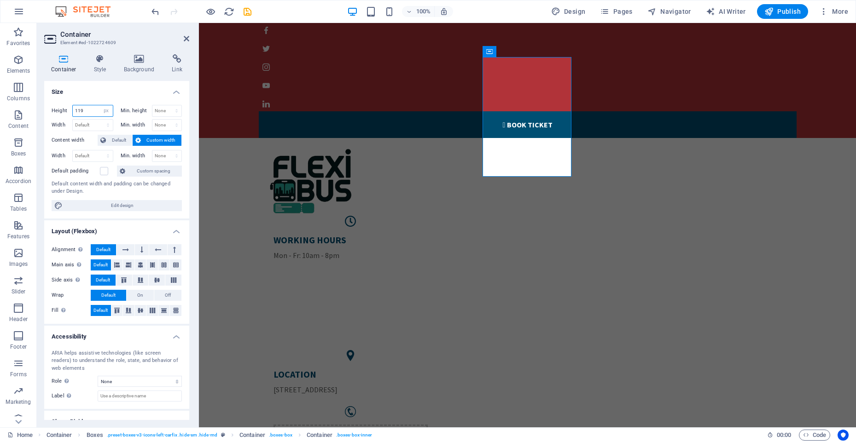
type input "120"
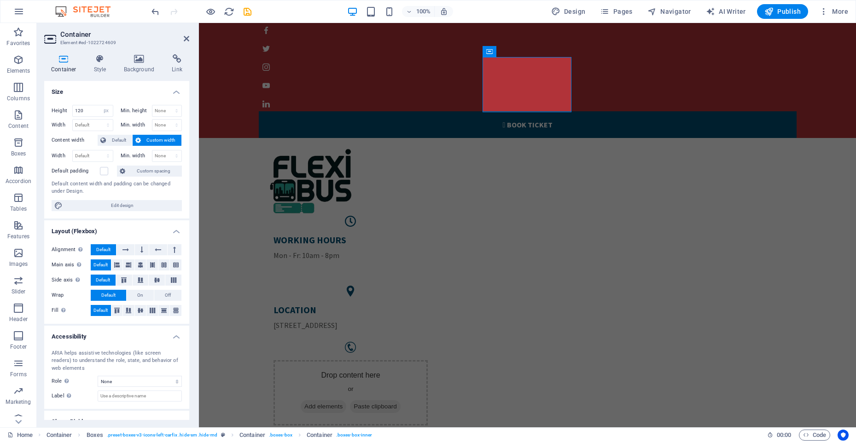
click at [110, 87] on h4 "Size" at bounding box center [116, 89] width 145 height 17
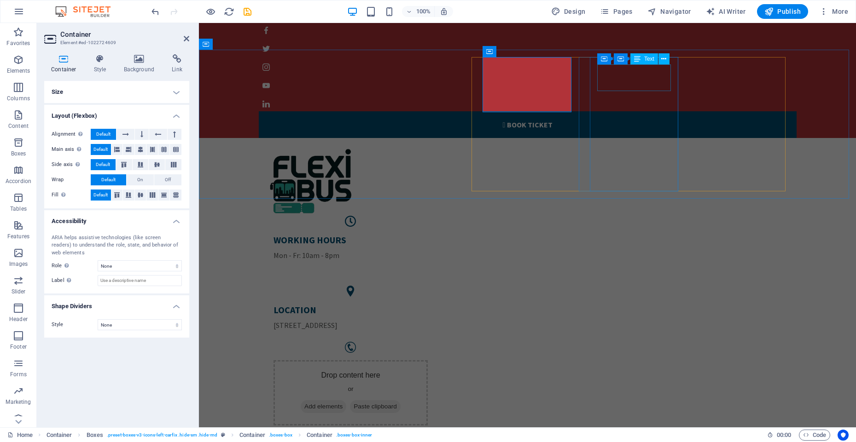
click at [337, 321] on span "[STREET_ADDRESS]" at bounding box center [305, 325] width 64 height 9
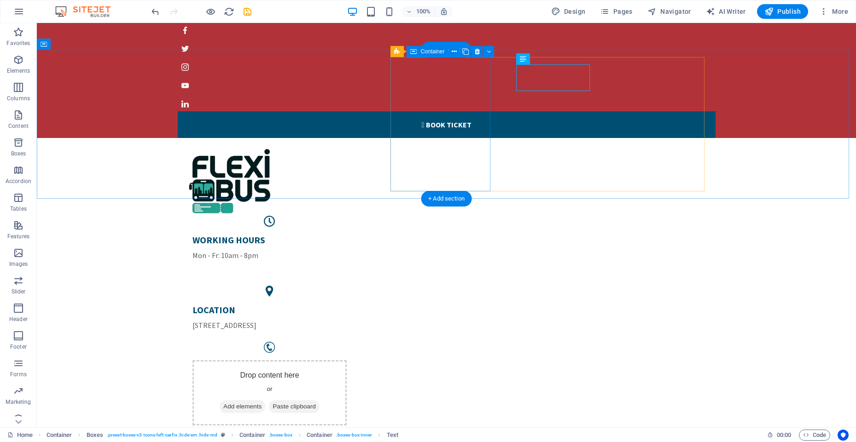
click at [354, 216] on div "WORKING HOURS Mon - Fr: 10am - 8pm" at bounding box center [269, 249] width 169 height 66
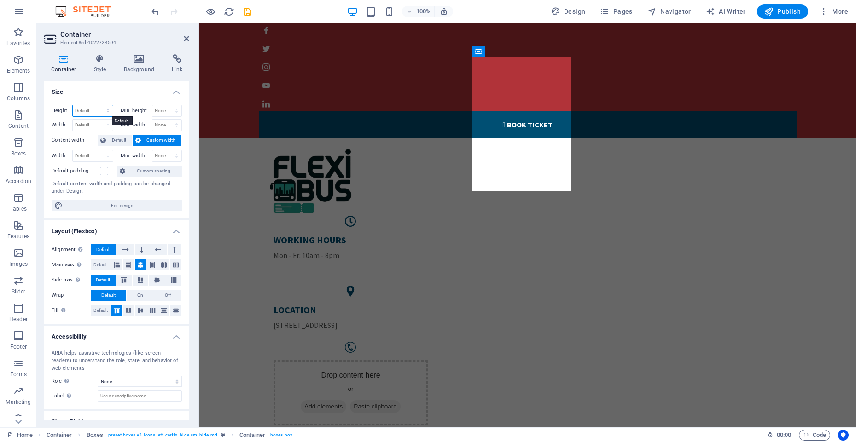
click at [108, 114] on select "Default px rem % vh vw" at bounding box center [93, 110] width 40 height 11
select select "px"
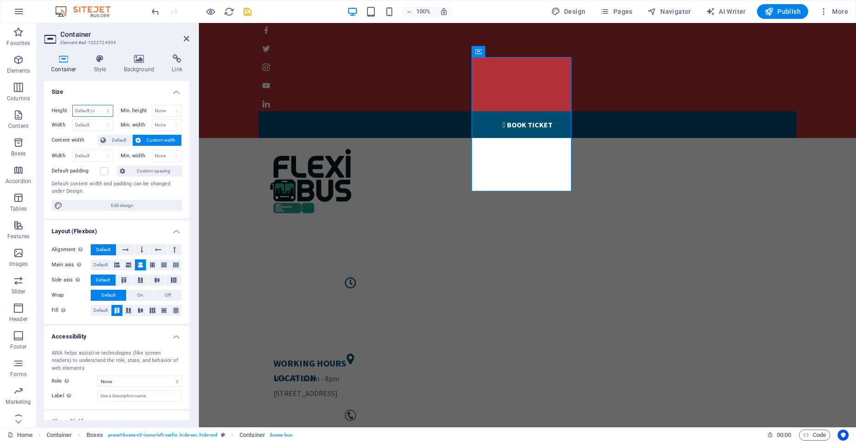
click at [98, 105] on select "Default px rem % vh vw" at bounding box center [93, 110] width 40 height 11
click at [87, 111] on input "292" at bounding box center [93, 110] width 40 height 11
drag, startPoint x: 87, startPoint y: 111, endPoint x: 57, endPoint y: 104, distance: 31.6
click at [57, 104] on div "Height 292 Default px rem % vh vw Min. height None px rem % vh vw Width Default…" at bounding box center [116, 158] width 145 height 121
type input "120"
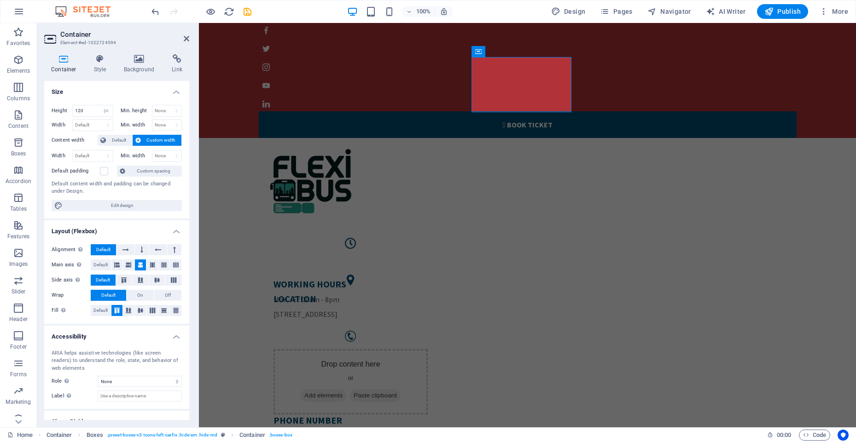
click at [96, 94] on h4 "Size" at bounding box center [116, 89] width 145 height 17
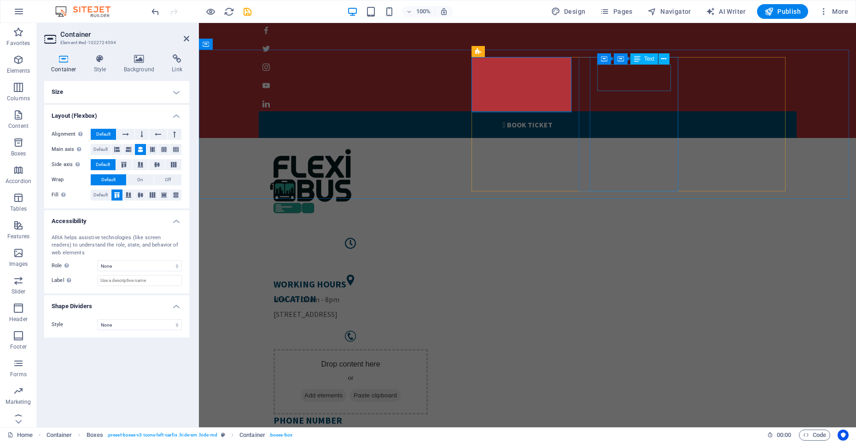
click at [337, 310] on span "[STREET_ADDRESS]" at bounding box center [305, 314] width 64 height 9
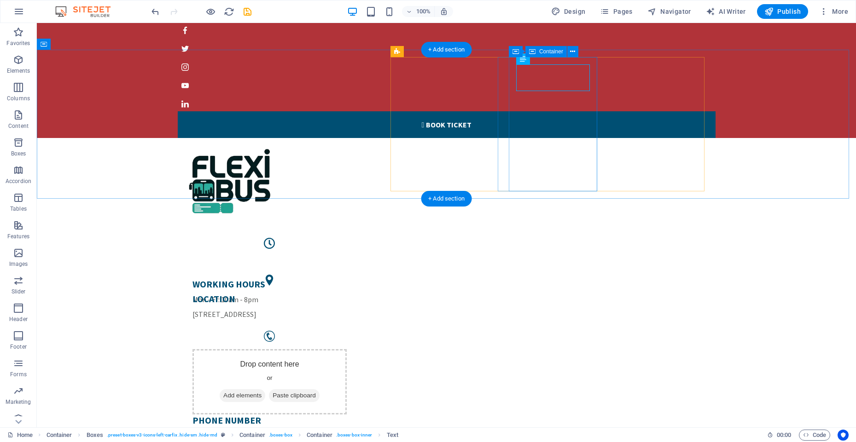
click at [354, 286] on div "LOCATION 16192 Coastal Highway" at bounding box center [269, 306] width 169 height 41
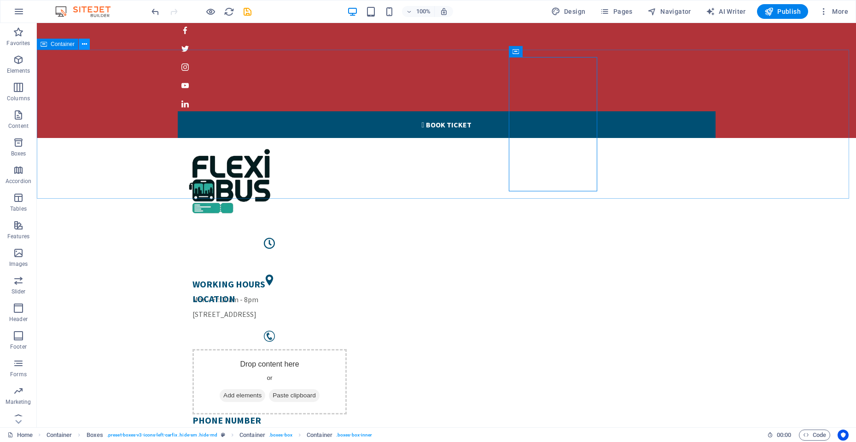
click at [85, 47] on icon at bounding box center [84, 45] width 5 height 10
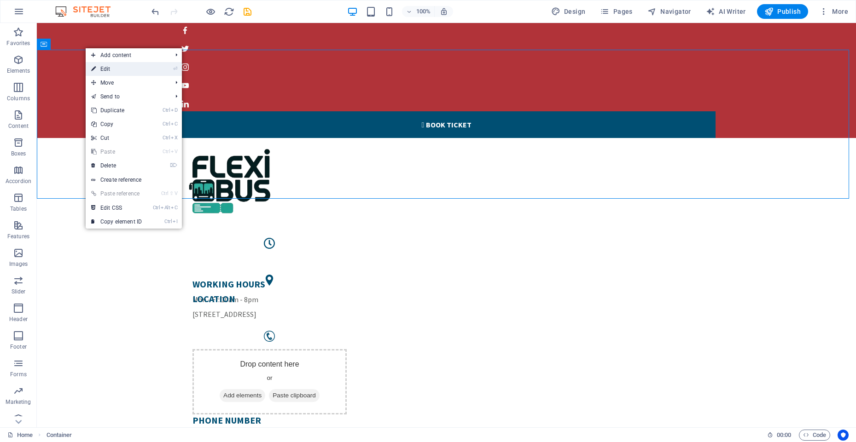
click at [110, 70] on link "⏎ Edit" at bounding box center [117, 69] width 62 height 14
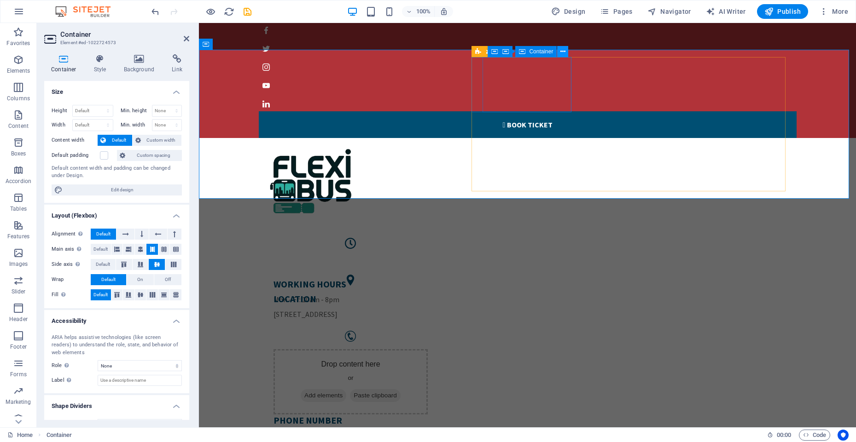
click at [562, 52] on icon at bounding box center [562, 52] width 5 height 10
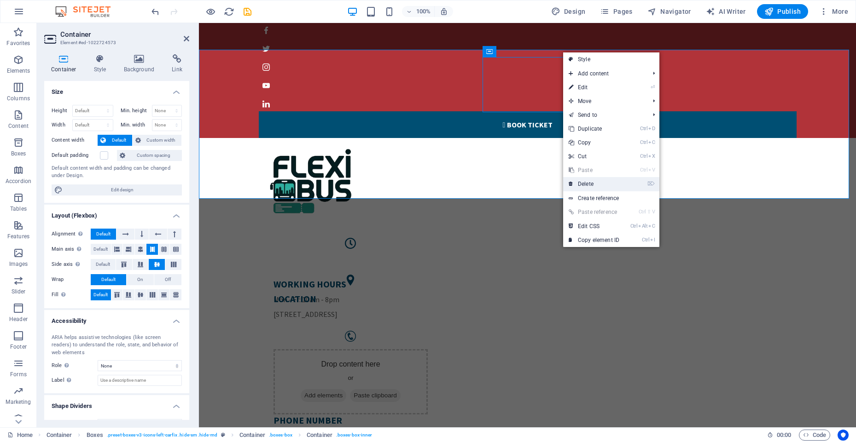
click at [586, 183] on link "⌦ Delete" at bounding box center [594, 184] width 62 height 14
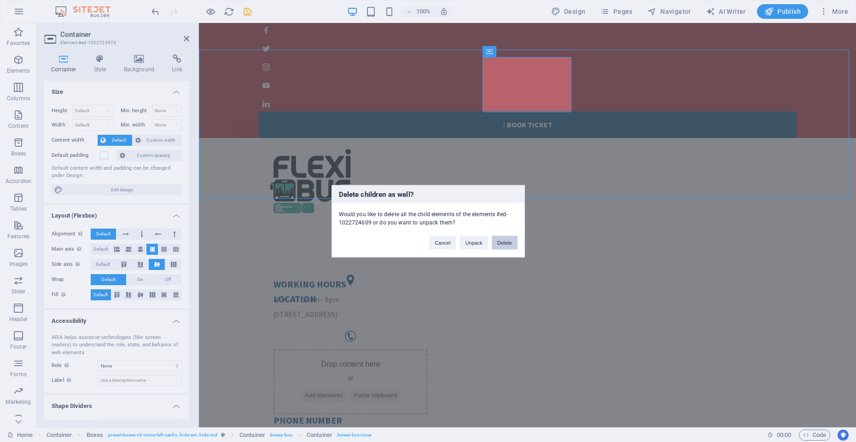
drag, startPoint x: 504, startPoint y: 244, endPoint x: 343, endPoint y: 162, distance: 180.1
click at [504, 244] on button "Delete" at bounding box center [505, 243] width 26 height 14
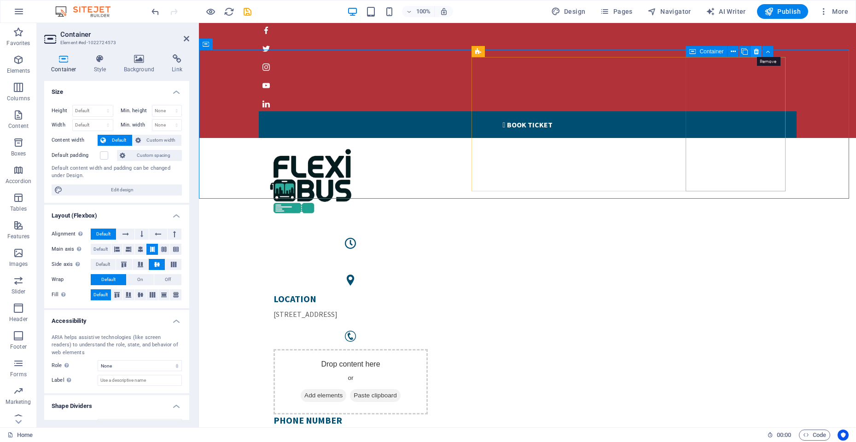
drag, startPoint x: 756, startPoint y: 52, endPoint x: 557, endPoint y: 30, distance: 199.6
click at [756, 52] on icon at bounding box center [755, 52] width 5 height 10
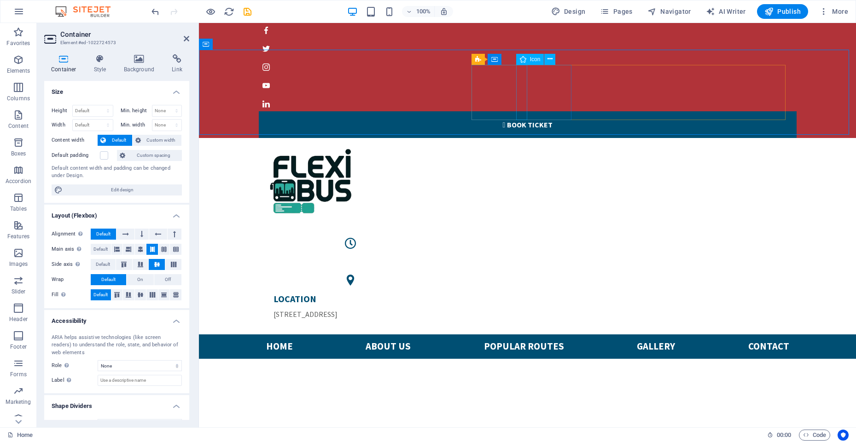
click at [435, 216] on figure at bounding box center [350, 243] width 169 height 55
click at [557, 59] on icon at bounding box center [558, 59] width 5 height 10
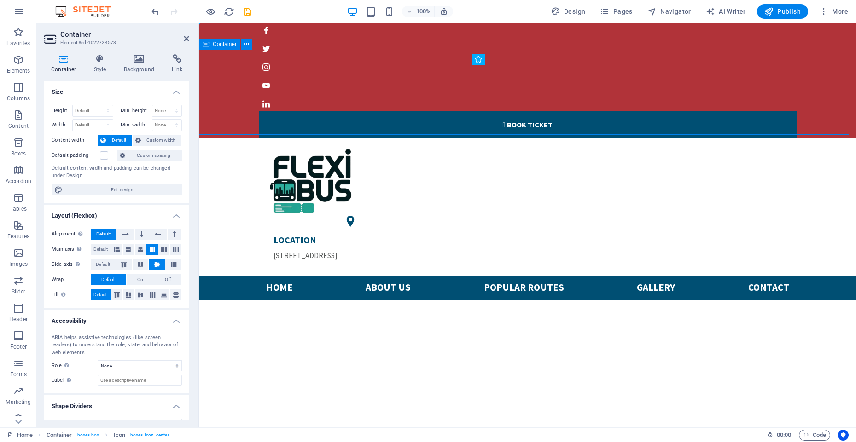
click at [818, 138] on div "LOCATION 16192 Coastal Highway" at bounding box center [527, 207] width 657 height 138
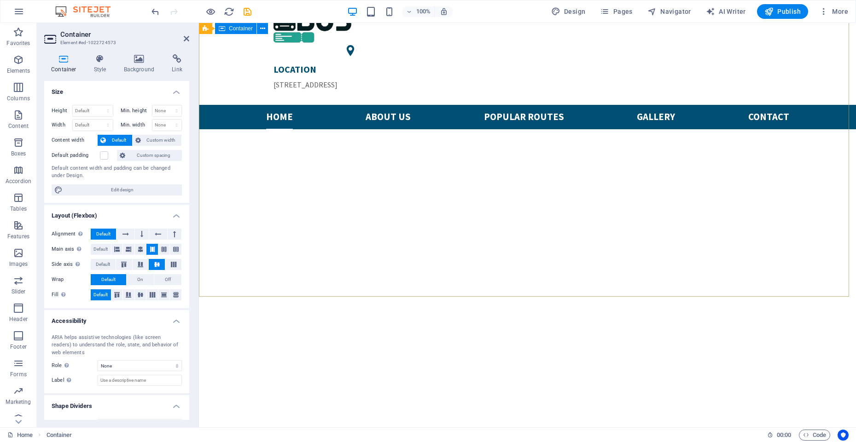
scroll to position [221, 0]
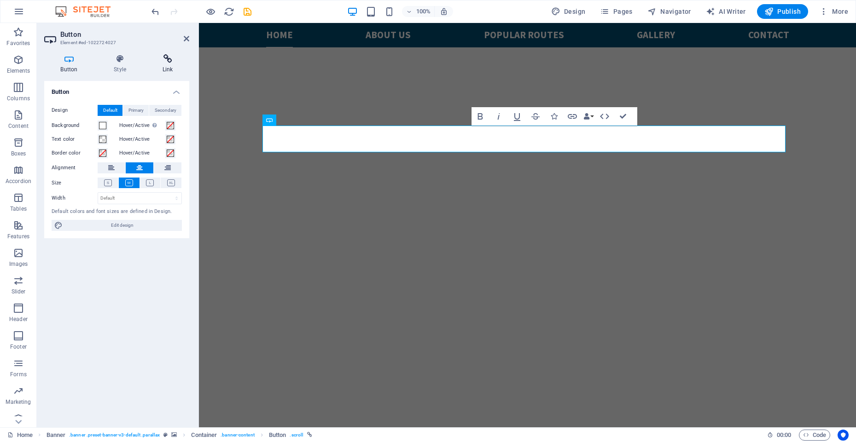
click at [166, 70] on h4 "Link" at bounding box center [167, 63] width 43 height 19
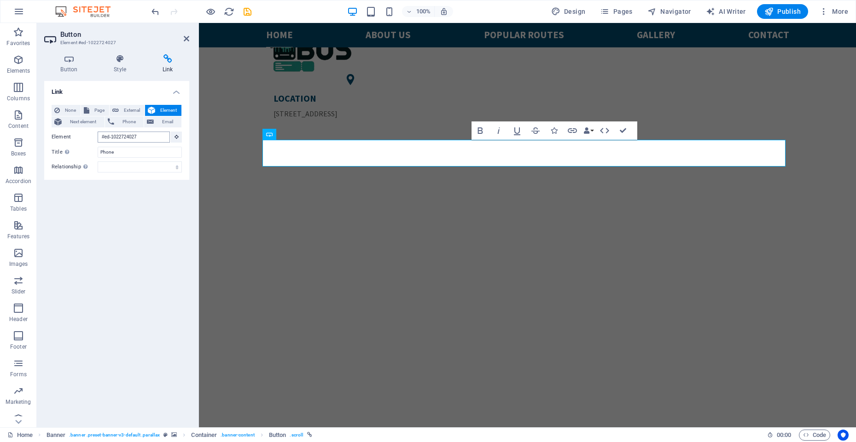
scroll to position [134, 0]
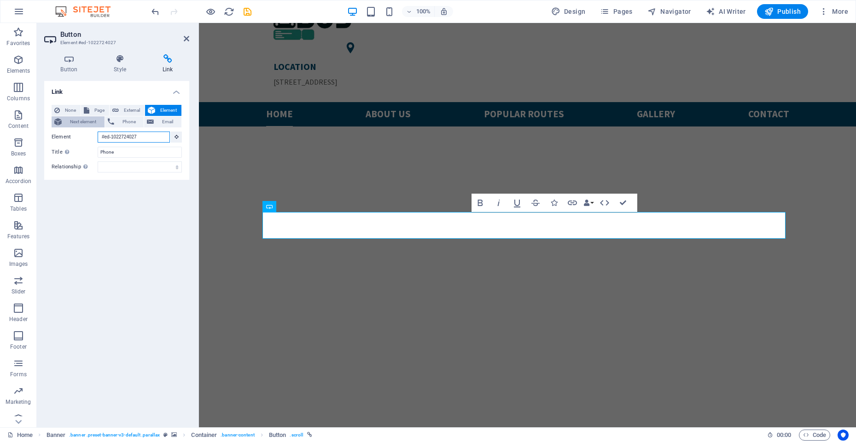
drag, startPoint x: 145, startPoint y: 137, endPoint x: 82, endPoint y: 121, distance: 64.8
click at [82, 121] on div "None Page External Element Next element Phone Email Page Home Popular routes Re…" at bounding box center [117, 139] width 130 height 68
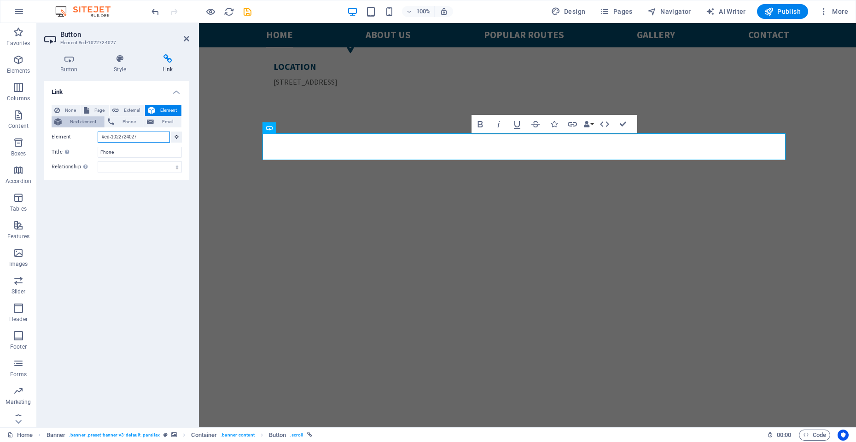
scroll to position [197, 0]
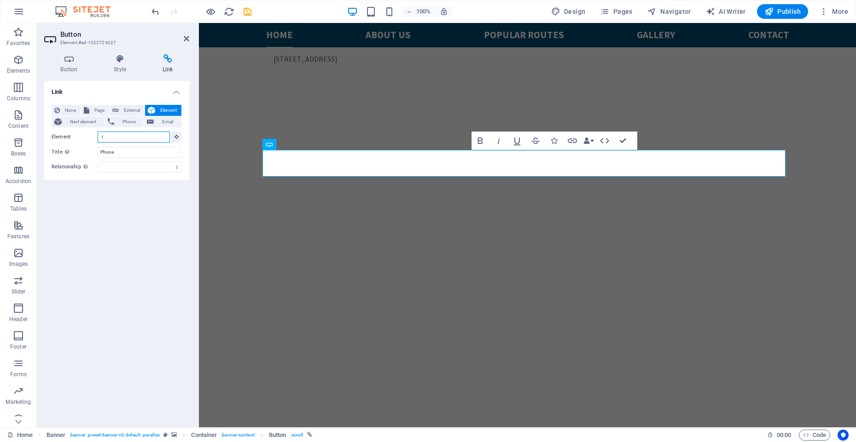
type input "rt"
type input "e"
type input "tel://"
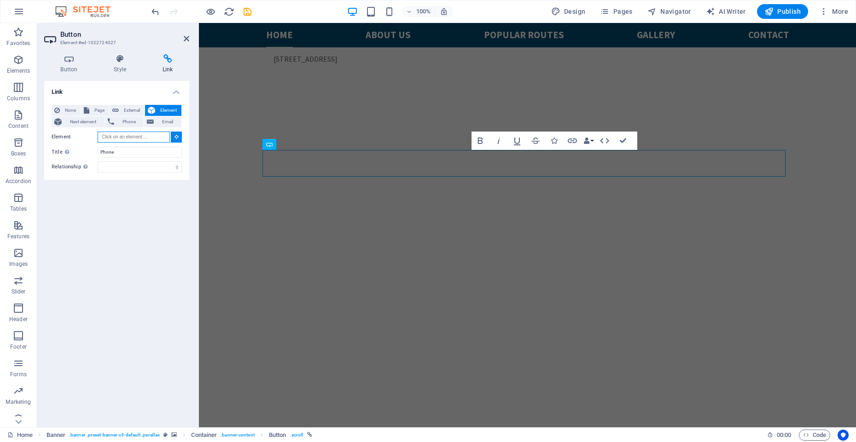
scroll to position [0, 0]
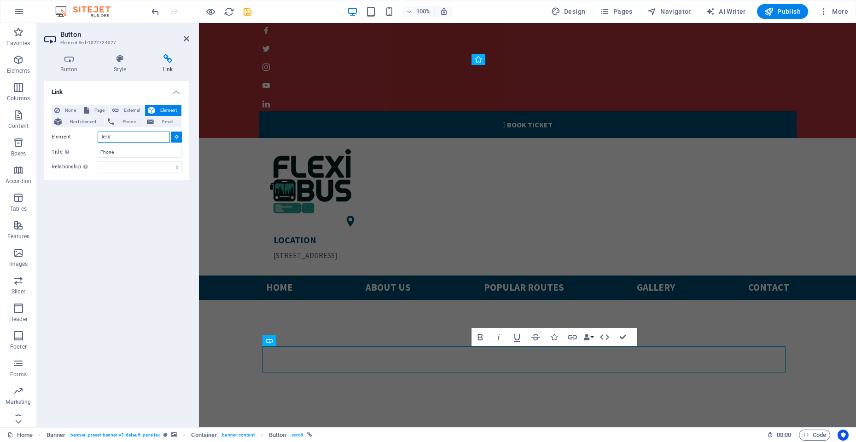
paste input "18334447585"
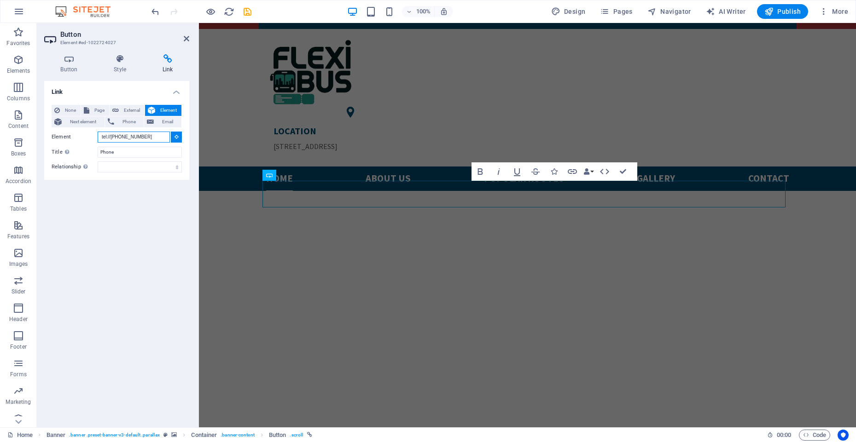
scroll to position [172, 0]
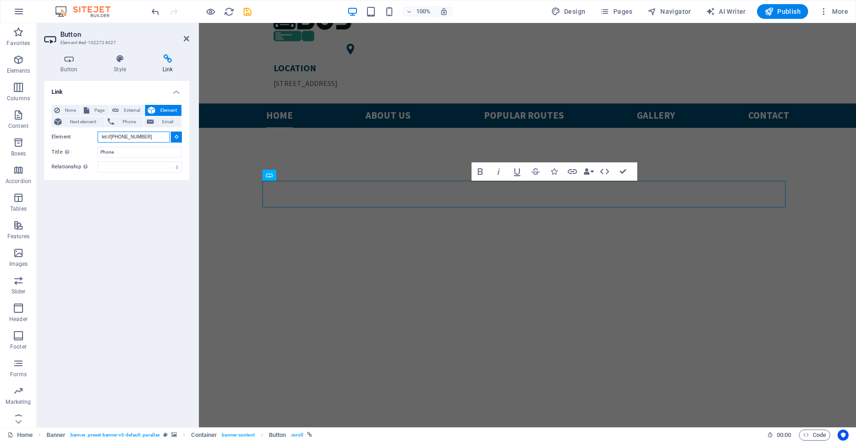
type input "tel://18334447585"
click at [144, 247] on div "Link None Page External Element Next element Phone Email Page Home Popular rout…" at bounding box center [116, 250] width 145 height 339
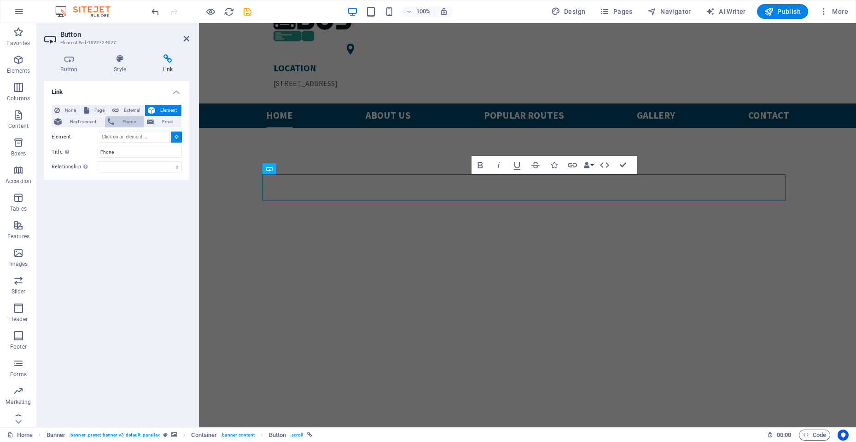
click at [126, 122] on span "Phone" at bounding box center [129, 121] width 24 height 11
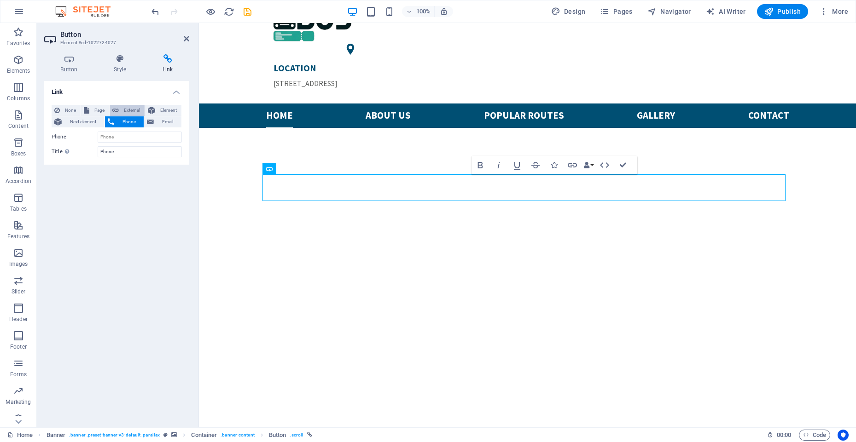
click at [116, 110] on icon at bounding box center [115, 110] width 6 height 11
select select "blank"
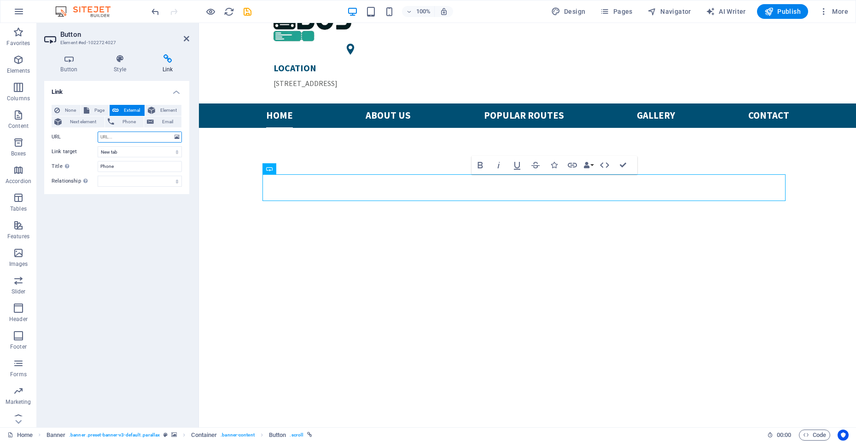
click at [115, 138] on input "URL" at bounding box center [140, 137] width 84 height 11
paste input "18334447585"
type input "tel://18334447585"
click at [133, 225] on div "Link None Page External Element Next element Phone Email Page Home Popular rout…" at bounding box center [116, 250] width 145 height 339
click at [133, 121] on span "Phone" at bounding box center [129, 121] width 24 height 11
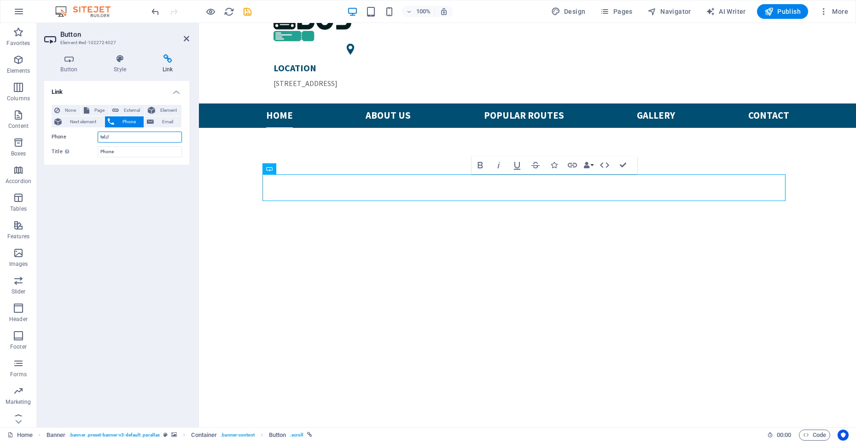
paste input "18334447585"
drag, startPoint x: 112, startPoint y: 139, endPoint x: 84, endPoint y: 133, distance: 28.6
click at [84, 133] on div "Phone tel://18334447585" at bounding box center [117, 137] width 130 height 11
type input "8334447585"
click at [145, 196] on div "Link None Page External Element Next element Phone Email Page Home Popular rout…" at bounding box center [116, 250] width 145 height 339
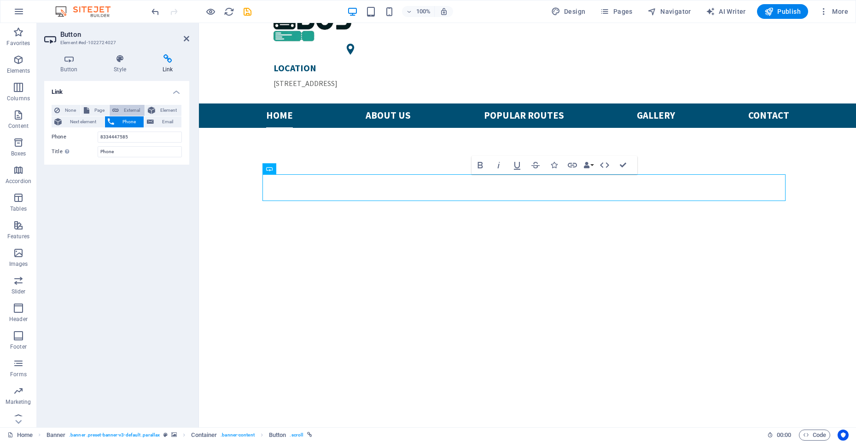
click at [119, 109] on button "External" at bounding box center [127, 110] width 35 height 11
select select
select select "blank"
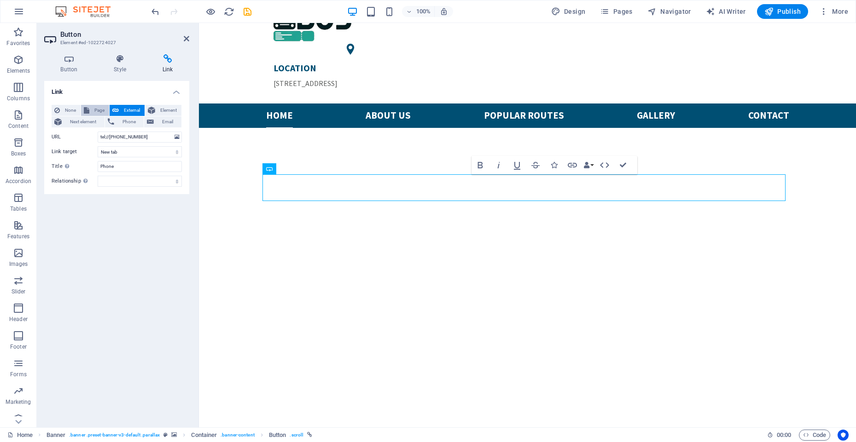
click at [91, 110] on button "Page" at bounding box center [95, 110] width 28 height 11
select select
drag, startPoint x: 162, startPoint y: 108, endPoint x: 157, endPoint y: 110, distance: 5.1
click at [162, 108] on span "Element" at bounding box center [168, 110] width 21 height 11
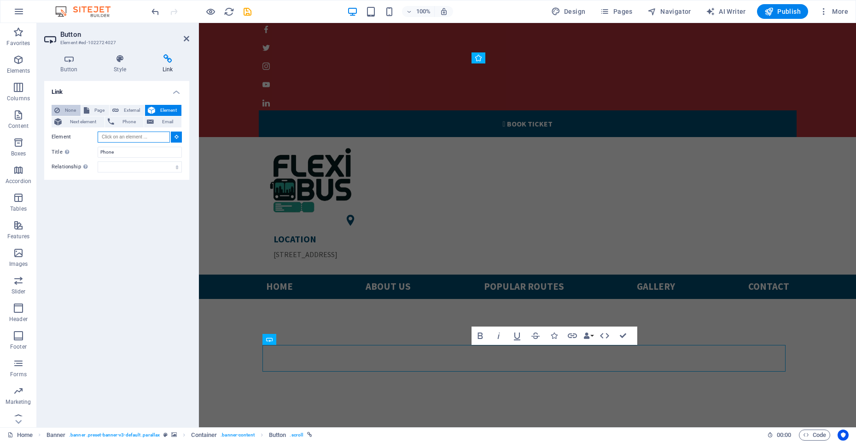
scroll to position [1, 0]
click at [74, 59] on icon at bounding box center [69, 58] width 50 height 9
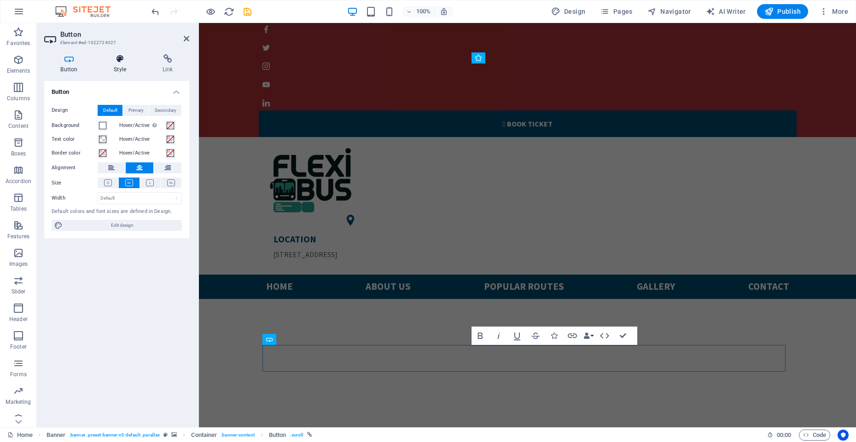
click at [116, 64] on h4 "Style" at bounding box center [122, 63] width 49 height 19
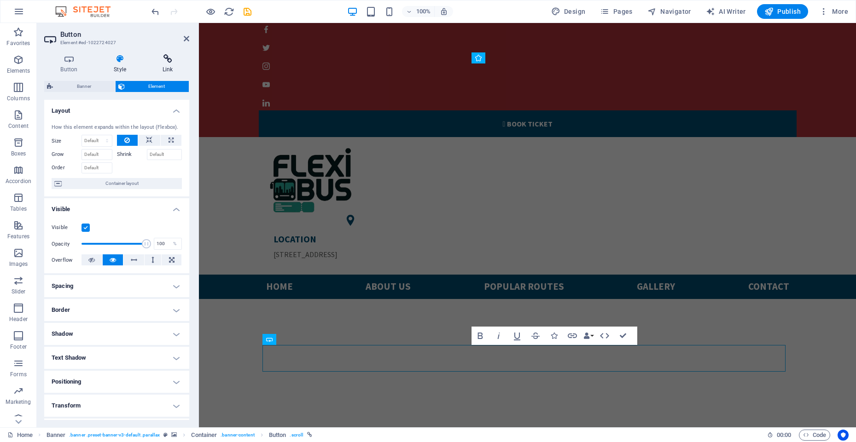
click at [158, 65] on h4 "Link" at bounding box center [167, 63] width 43 height 19
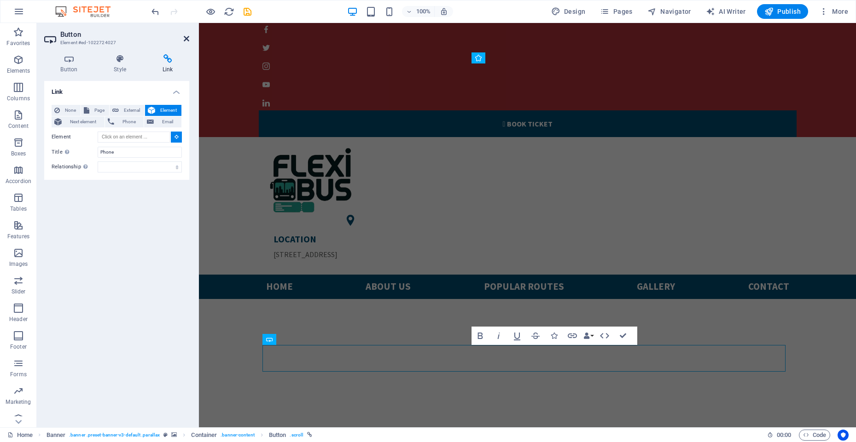
click at [184, 39] on icon at bounding box center [187, 38] width 6 height 7
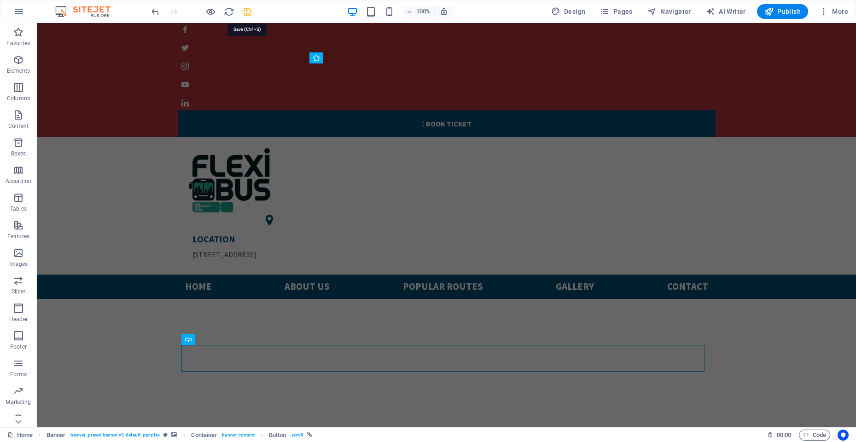
click at [245, 10] on icon "save" at bounding box center [247, 11] width 11 height 11
checkbox input "false"
click at [777, 14] on span "Publish" at bounding box center [782, 11] width 36 height 9
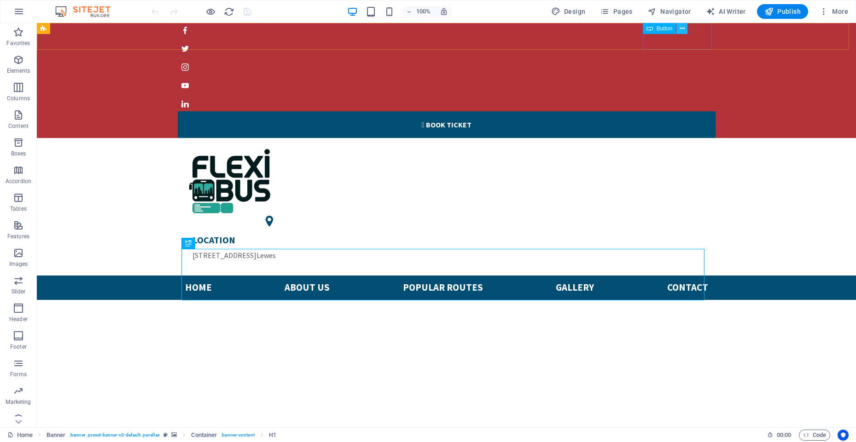
click at [681, 30] on icon at bounding box center [681, 29] width 5 height 10
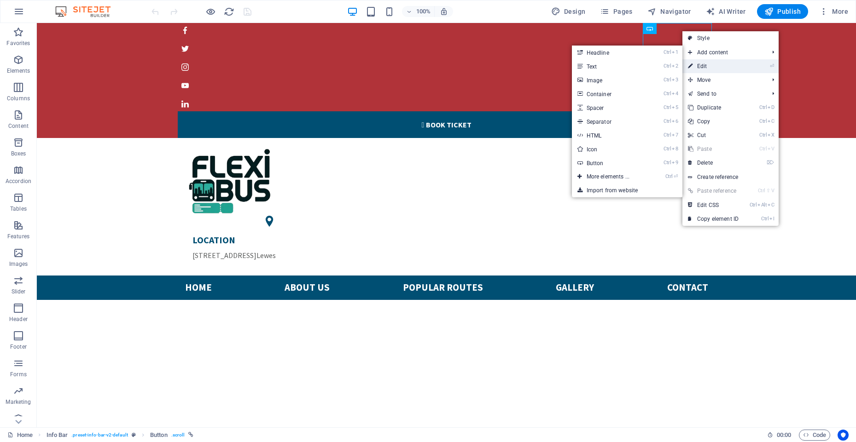
click at [702, 64] on link "⏎ Edit" at bounding box center [713, 66] width 62 height 14
select select "%"
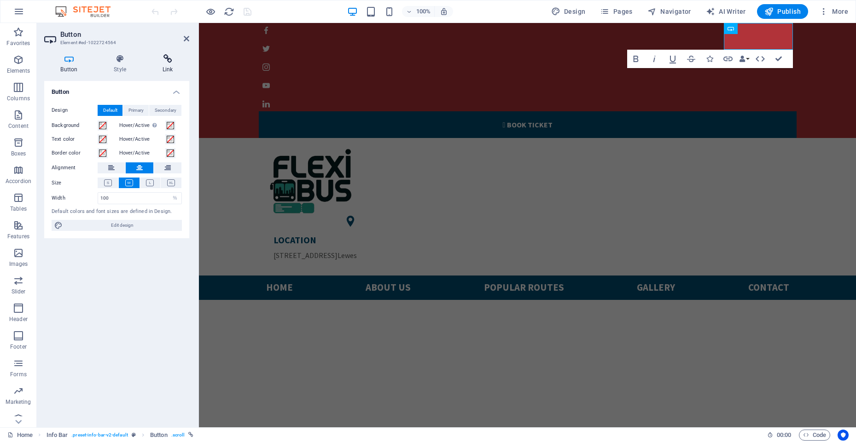
click at [163, 69] on h4 "Link" at bounding box center [167, 63] width 43 height 19
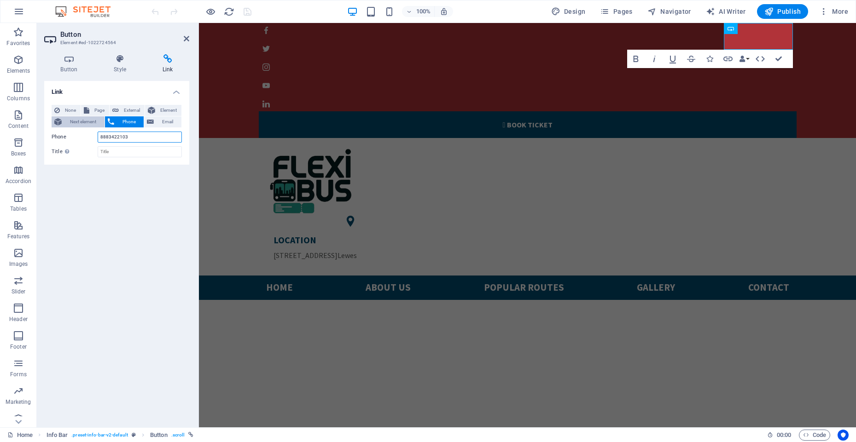
drag, startPoint x: 139, startPoint y: 137, endPoint x: 75, endPoint y: 122, distance: 65.8
click at [75, 122] on div "None Page External Element Next element Phone Email Page Home Popular routes Re…" at bounding box center [117, 131] width 130 height 52
paste input "18334447585"
click at [103, 137] on input "18334447585" at bounding box center [140, 137] width 84 height 11
type input "8334447585"
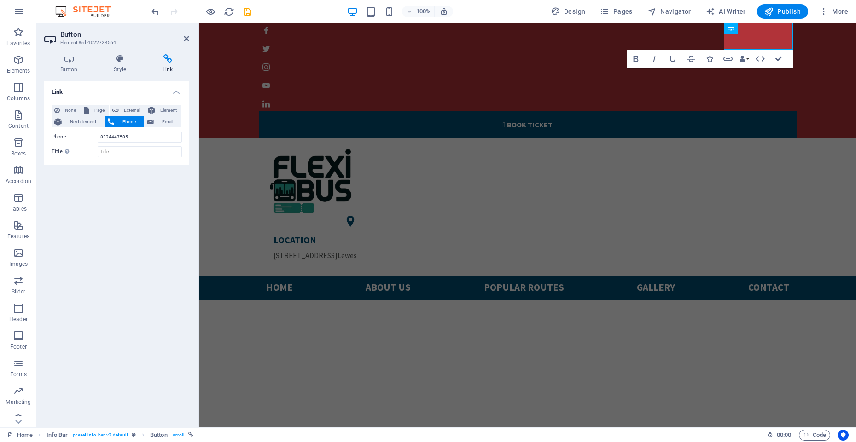
click at [149, 190] on div "Link None Page External Element Next element Phone Email Page Home Popular rout…" at bounding box center [116, 250] width 145 height 339
click at [122, 110] on span "External" at bounding box center [132, 110] width 20 height 11
select select "blank"
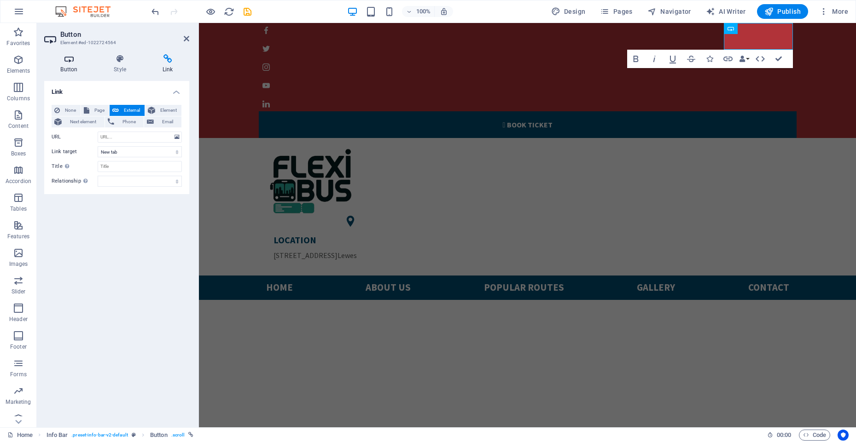
click at [70, 64] on h4 "Button" at bounding box center [70, 63] width 53 height 19
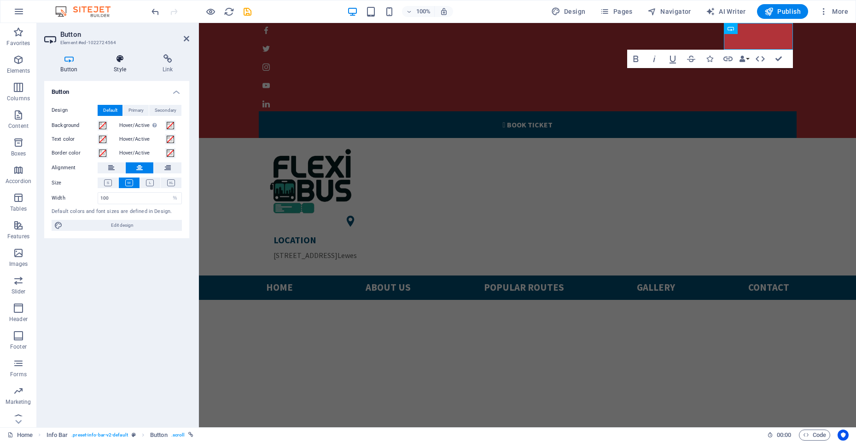
click at [120, 63] on icon at bounding box center [120, 58] width 45 height 9
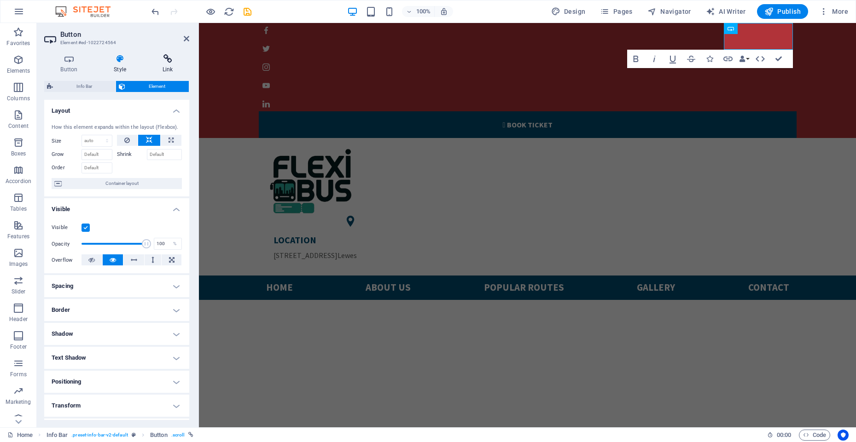
click at [160, 64] on h4 "Link" at bounding box center [167, 63] width 43 height 19
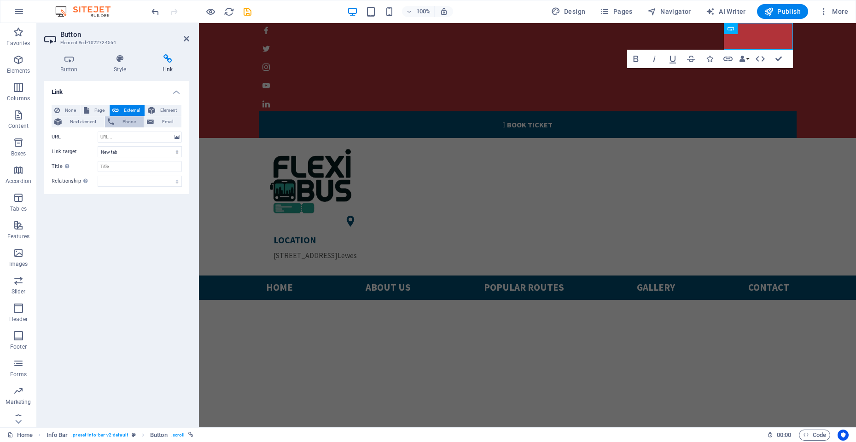
click at [127, 122] on span "Phone" at bounding box center [129, 121] width 24 height 11
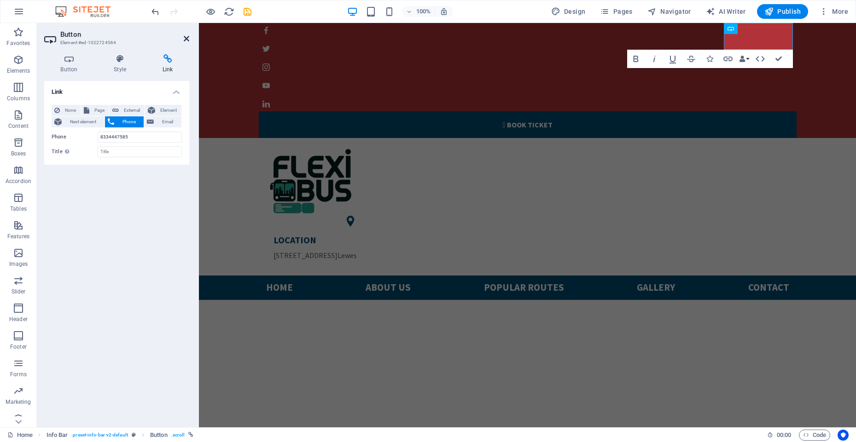
click at [185, 40] on icon at bounding box center [187, 38] width 6 height 7
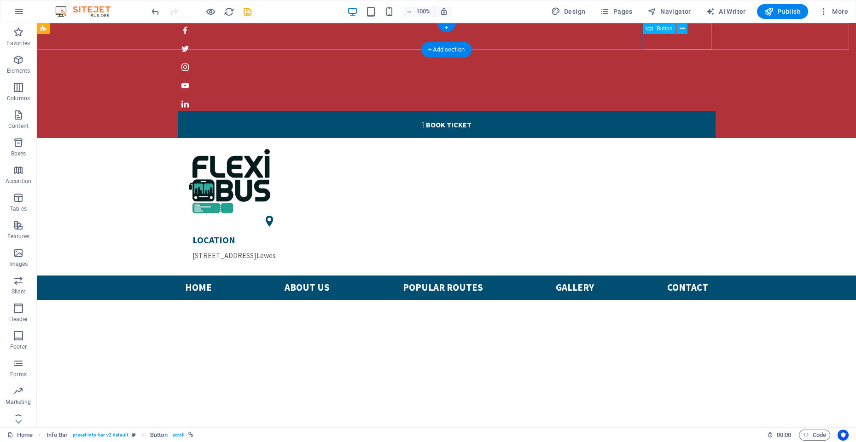
click at [679, 111] on div " BOOK TICKET" at bounding box center [447, 124] width 538 height 27
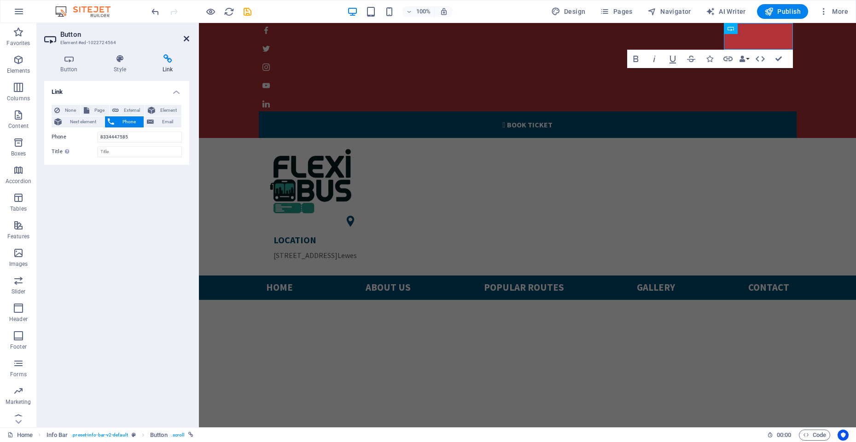
click at [185, 40] on icon at bounding box center [187, 38] width 6 height 7
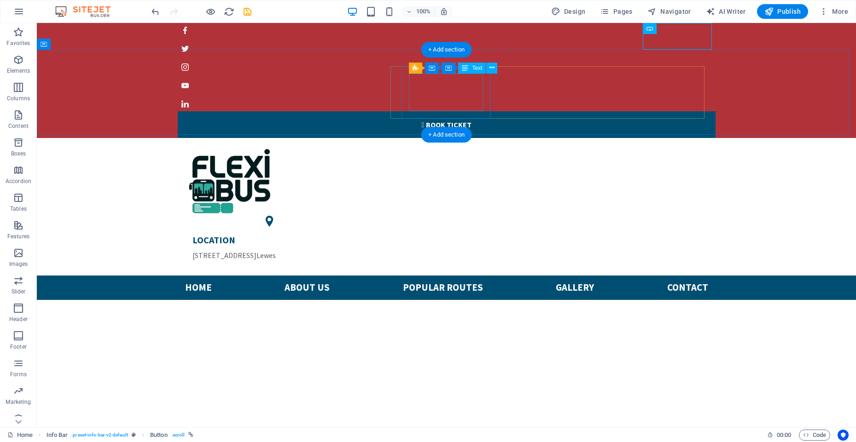
click at [347, 234] on div "LOCATION [STREET_ADDRESS]" at bounding box center [269, 247] width 155 height 27
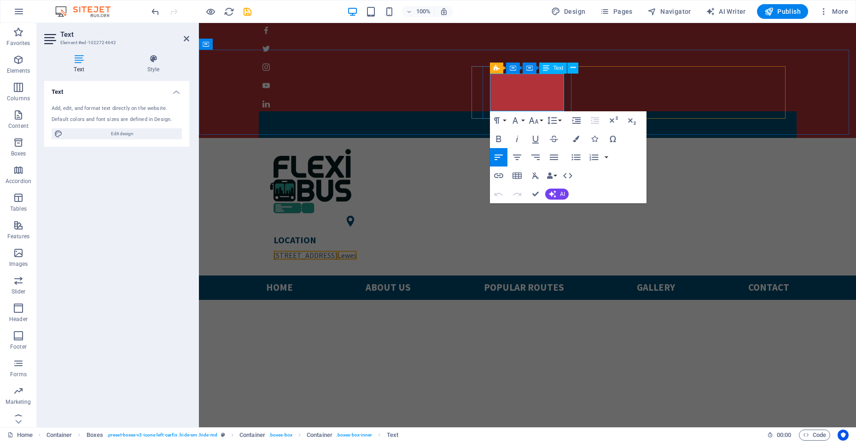
click at [428, 250] on p "[STREET_ADDRESS]" at bounding box center [350, 255] width 155 height 11
click at [400, 251] on span "Lewes, 18334447585" at bounding box center [368, 255] width 63 height 9
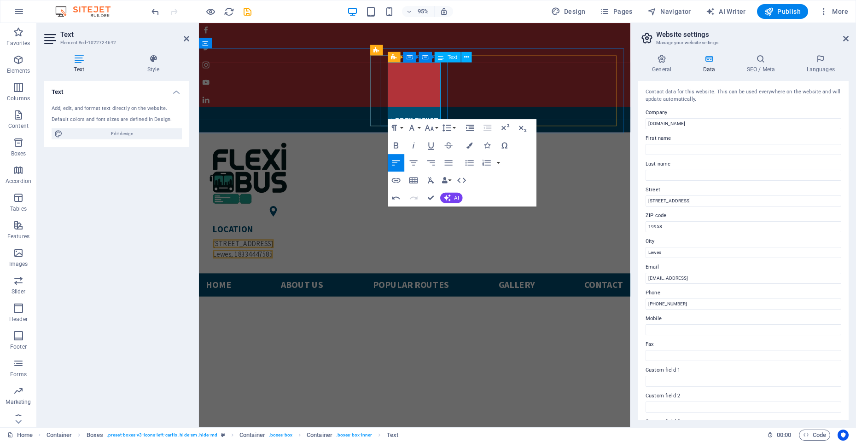
click at [277, 262] on span "Lewes, 18334447585" at bounding box center [245, 266] width 63 height 9
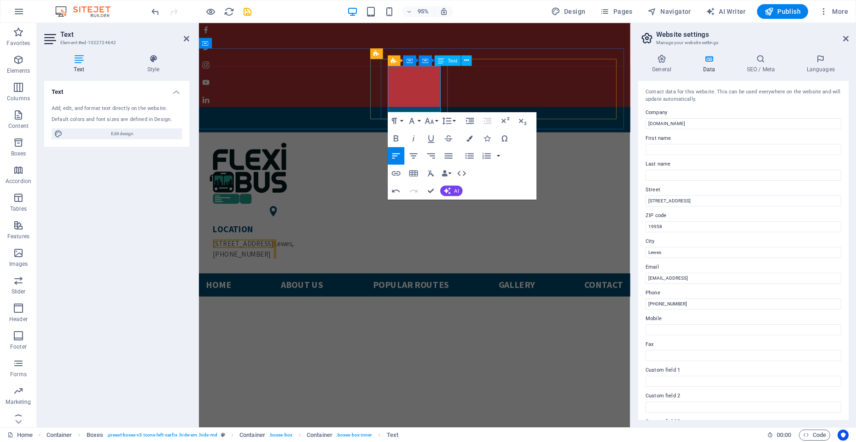
click at [299, 251] on span "Lewes, [PHONE_NUMBER]" at bounding box center [256, 261] width 85 height 20
click at [488, 216] on div "LOCATION [STREET_ADDRESS], [PHONE_NUMBER]" at bounding box center [425, 248] width 439 height 64
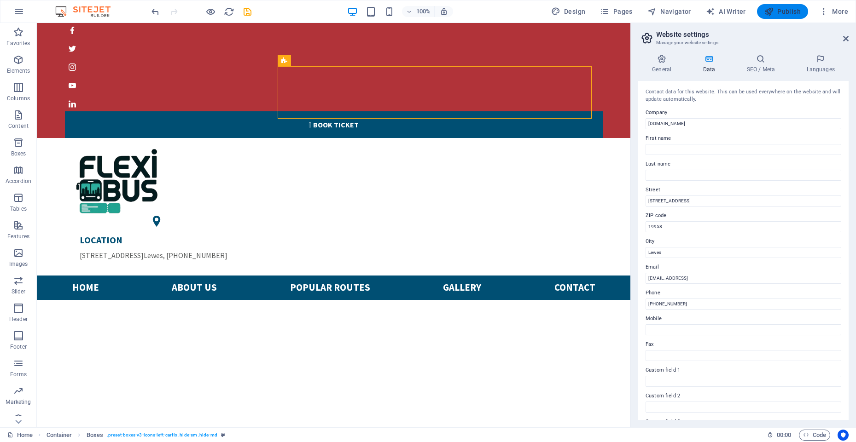
click at [782, 11] on span "Publish" at bounding box center [782, 11] width 36 height 9
checkbox input "false"
